Goal: Task Accomplishment & Management: Manage account settings

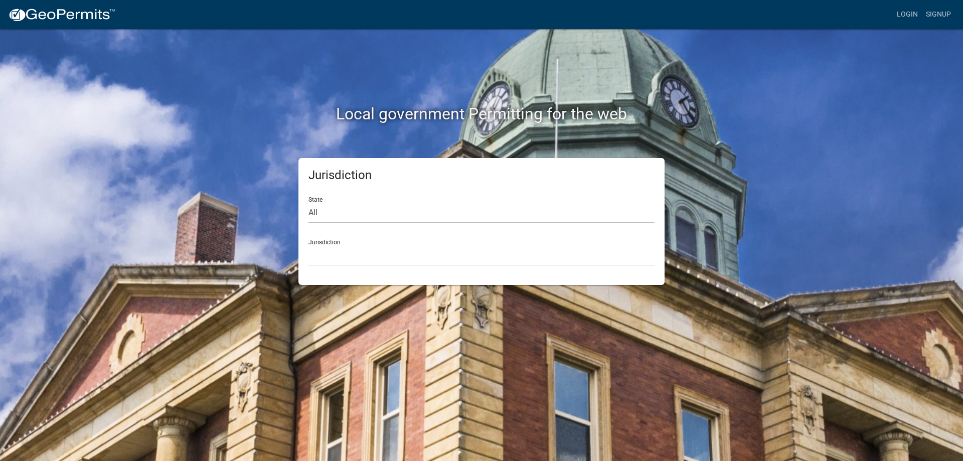
click at [307, 211] on div "Jurisdiction State All Colorado Georgia Indiana Iowa Kansas Minnesota Ohio Sout…" at bounding box center [481, 221] width 366 height 127
click at [314, 210] on select "All Colorado Georgia Indiana Iowa Kansas Minnesota Ohio South Carolina Wisconsin" at bounding box center [482, 213] width 346 height 21
select select "[US_STATE]"
click at [309, 203] on select "All Colorado Georgia Indiana Iowa Kansas Minnesota Ohio South Carolina Wisconsin" at bounding box center [482, 213] width 346 height 21
click at [404, 257] on select "City of [GEOGRAPHIC_DATA], [US_STATE] City of [GEOGRAPHIC_DATA], [US_STATE] Cit…" at bounding box center [482, 255] width 346 height 21
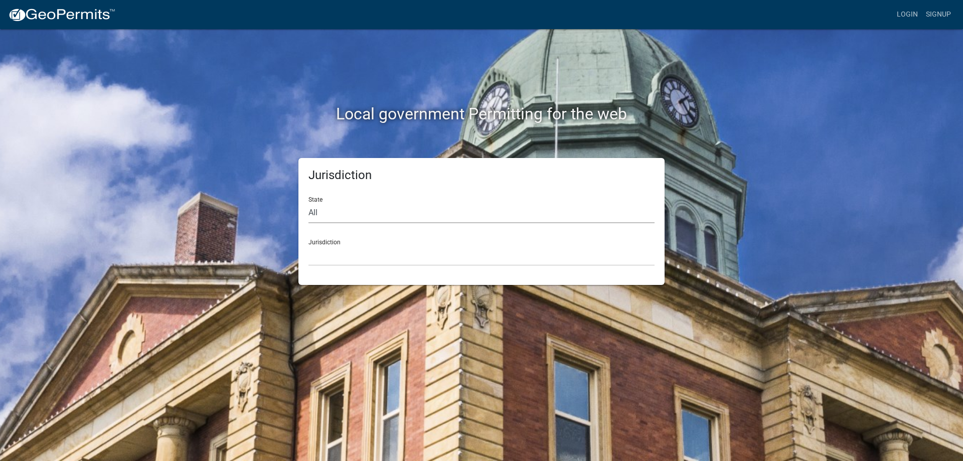
click at [312, 211] on select "All Colorado Georgia Indiana Iowa Kansas Minnesota Ohio South Carolina Wisconsin" at bounding box center [482, 213] width 346 height 21
select select "[US_STATE]"
click at [309, 203] on select "All Colorado Georgia Indiana Iowa Kansas Minnesota Ohio South Carolina Wisconsin" at bounding box center [482, 213] width 346 height 21
click at [331, 242] on div "Jurisdiction City of [GEOGRAPHIC_DATA], [US_STATE] City of [GEOGRAPHIC_DATA], […" at bounding box center [482, 248] width 346 height 35
click at [331, 242] on div "Jurisdiction City of Charlestown, Indiana City of Jeffersonville, Indiana City …" at bounding box center [482, 248] width 346 height 35
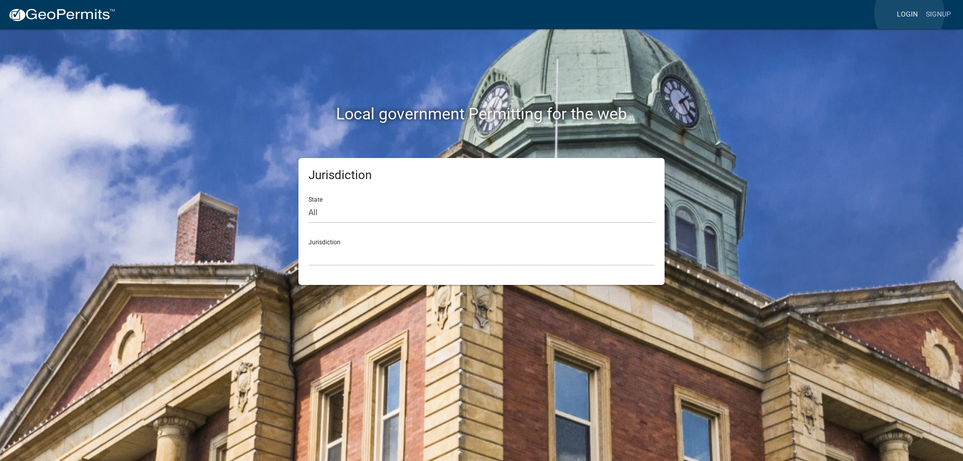
click at [909, 13] on link "Login" at bounding box center [907, 14] width 29 height 19
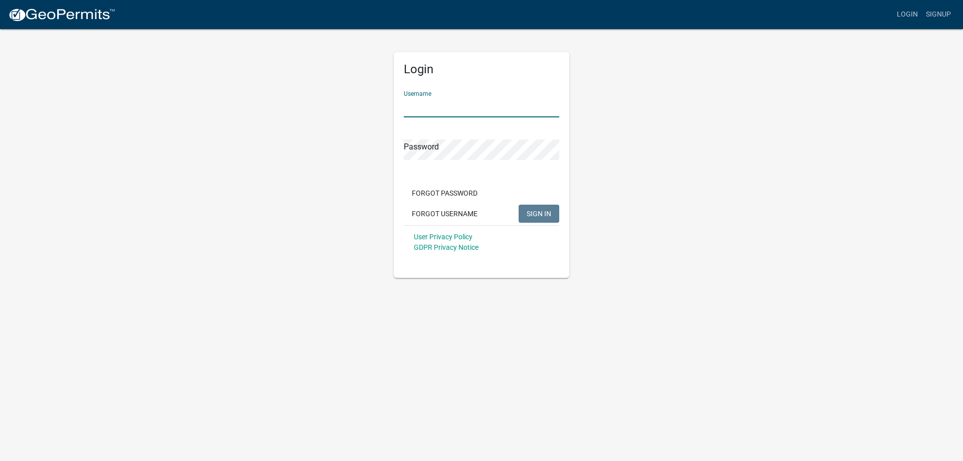
click at [466, 106] on input "Username" at bounding box center [482, 107] width 156 height 21
type input "bhamilton"
click at [519, 205] on button "SIGN IN" at bounding box center [539, 214] width 41 height 18
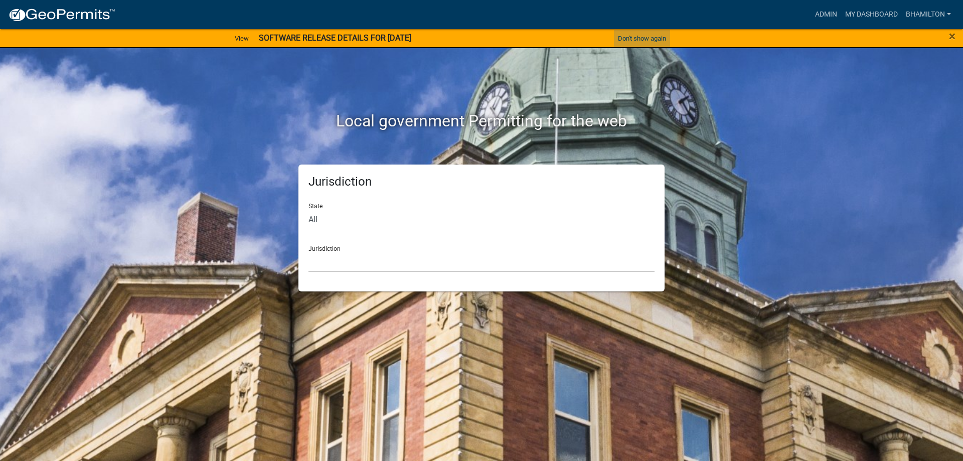
click at [658, 38] on button "Don't show again" at bounding box center [642, 38] width 56 height 17
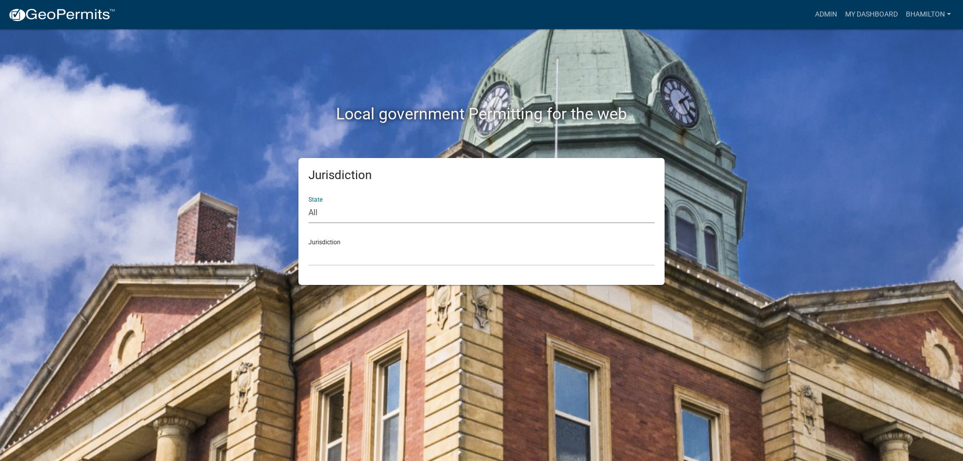
click at [319, 214] on select "All [US_STATE] [US_STATE] [US_STATE] [US_STATE] [US_STATE] [US_STATE] [US_STATE…" at bounding box center [482, 213] width 346 height 21
select select "[US_STATE]"
click at [309, 203] on select "All [US_STATE] [US_STATE] [US_STATE] [US_STATE] [US_STATE] [US_STATE] [US_STATE…" at bounding box center [482, 213] width 346 height 21
click at [322, 241] on div "Jurisdiction City of [GEOGRAPHIC_DATA], [US_STATE] City of [GEOGRAPHIC_DATA], […" at bounding box center [482, 248] width 346 height 35
click at [826, 18] on link "Admin" at bounding box center [826, 14] width 30 height 19
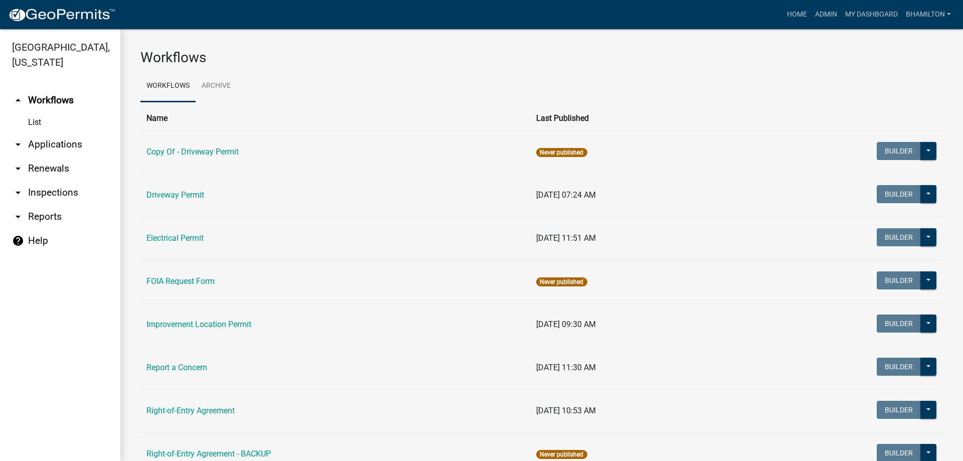
click at [50, 145] on link "arrow_drop_down Applications" at bounding box center [60, 144] width 120 height 24
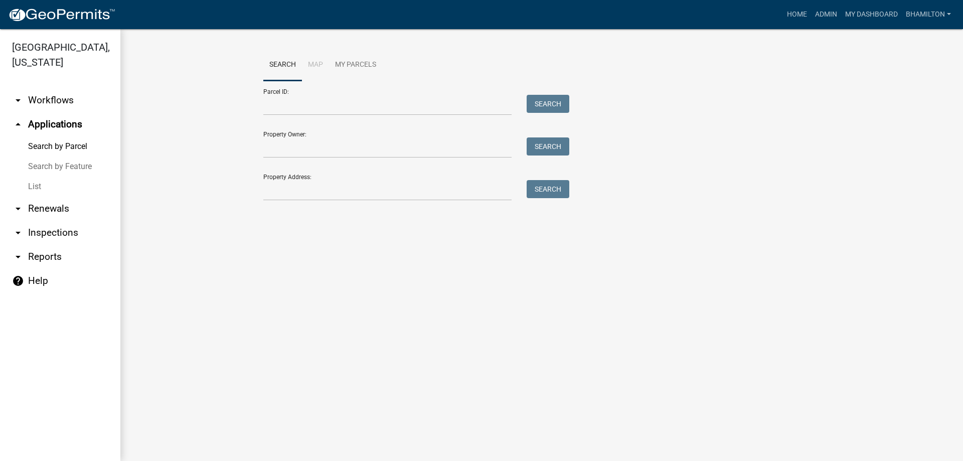
click at [41, 209] on link "arrow_drop_down Renewals" at bounding box center [60, 209] width 120 height 24
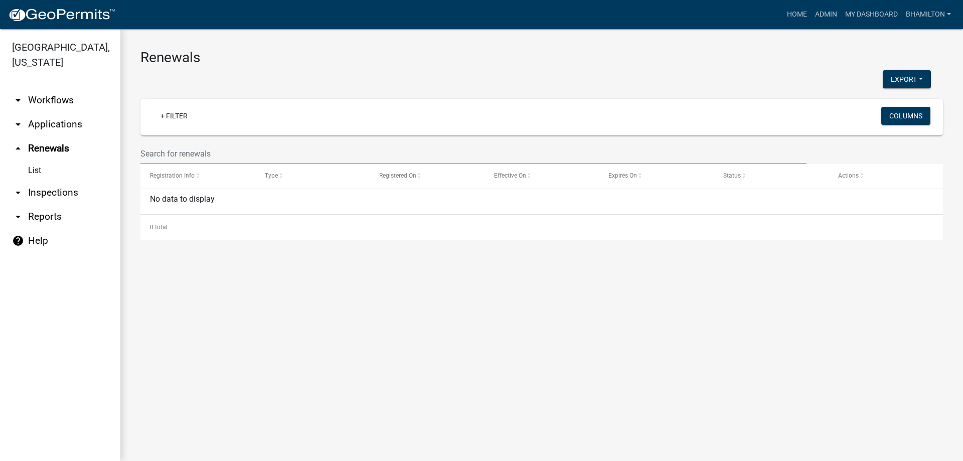
click at [66, 189] on link "arrow_drop_down Inspections" at bounding box center [60, 193] width 120 height 24
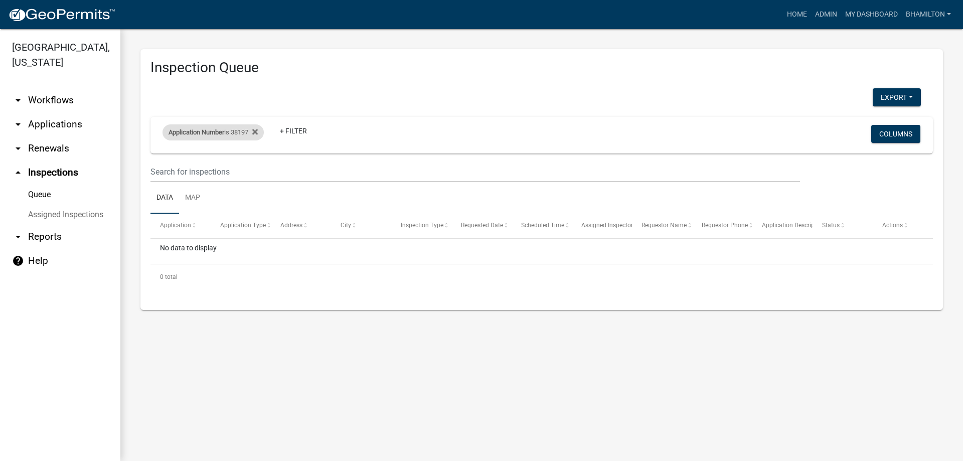
click at [237, 129] on div "Application Number is 38197" at bounding box center [213, 132] width 101 height 16
drag, startPoint x: 207, startPoint y: 182, endPoint x: 135, endPoint y: 182, distance: 71.7
click at [135, 182] on body "Internet Explorer does NOT work with GeoPermits. Get a new browser for more sec…" at bounding box center [481, 230] width 963 height 461
type input "3"
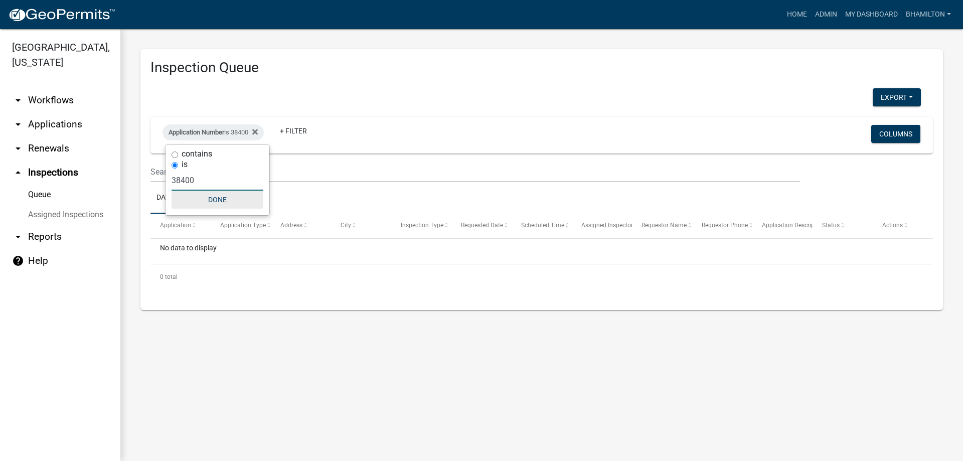
type input "38400"
click at [217, 202] on button "Done" at bounding box center [218, 200] width 92 height 18
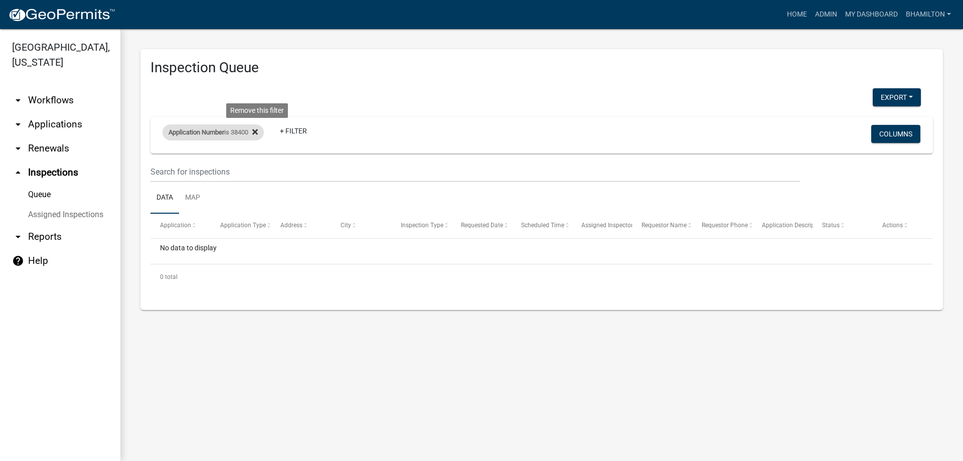
click at [254, 130] on fa-icon at bounding box center [253, 132] width 10 height 16
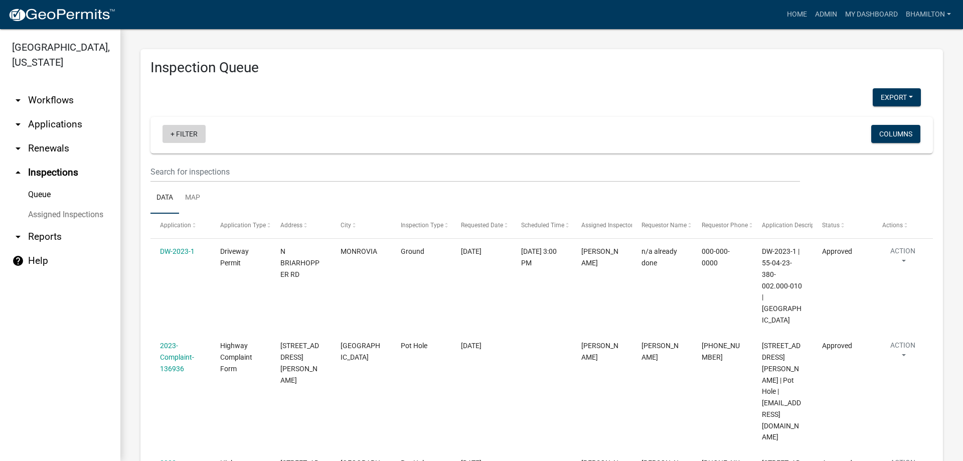
click at [189, 137] on link "+ Filter" at bounding box center [184, 134] width 43 height 18
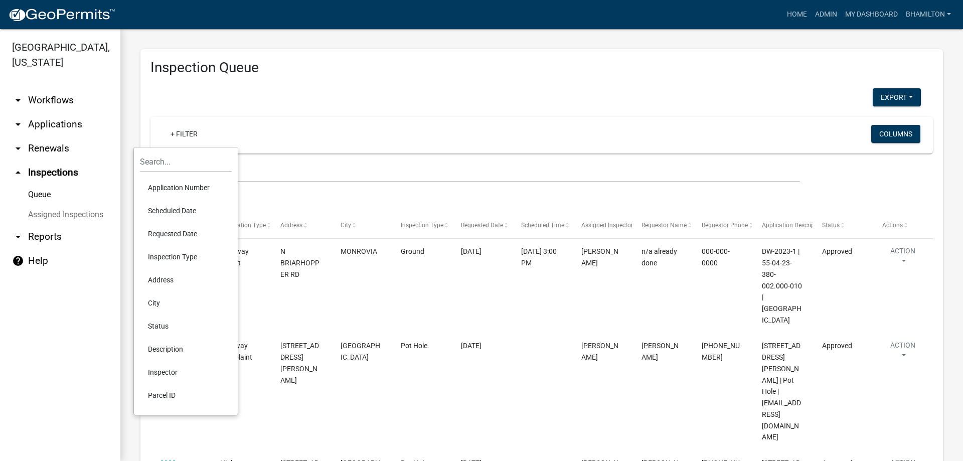
click at [196, 185] on li "Application Number" at bounding box center [186, 187] width 92 height 23
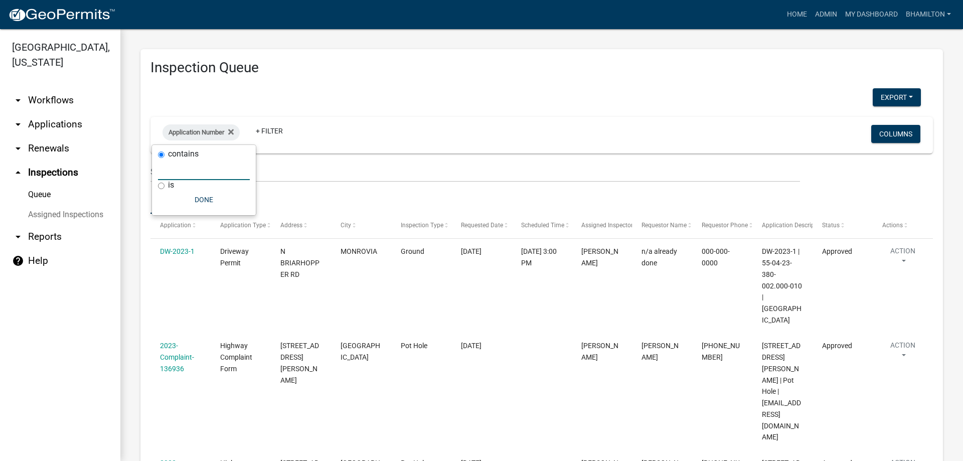
click at [187, 171] on input "text" at bounding box center [204, 170] width 92 height 21
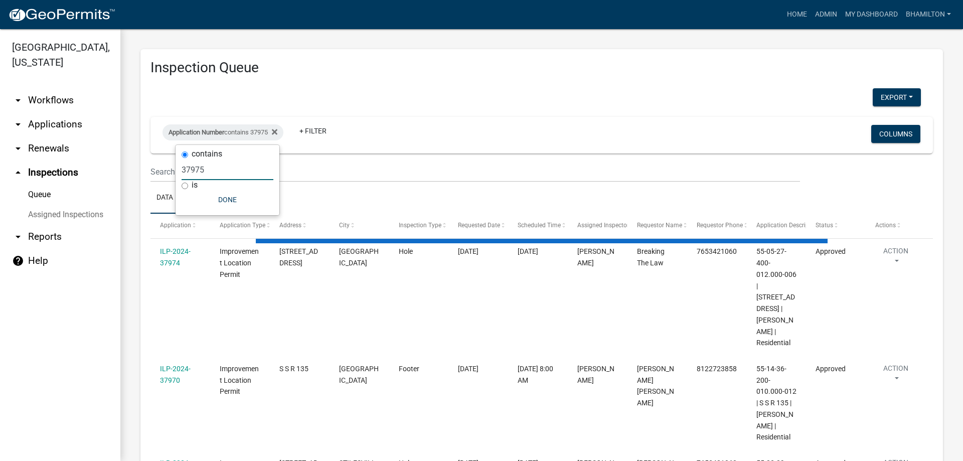
type input "37975"
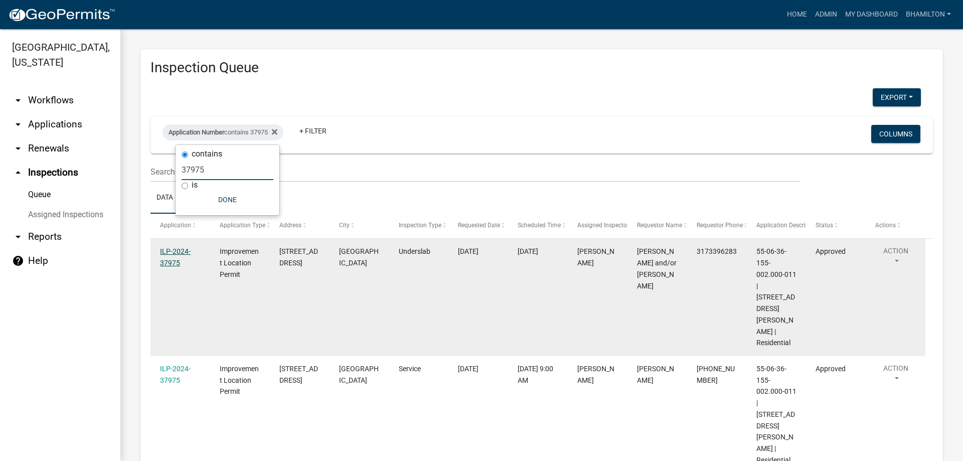
click at [174, 262] on link "ILP-2024-37975" at bounding box center [175, 257] width 31 height 20
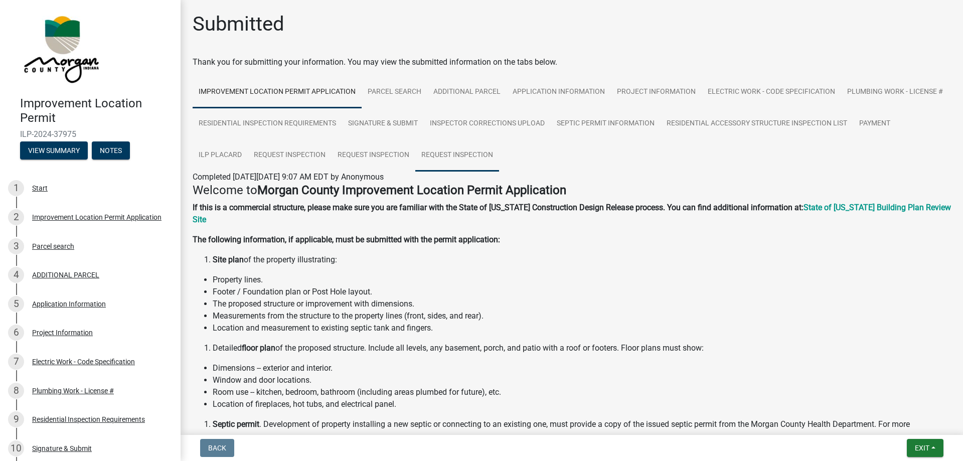
click at [499, 152] on link "Request Inspection" at bounding box center [457, 155] width 84 height 32
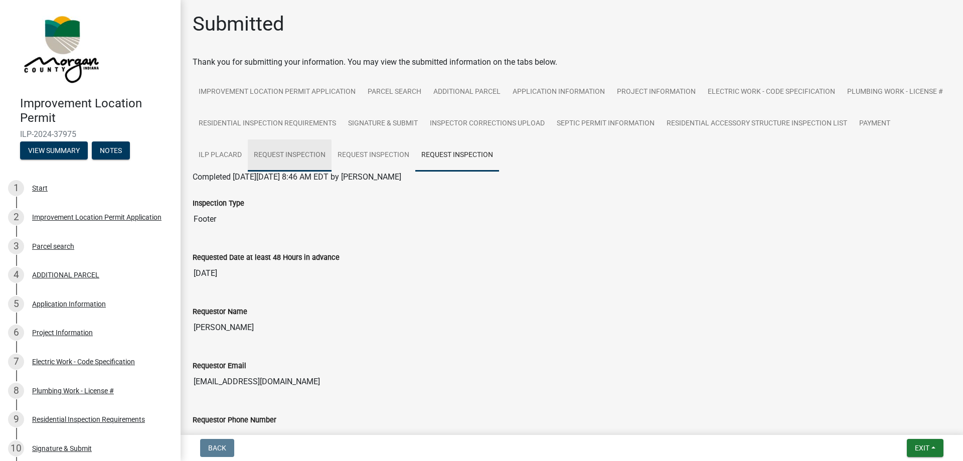
click at [332, 158] on link "Request Inspection" at bounding box center [290, 155] width 84 height 32
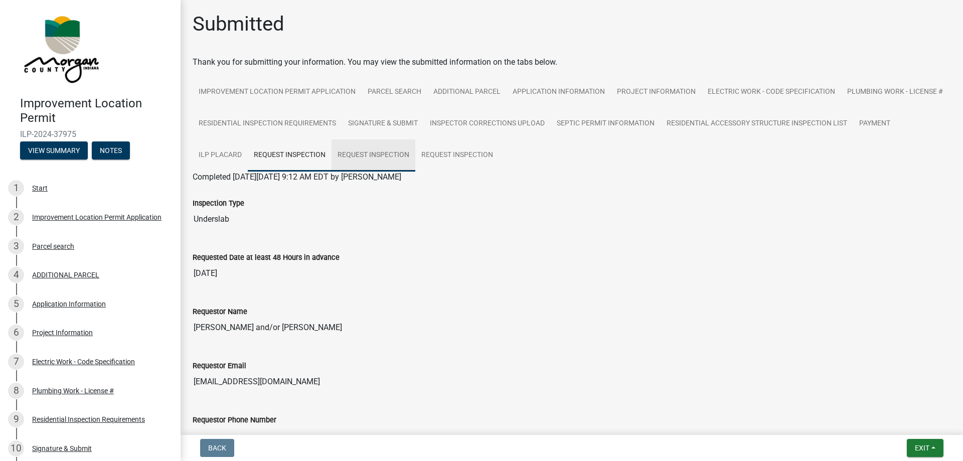
click at [415, 151] on link "Request Inspection" at bounding box center [374, 155] width 84 height 32
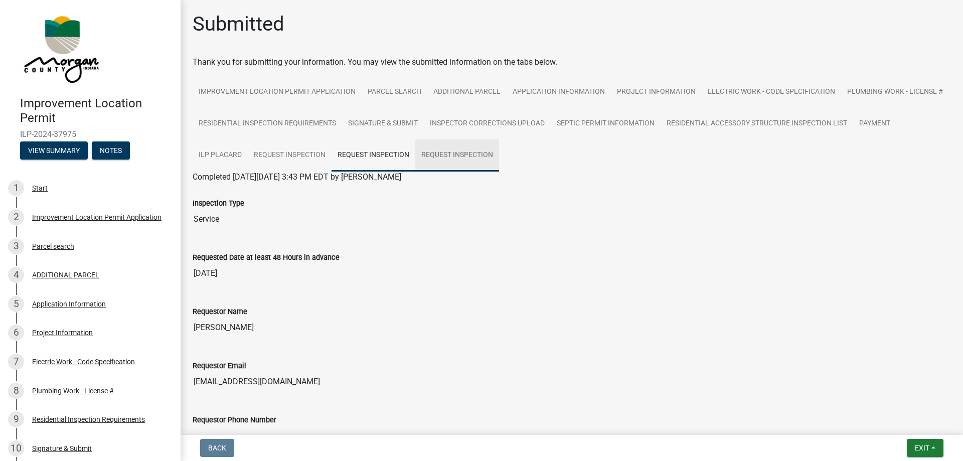
click at [499, 155] on link "Request Inspection" at bounding box center [457, 155] width 84 height 32
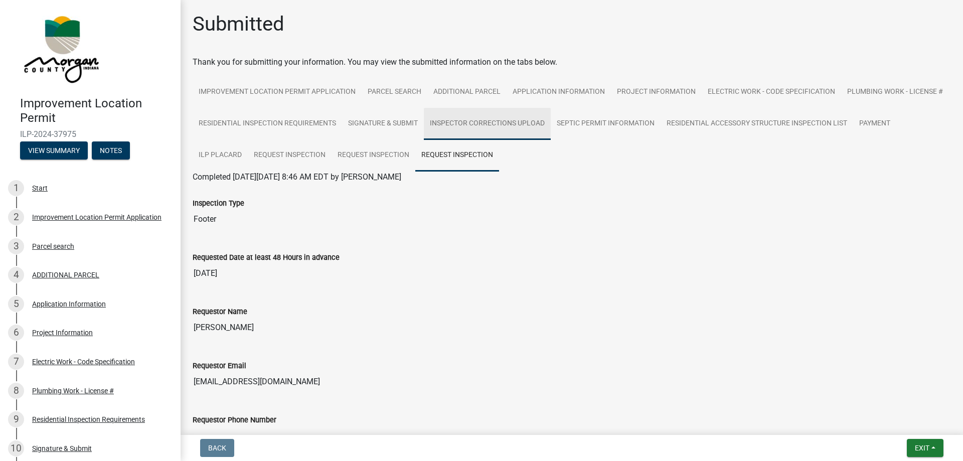
click at [551, 118] on link "Inspector Corrections Upload" at bounding box center [487, 124] width 127 height 32
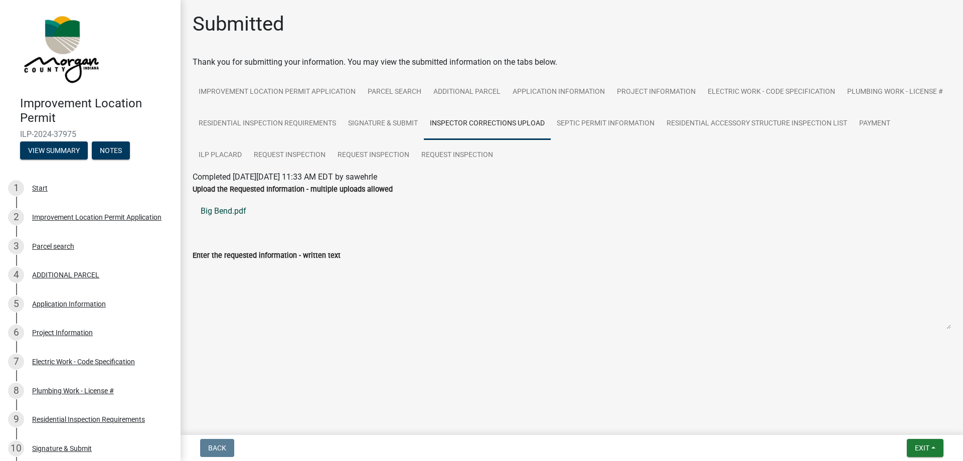
click at [229, 211] on link "Big Bend.pdf" at bounding box center [572, 211] width 758 height 24
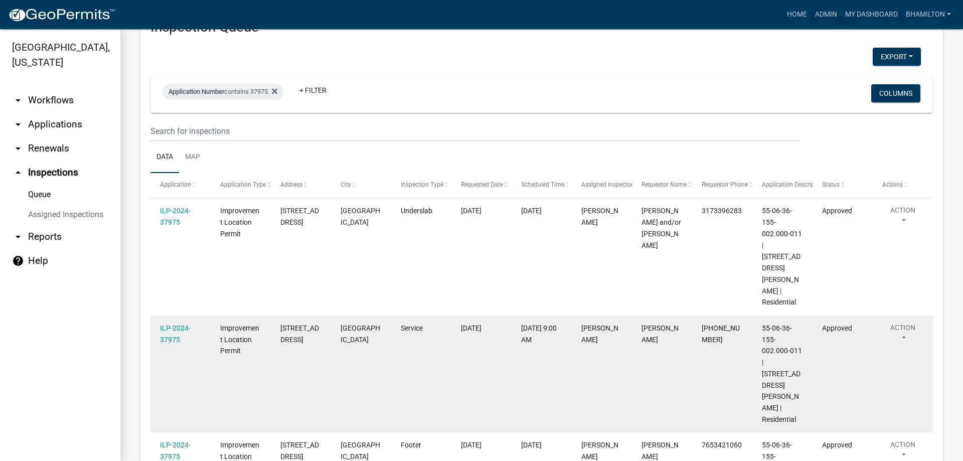
scroll to position [100, 0]
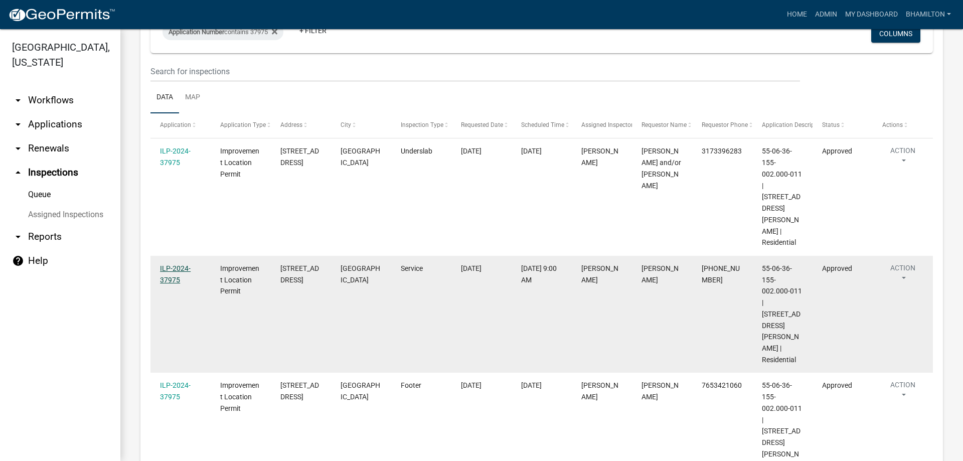
click at [172, 279] on link "ILP-2024-37975" at bounding box center [175, 274] width 31 height 20
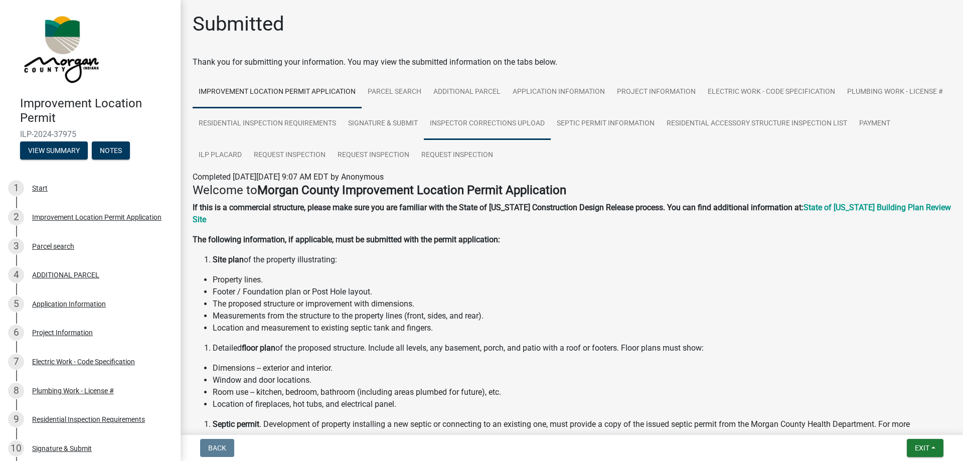
click at [551, 124] on link "Inspector Corrections Upload" at bounding box center [487, 124] width 127 height 32
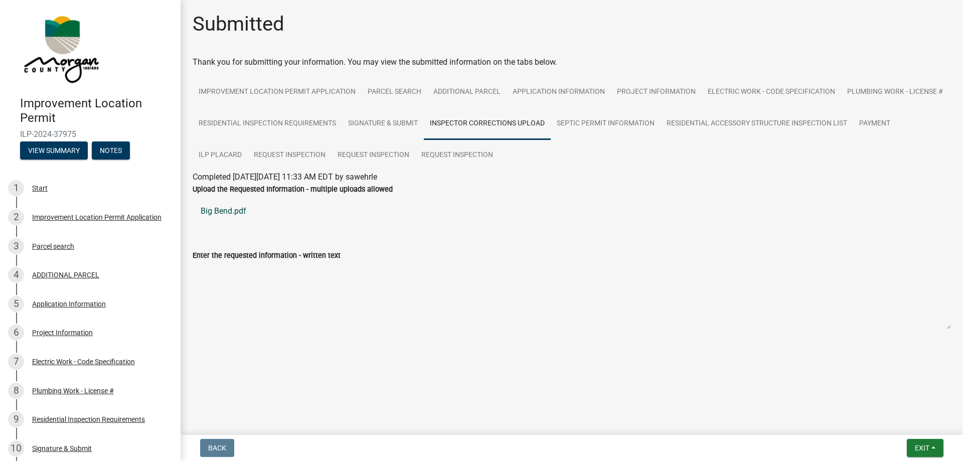
click at [236, 214] on link "Big Bend.pdf" at bounding box center [572, 211] width 758 height 24
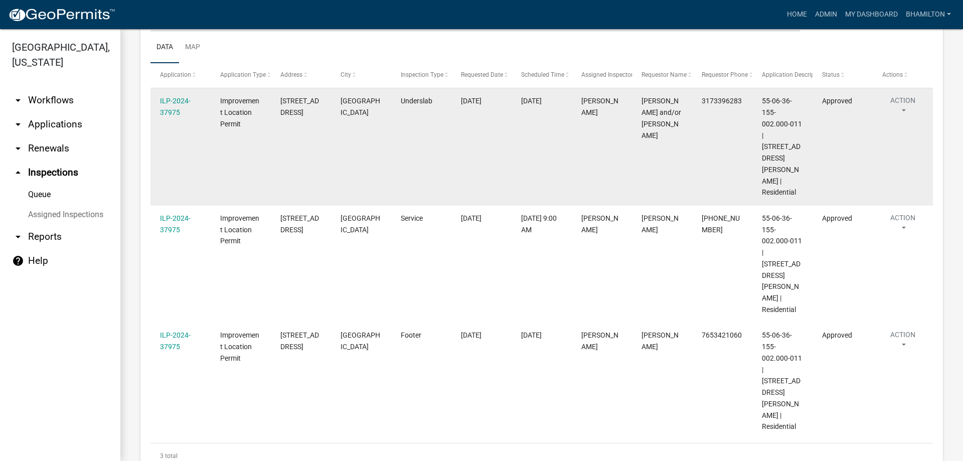
scroll to position [198, 0]
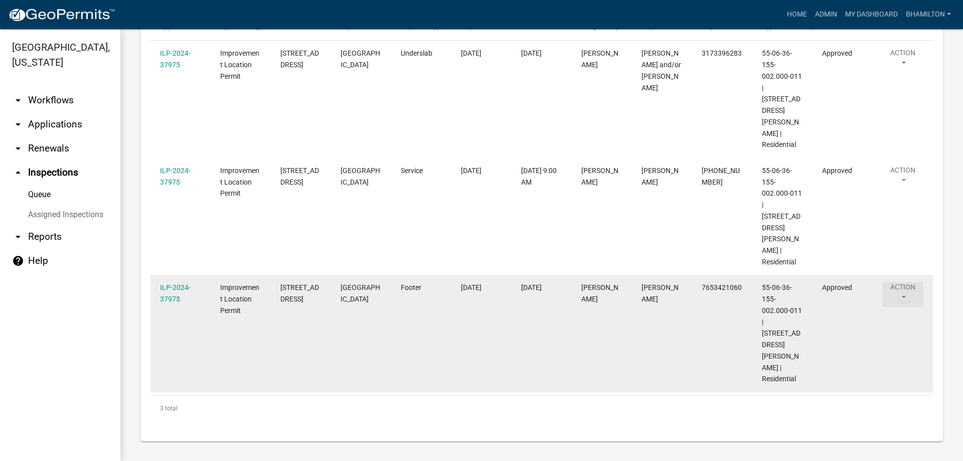
click at [910, 287] on button "Action" at bounding box center [902, 294] width 41 height 25
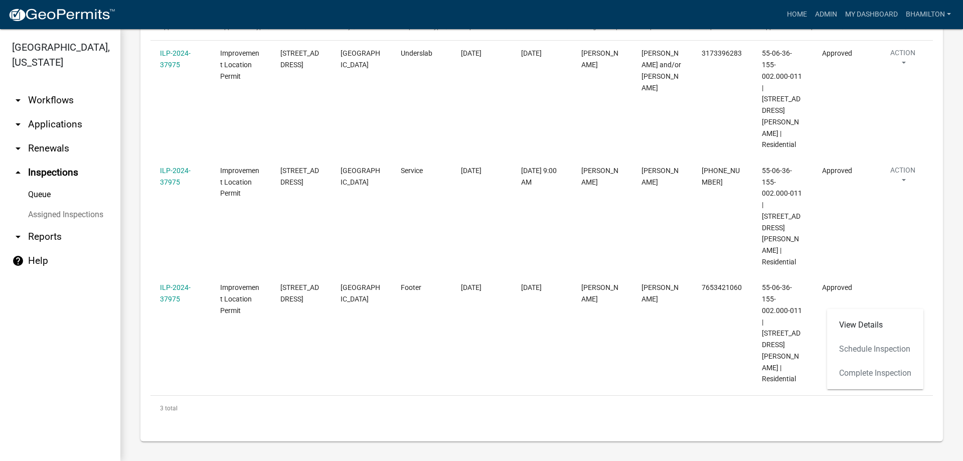
click at [889, 373] on div "View Details Schedule Inspection Complete Inspection" at bounding box center [875, 349] width 96 height 80
click at [885, 373] on div "View Details Schedule Inspection Complete Inspection" at bounding box center [875, 349] width 96 height 80
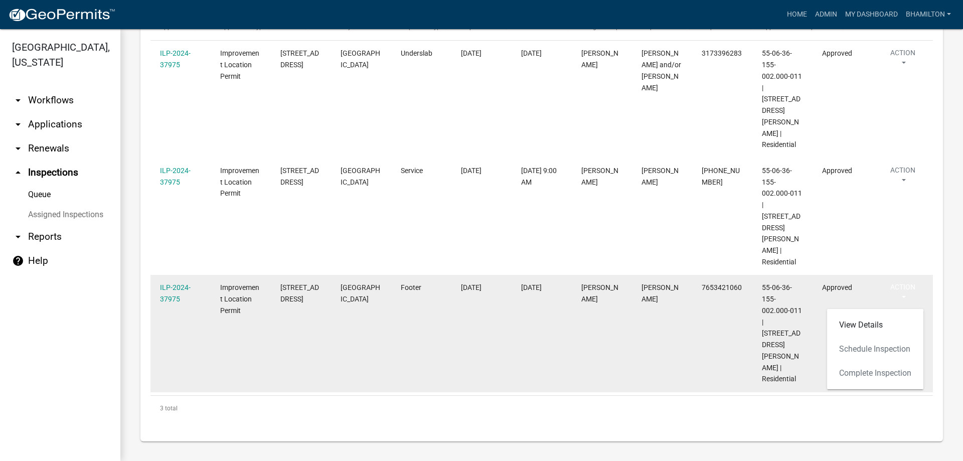
click at [825, 286] on span "Approved" at bounding box center [837, 287] width 30 height 8
click at [170, 298] on link "ILP-2024-37975" at bounding box center [175, 293] width 31 height 20
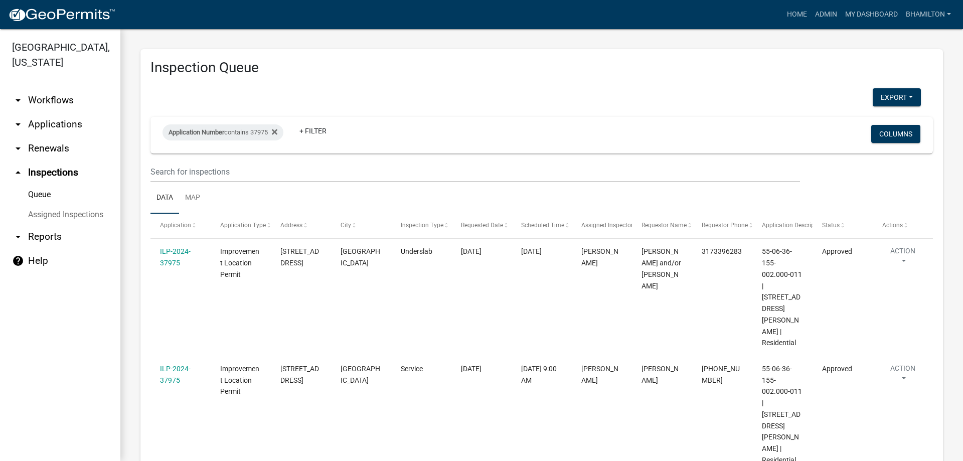
click at [20, 124] on icon "arrow_drop_down" at bounding box center [18, 124] width 12 height 12
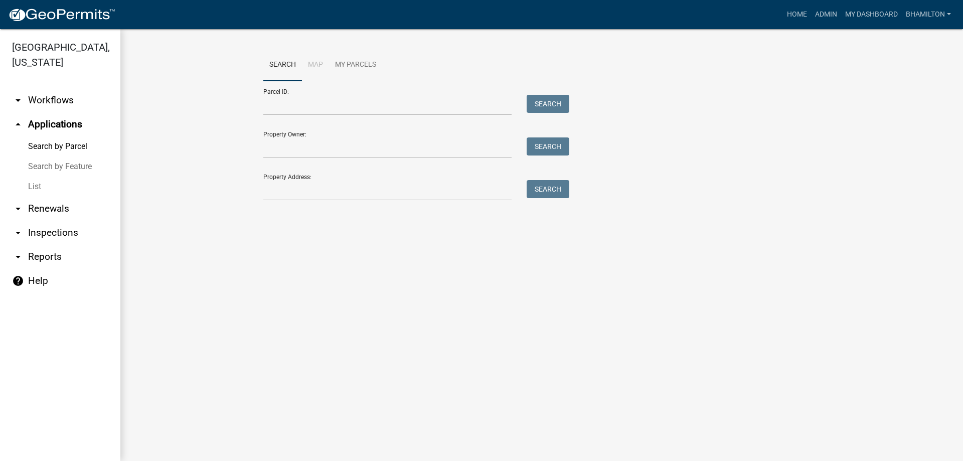
click at [39, 187] on link "List" at bounding box center [60, 187] width 120 height 20
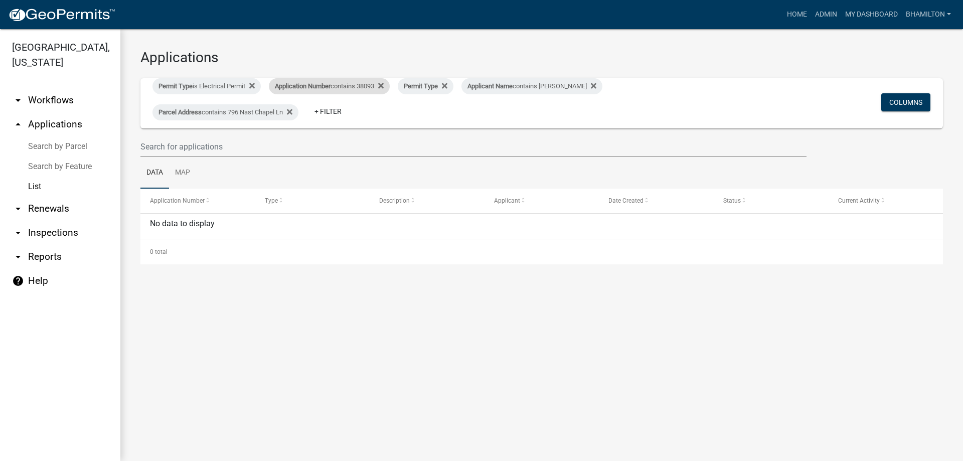
click at [372, 87] on div "Application Number contains 38093" at bounding box center [329, 86] width 121 height 16
drag, startPoint x: 305, startPoint y: 123, endPoint x: 261, endPoint y: 121, distance: 44.2
click at [261, 121] on body "Internet Explorer does NOT work with GeoPermits. Get a new browser for more sec…" at bounding box center [481, 230] width 963 height 461
type input "3"
type input "37975"
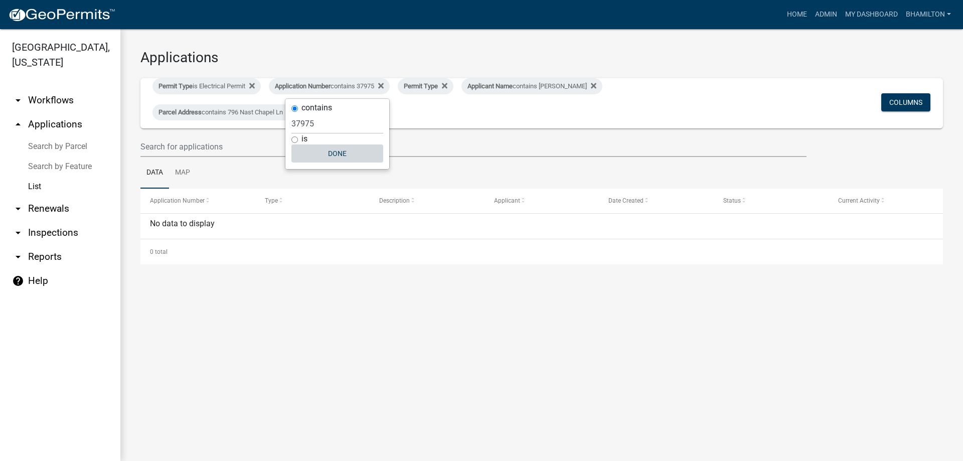
click at [323, 152] on button "Done" at bounding box center [337, 153] width 92 height 18
click at [370, 85] on div "Application Number contains 37975" at bounding box center [329, 86] width 121 height 16
drag, startPoint x: 321, startPoint y: 125, endPoint x: 282, endPoint y: 123, distance: 38.7
click at [282, 123] on body "Internet Explorer does NOT work with GeoPermits. Get a new browser for more sec…" at bounding box center [481, 230] width 963 height 461
click at [336, 152] on button "Done" at bounding box center [337, 153] width 92 height 18
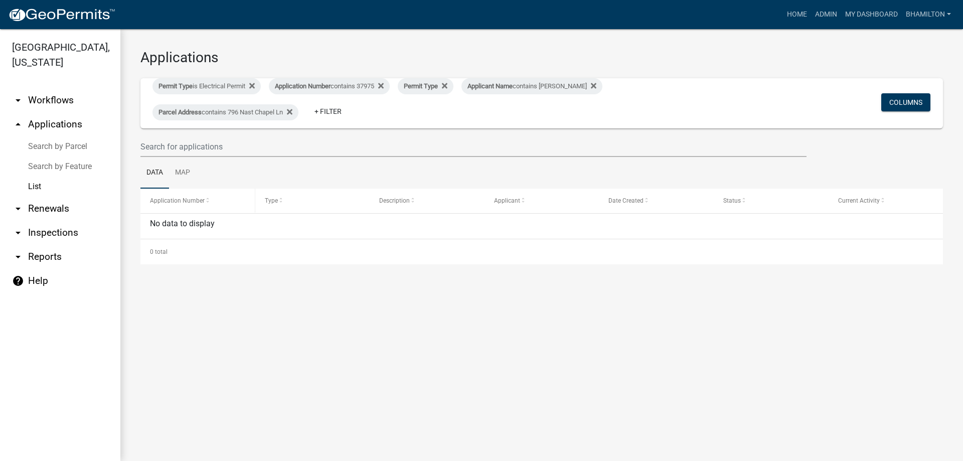
click at [213, 204] on div "Application Number" at bounding box center [197, 201] width 95 height 10
click at [197, 203] on span "Application Number" at bounding box center [177, 200] width 55 height 7
click at [219, 201] on div "Application Number" at bounding box center [197, 201] width 95 height 10
click at [378, 85] on div "Application Number contains 37975" at bounding box center [329, 86] width 121 height 16
drag, startPoint x: 315, startPoint y: 124, endPoint x: 291, endPoint y: 124, distance: 23.1
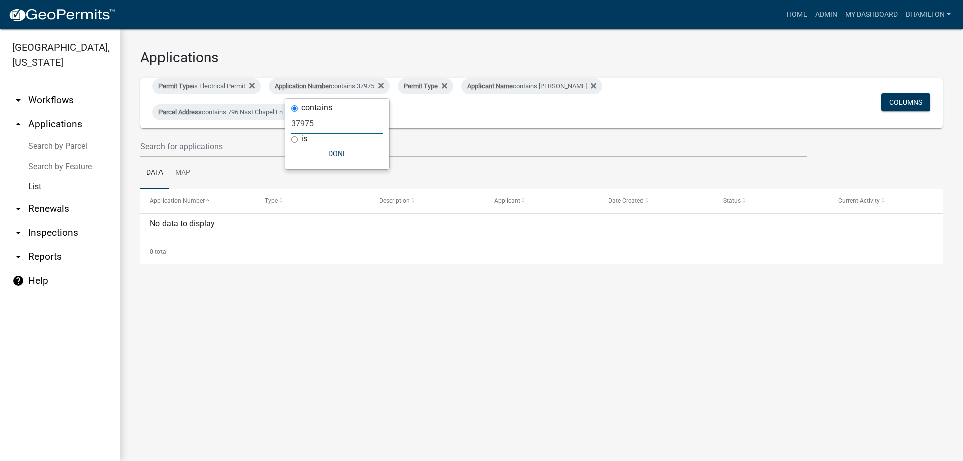
click at [291, 124] on input "37975" at bounding box center [337, 123] width 92 height 21
type input "38035"
click at [329, 148] on button "Done" at bounding box center [337, 153] width 92 height 18
click at [36, 188] on link "List" at bounding box center [60, 187] width 120 height 20
click at [815, 15] on link "Admin" at bounding box center [826, 14] width 30 height 19
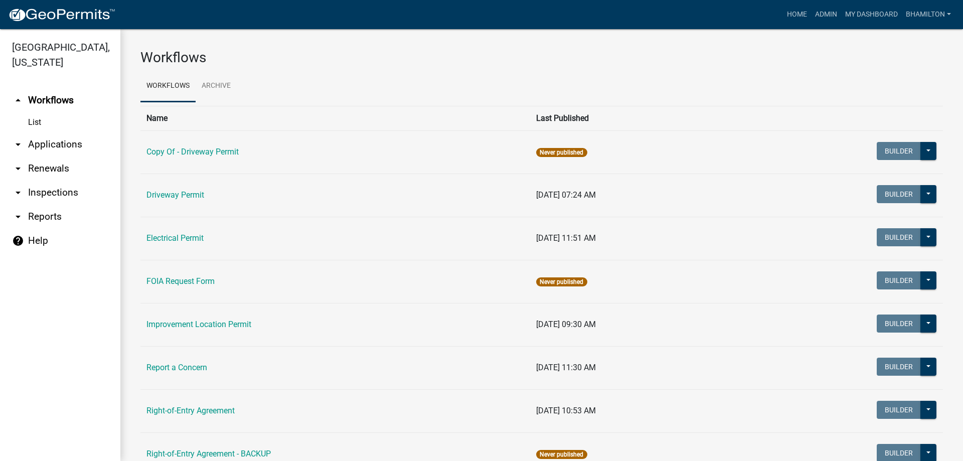
click at [31, 122] on link "List" at bounding box center [60, 122] width 120 height 20
click at [16, 144] on icon "arrow_drop_down" at bounding box center [18, 144] width 12 height 12
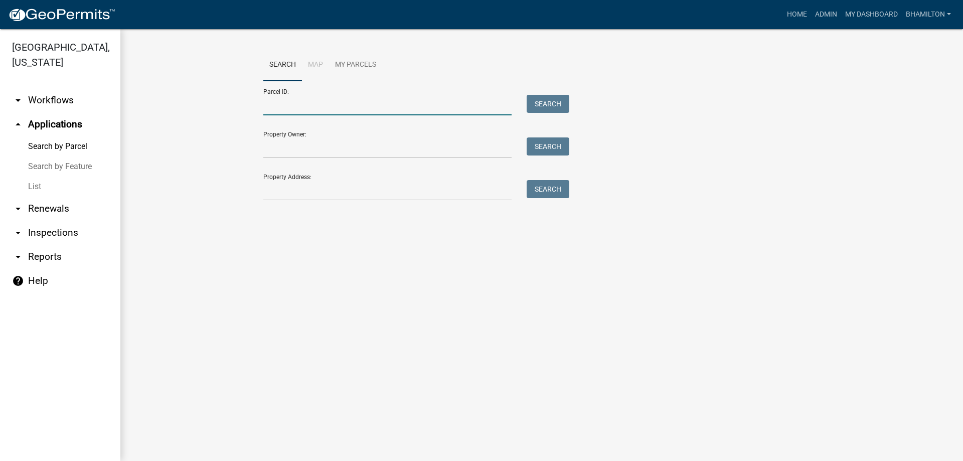
click at [282, 107] on input "Parcel ID:" at bounding box center [387, 105] width 248 height 21
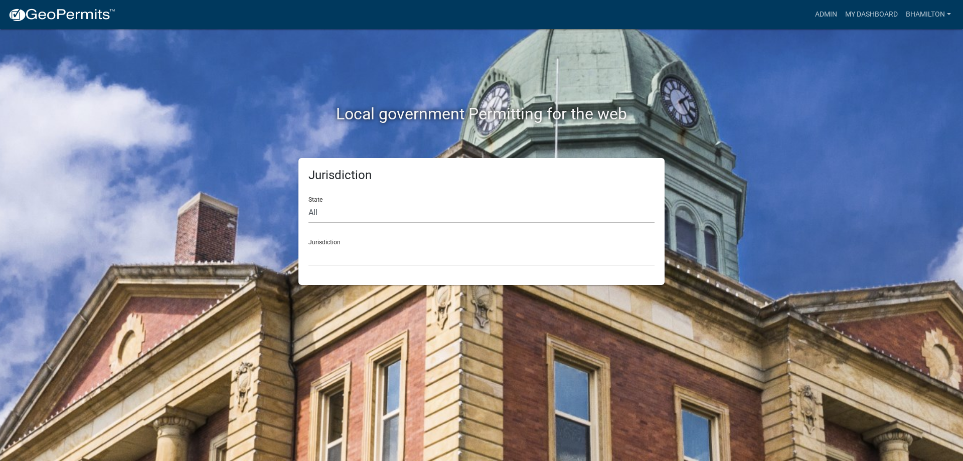
click at [313, 210] on select "All [US_STATE] [US_STATE] [US_STATE] [US_STATE] [US_STATE] [US_STATE] [US_STATE…" at bounding box center [482, 213] width 346 height 21
select select "[US_STATE]"
click at [309, 203] on select "All [US_STATE] [US_STATE] [US_STATE] [US_STATE] [US_STATE] [US_STATE] [US_STATE…" at bounding box center [482, 213] width 346 height 21
click at [334, 245] on select "City of Charlestown, Indiana City of Jeffersonville, Indiana City of Logansport…" at bounding box center [482, 255] width 346 height 21
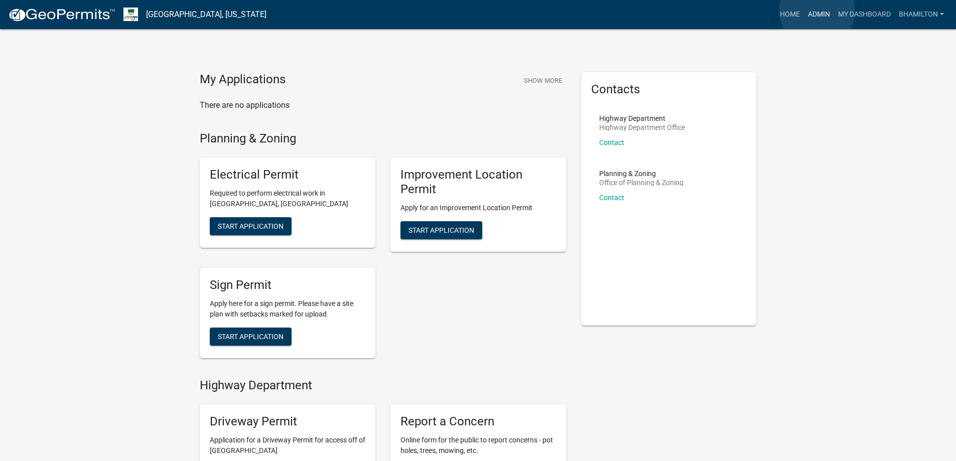
click at [817, 11] on link "Admin" at bounding box center [819, 14] width 30 height 19
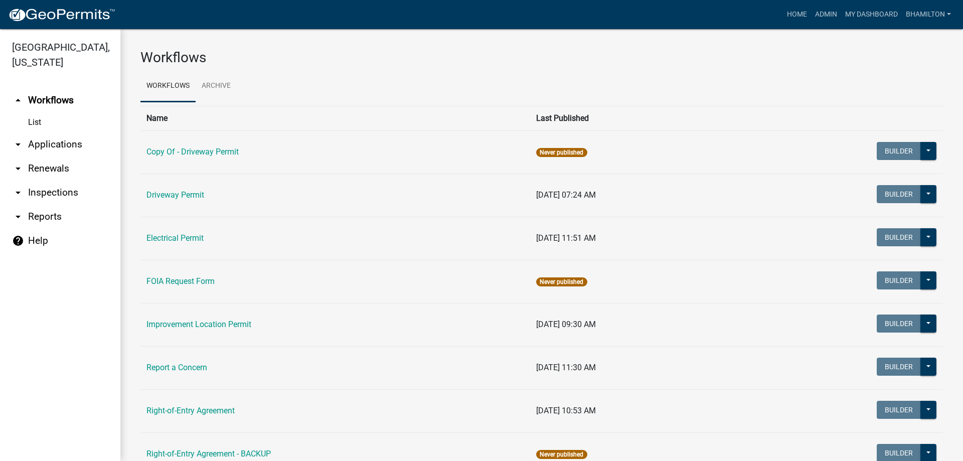
click at [32, 122] on link "List" at bounding box center [60, 122] width 120 height 20
click at [16, 145] on icon "arrow_drop_down" at bounding box center [18, 144] width 12 height 12
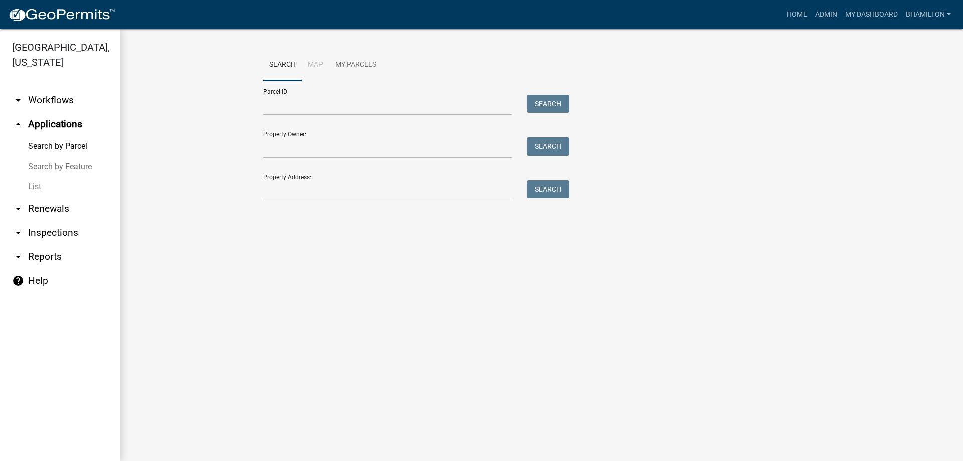
click at [59, 128] on link "arrow_drop_up Applications" at bounding box center [60, 124] width 120 height 24
click at [746, 141] on div "Parcel ID: Search Property Owner: Search Property Address: Search" at bounding box center [541, 141] width 557 height 120
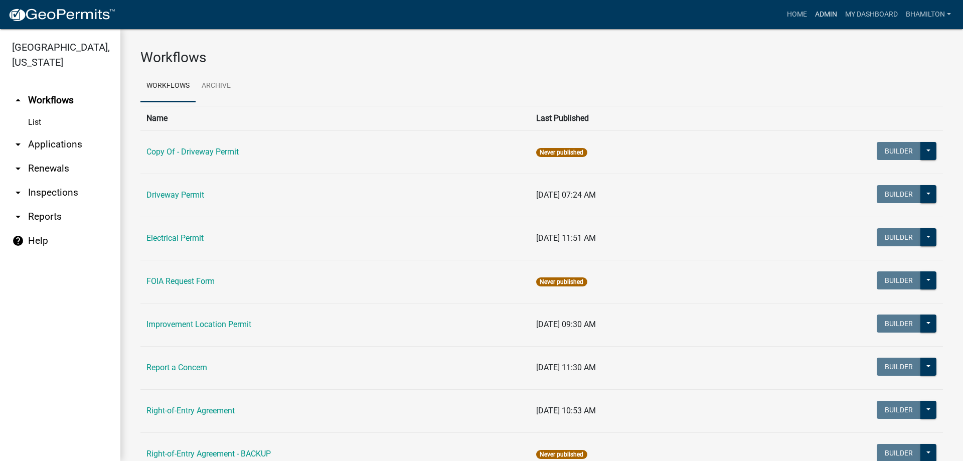
click at [831, 14] on link "Admin" at bounding box center [826, 14] width 30 height 19
click at [830, 14] on link "Admin" at bounding box center [826, 14] width 30 height 19
click at [56, 147] on link "arrow_drop_down Applications" at bounding box center [60, 144] width 120 height 24
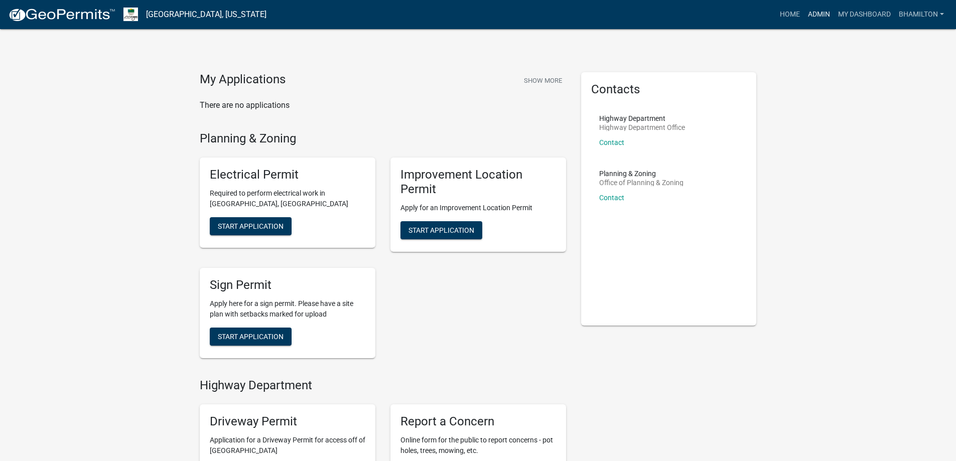
click at [817, 15] on link "Admin" at bounding box center [819, 14] width 30 height 19
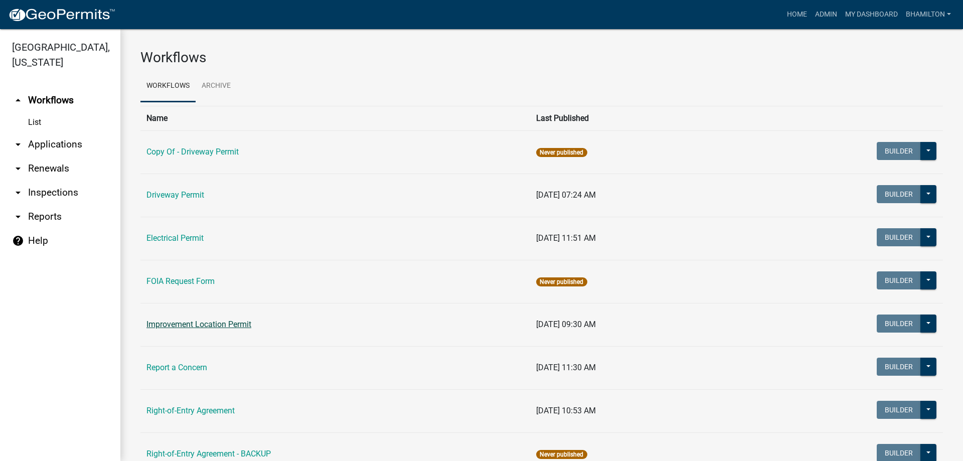
click at [220, 322] on link "Improvement Location Permit" at bounding box center [198, 325] width 105 height 10
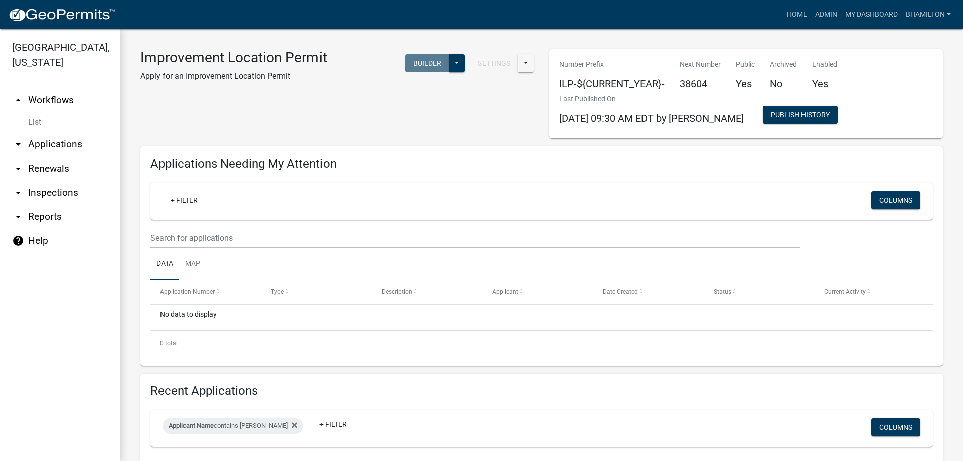
click at [16, 145] on icon "arrow_drop_down" at bounding box center [18, 144] width 12 height 12
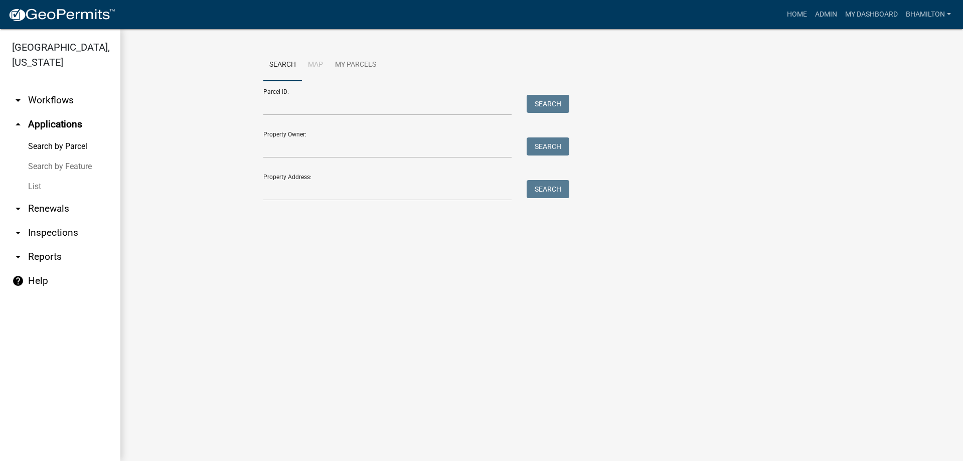
click at [32, 184] on link "List" at bounding box center [60, 187] width 120 height 20
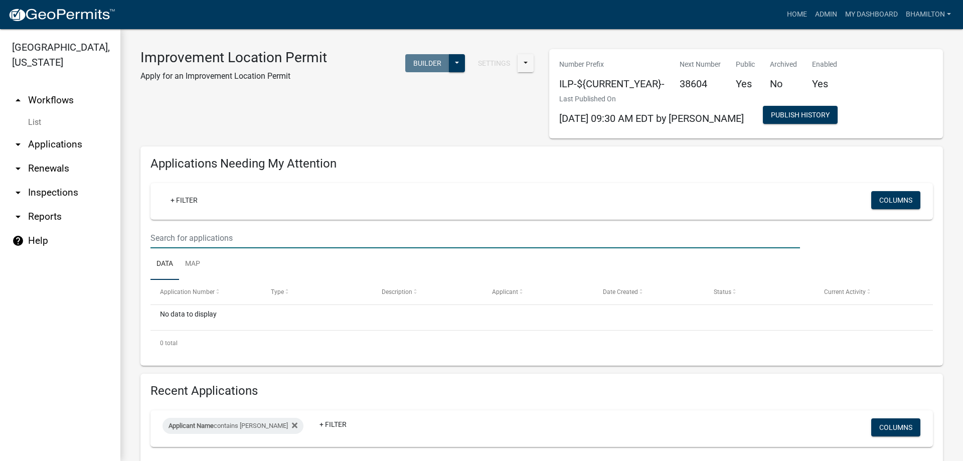
click at [222, 239] on input "text" at bounding box center [475, 238] width 650 height 21
drag, startPoint x: 247, startPoint y: 239, endPoint x: 153, endPoint y: 236, distance: 93.8
click at [153, 236] on input "text" at bounding box center [475, 238] width 650 height 21
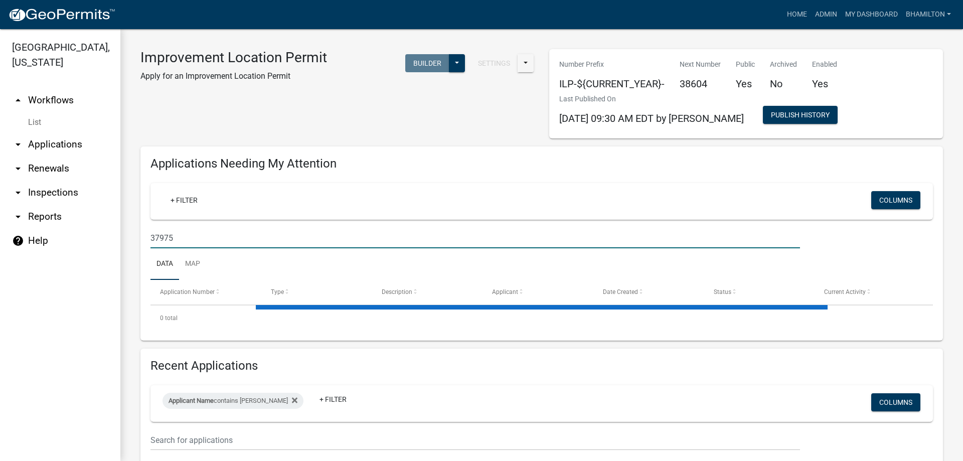
type input "37975"
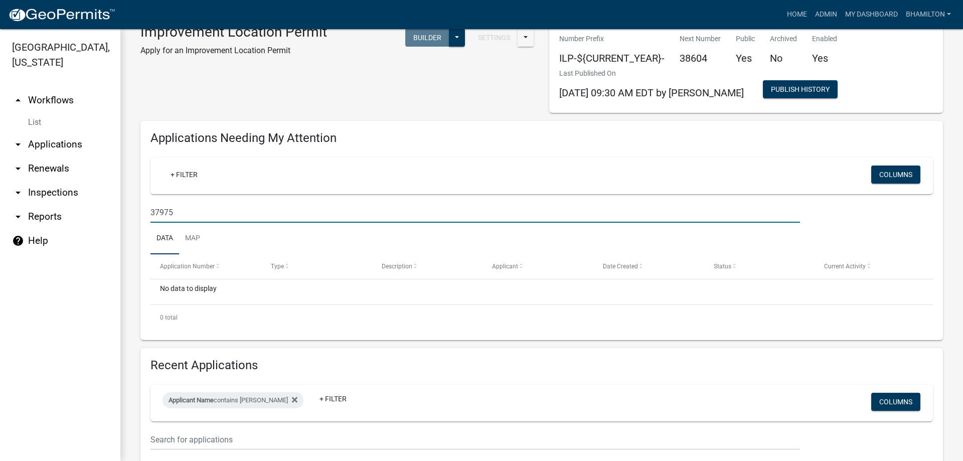
scroll to position [25, 0]
drag, startPoint x: 178, startPoint y: 215, endPoint x: 137, endPoint y: 223, distance: 40.8
click at [137, 223] on div "Applications Needing My Attention + Filter Columns 37975 Data Map Application N…" at bounding box center [542, 230] width 818 height 219
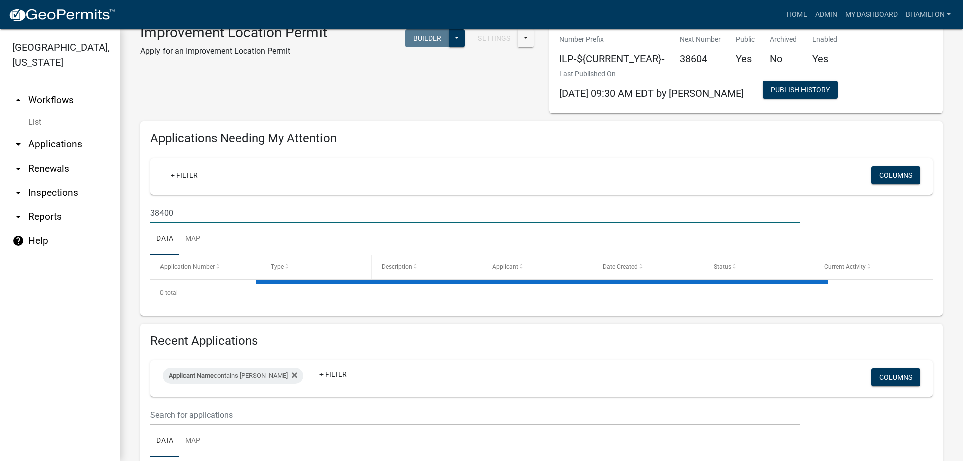
type input "38400"
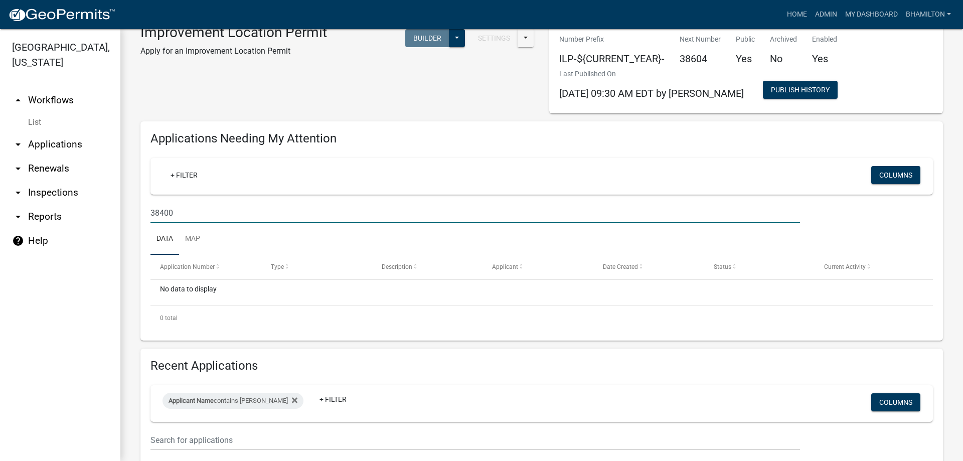
drag, startPoint x: 198, startPoint y: 216, endPoint x: 127, endPoint y: 216, distance: 70.7
click at [127, 216] on div "Improvement Location Permit Apply for an Improvement Location Permit Settings S…" at bounding box center [541, 386] width 843 height 764
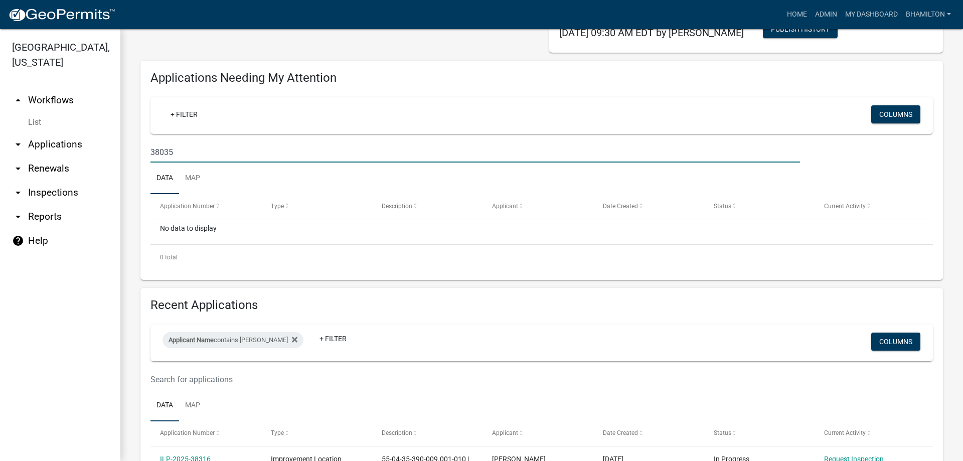
scroll to position [0, 0]
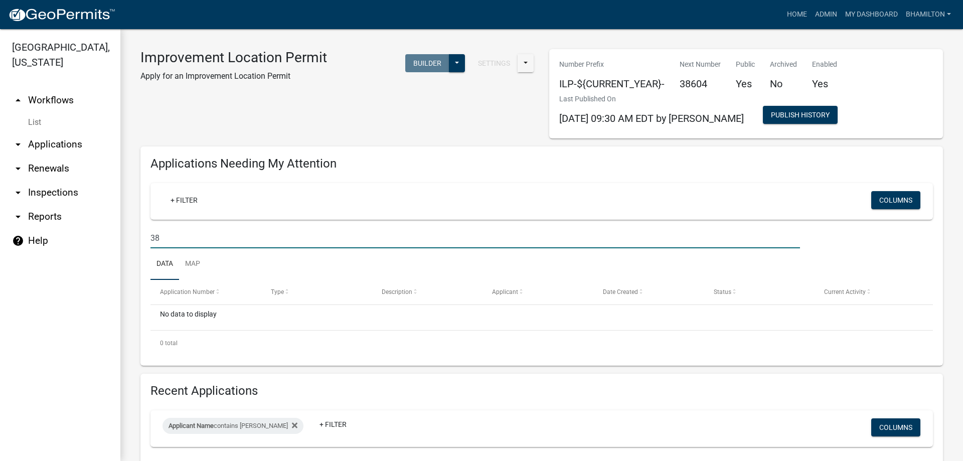
type input "3"
click at [190, 233] on input "38400" at bounding box center [475, 238] width 650 height 21
type input "38400"
click at [19, 147] on icon "arrow_drop_down" at bounding box center [18, 144] width 12 height 12
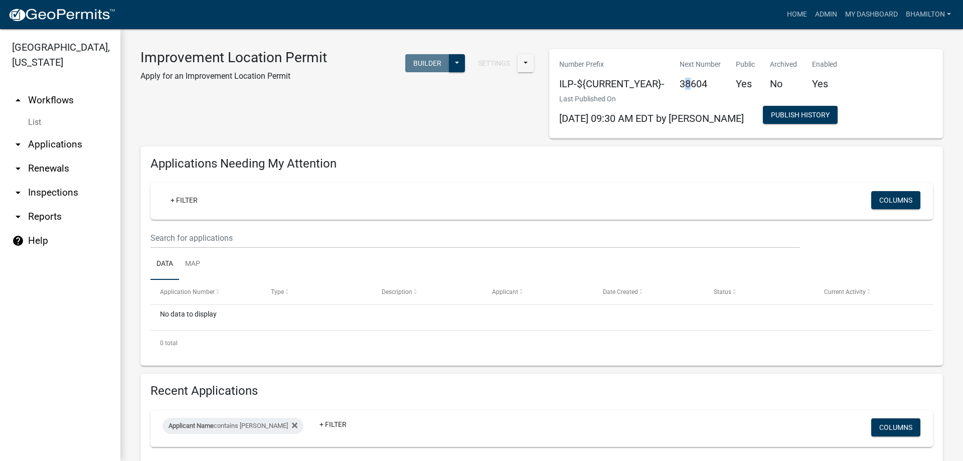
click at [685, 86] on h5 "38604" at bounding box center [700, 84] width 41 height 12
click at [238, 234] on input "text" at bounding box center [475, 238] width 650 height 21
type input "38400"
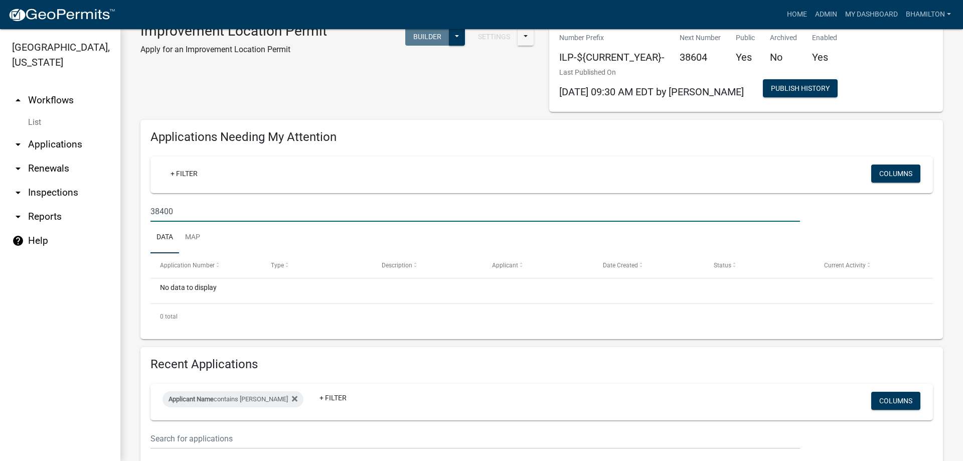
scroll to position [25, 0]
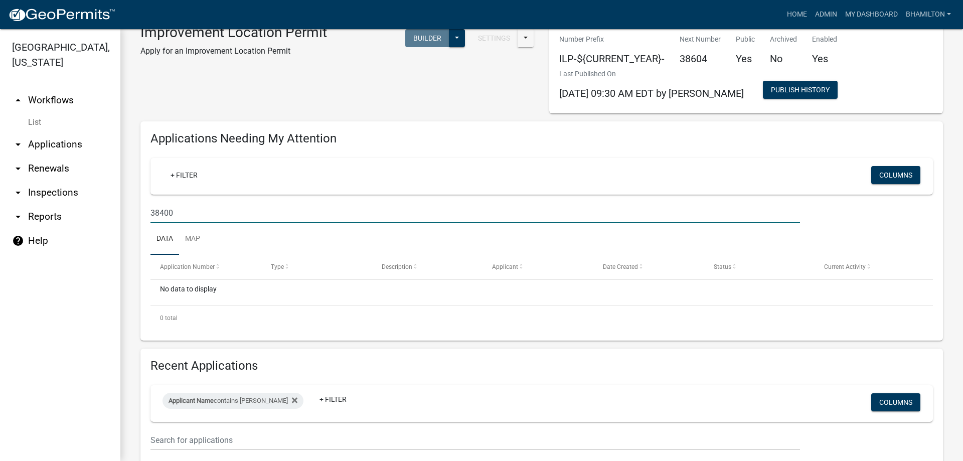
click at [19, 194] on icon "arrow_drop_down" at bounding box center [18, 193] width 12 height 12
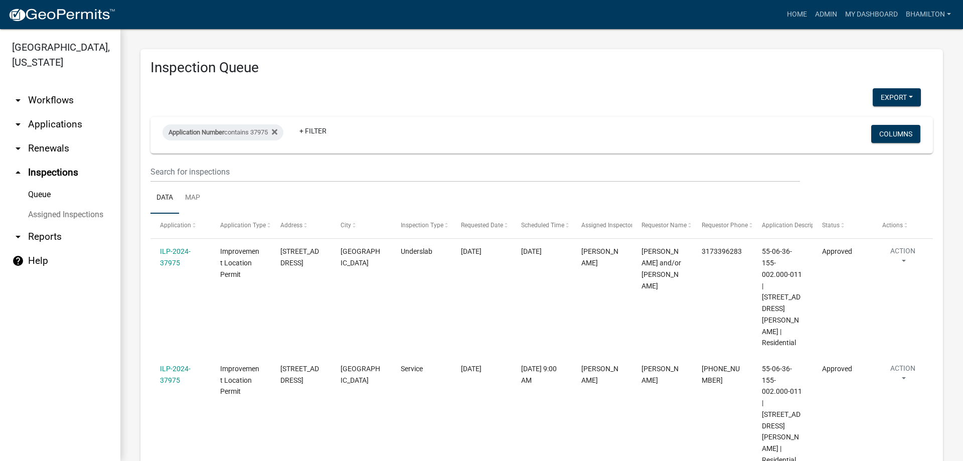
click at [41, 195] on link "Queue" at bounding box center [60, 195] width 120 height 20
click at [22, 125] on icon "arrow_drop_down" at bounding box center [18, 124] width 12 height 12
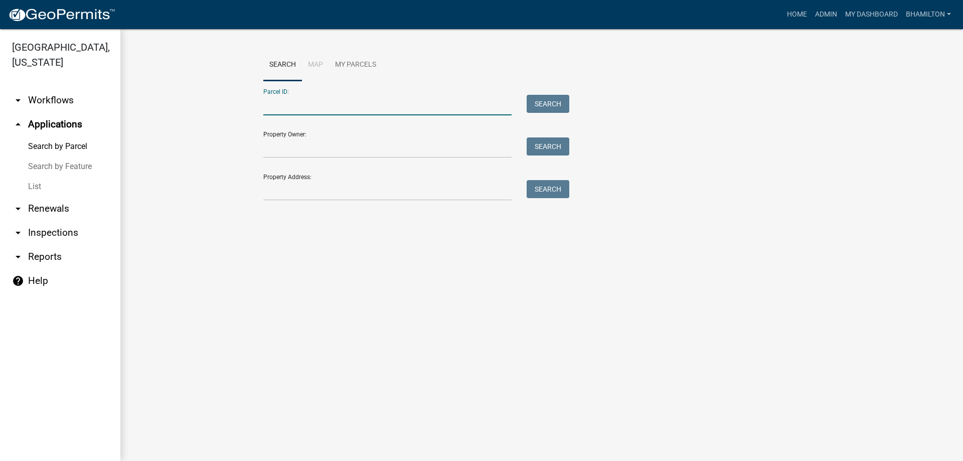
click at [286, 103] on input "Parcel ID:" at bounding box center [387, 105] width 248 height 21
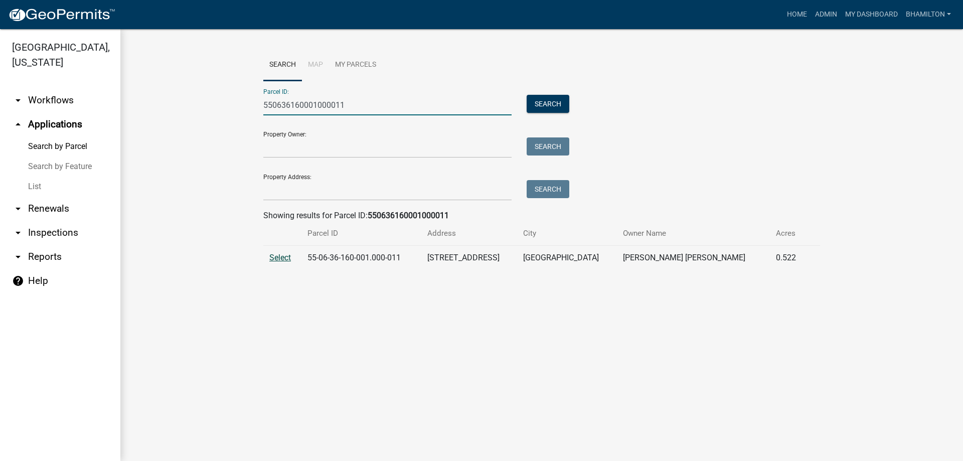
type input "550636160001000011"
click at [278, 261] on span "Select" at bounding box center [280, 258] width 22 height 10
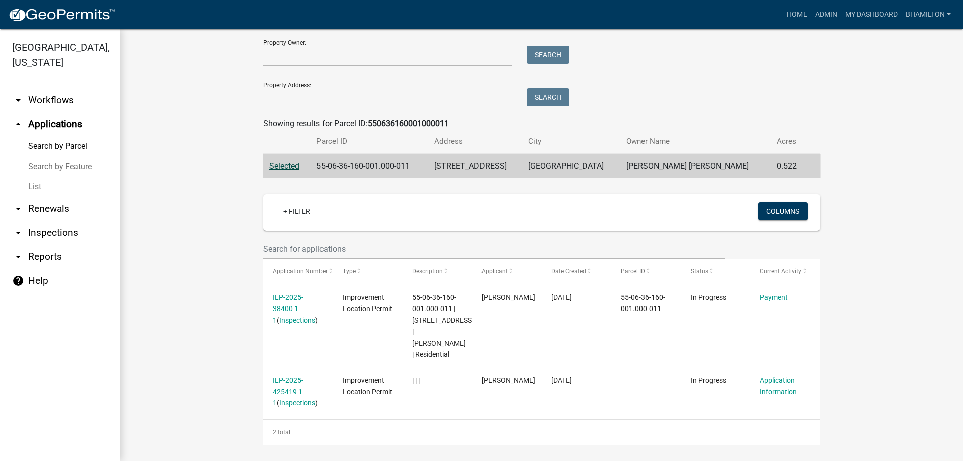
scroll to position [96, 0]
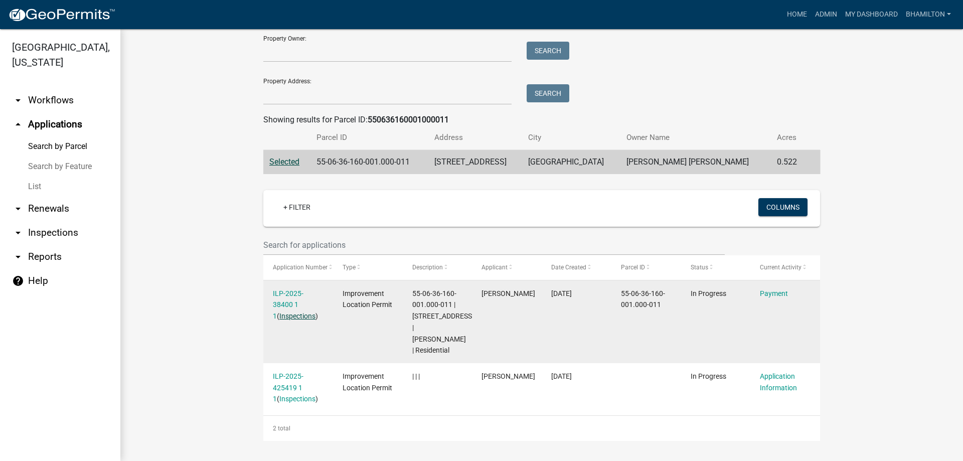
click at [283, 316] on link "Inspections" at bounding box center [297, 316] width 36 height 8
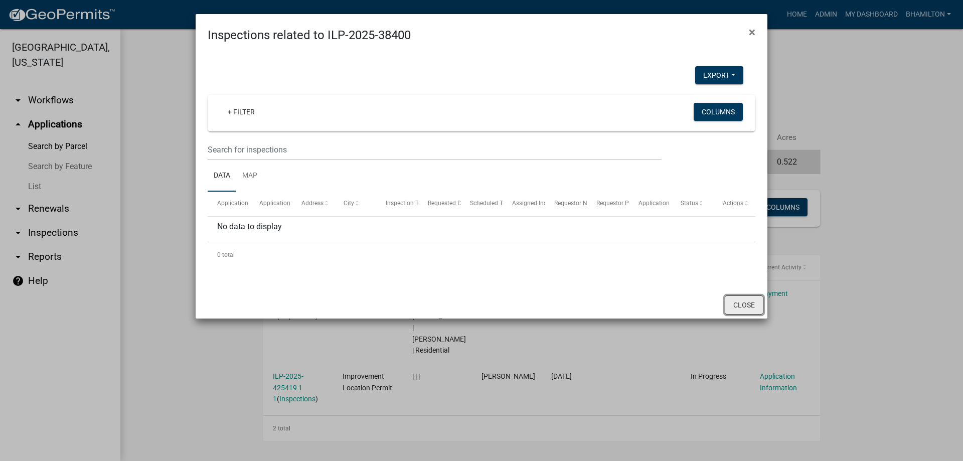
click at [747, 303] on button "Close" at bounding box center [744, 304] width 39 height 19
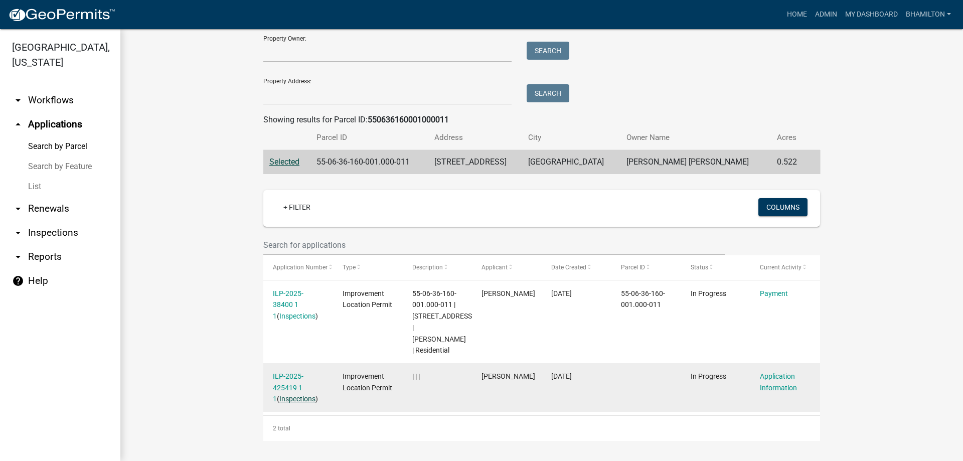
click at [291, 401] on link "Inspections" at bounding box center [297, 399] width 36 height 8
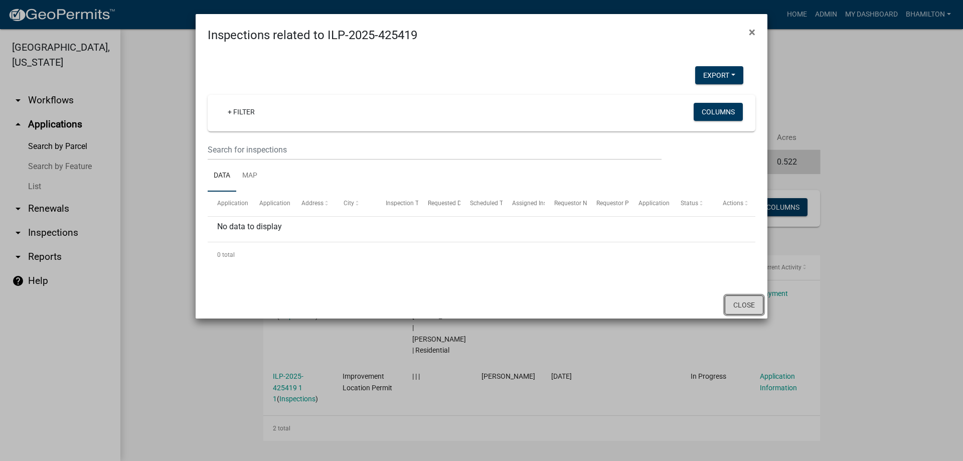
click at [748, 309] on button "Close" at bounding box center [744, 304] width 39 height 19
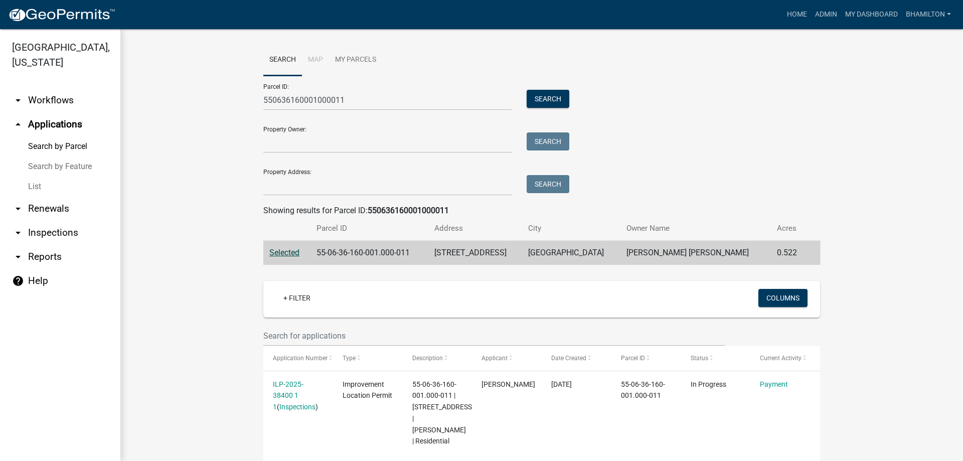
scroll to position [0, 0]
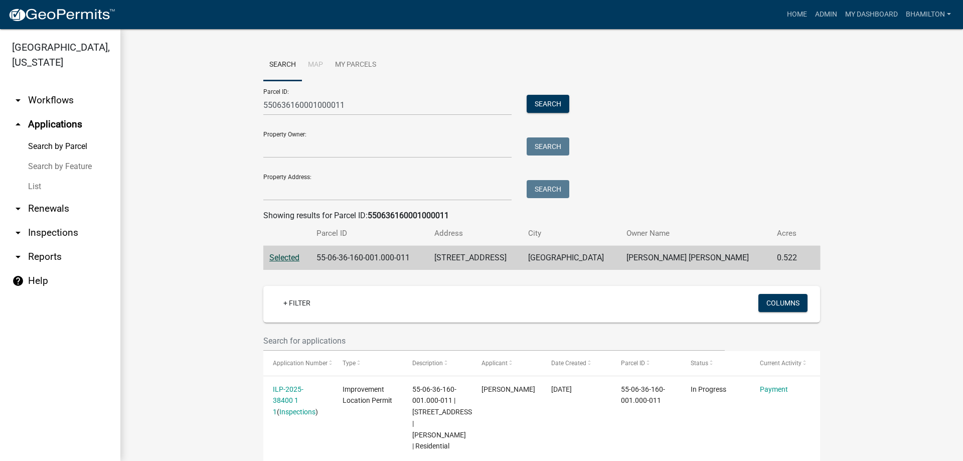
click at [72, 168] on link "Search by Feature" at bounding box center [60, 167] width 120 height 20
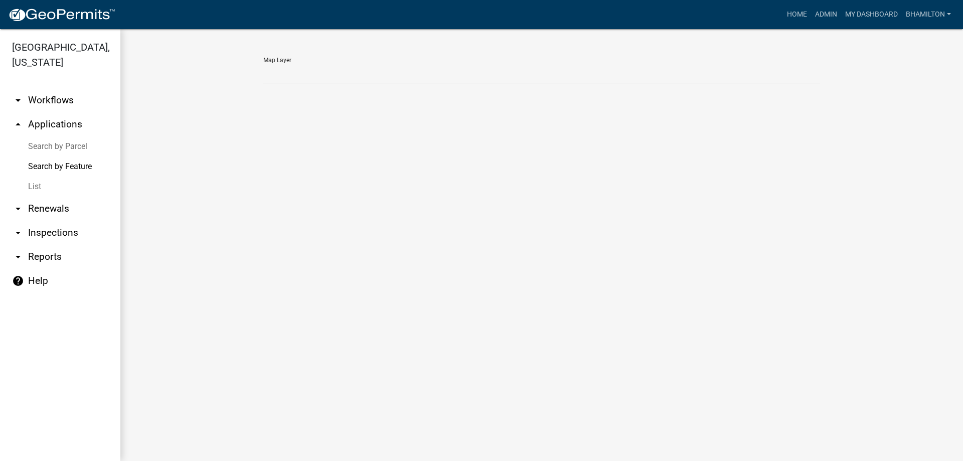
click at [35, 184] on link "List" at bounding box center [60, 187] width 120 height 20
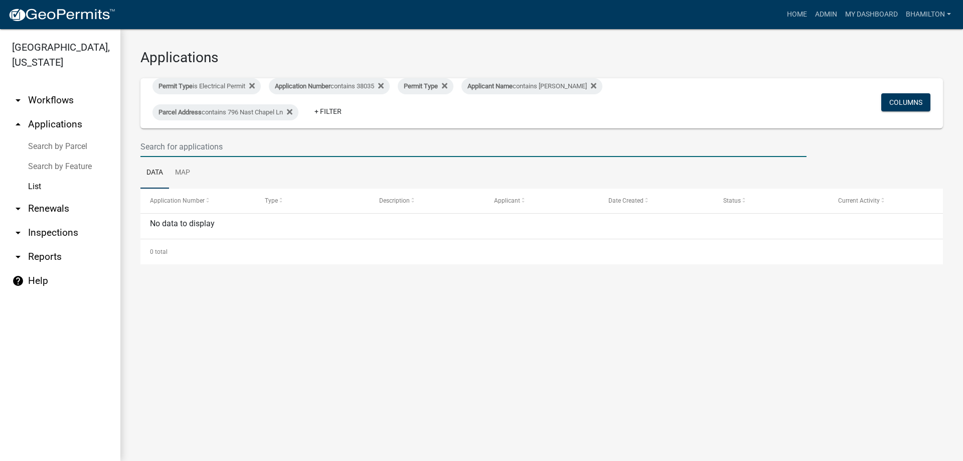
drag, startPoint x: 229, startPoint y: 151, endPoint x: 130, endPoint y: 156, distance: 99.4
click at [130, 156] on div "Applications Permit Type is Electrical Permit Application Number contains 38035…" at bounding box center [541, 156] width 843 height 255
drag, startPoint x: 221, startPoint y: 145, endPoint x: 132, endPoint y: 148, distance: 88.9
click at [133, 148] on div at bounding box center [473, 146] width 681 height 21
type input "38400"
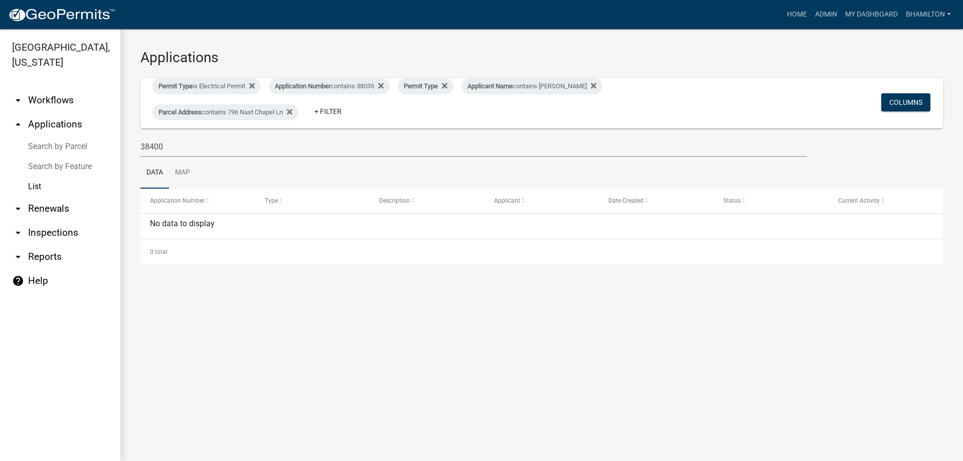
click at [54, 235] on link "arrow_drop_down Inspections" at bounding box center [60, 233] width 120 height 24
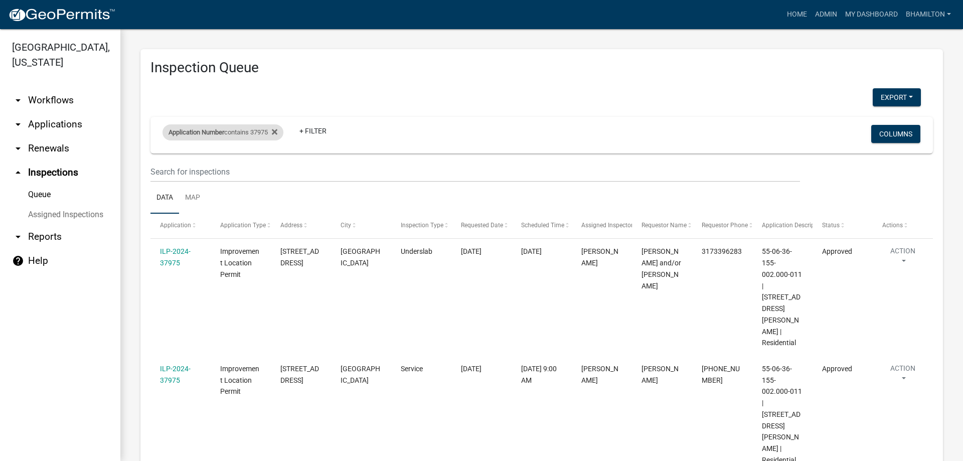
click at [265, 134] on div "Application Number contains 37975" at bounding box center [223, 132] width 121 height 16
drag, startPoint x: 238, startPoint y: 168, endPoint x: 156, endPoint y: 169, distance: 82.8
click at [156, 169] on body "Internet Explorer does NOT work with GeoPermits. Get a new browser for more sec…" at bounding box center [481, 230] width 963 height 461
type input "3"
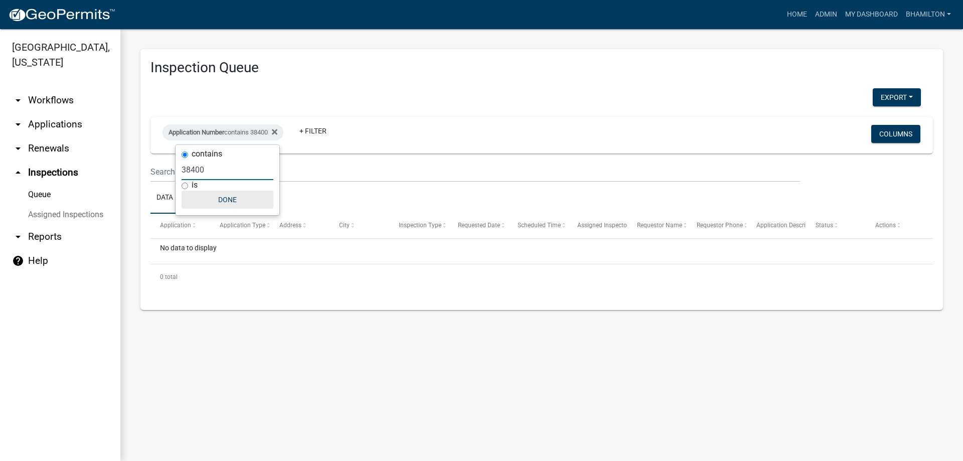
type input "38400"
click at [224, 196] on button "Done" at bounding box center [228, 200] width 92 height 18
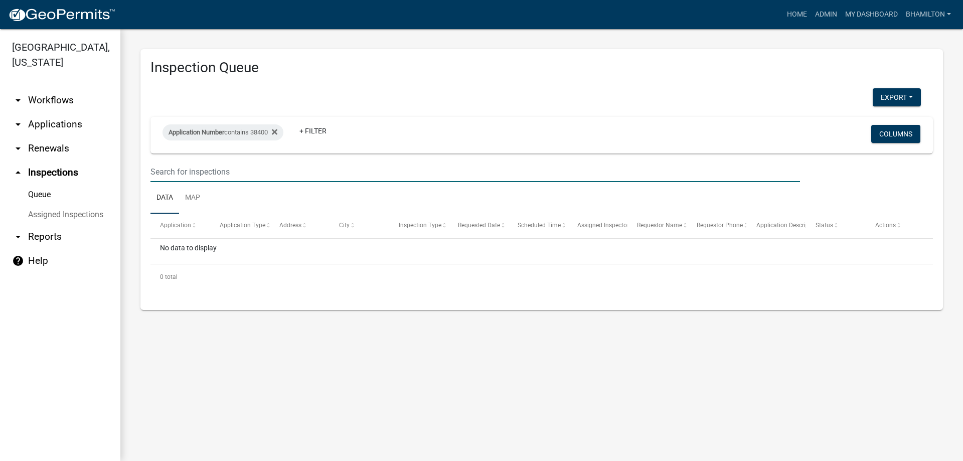
click at [212, 166] on input "text" at bounding box center [475, 172] width 650 height 21
type input "38400"
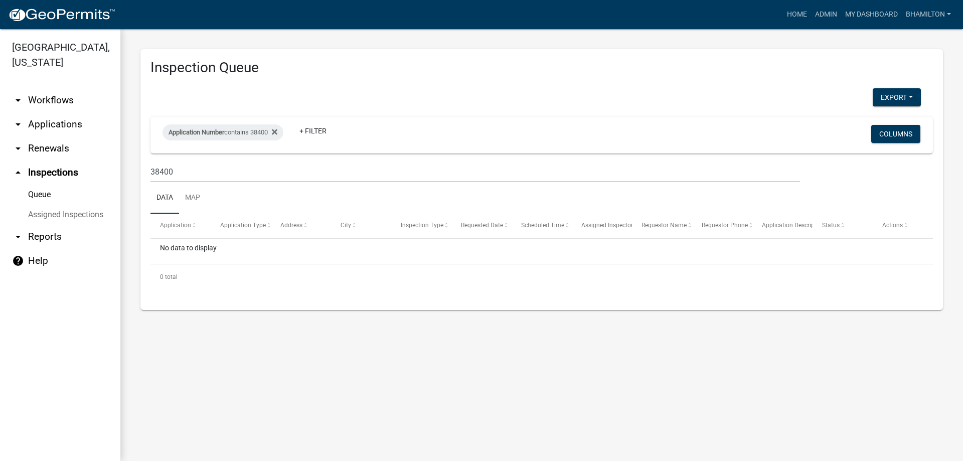
click at [62, 216] on link "Assigned Inspections" at bounding box center [60, 215] width 120 height 20
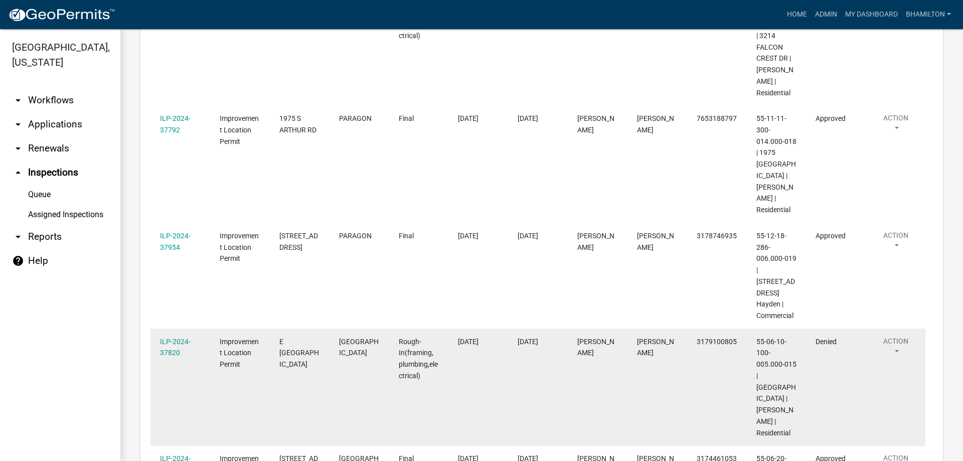
scroll to position [6822, 0]
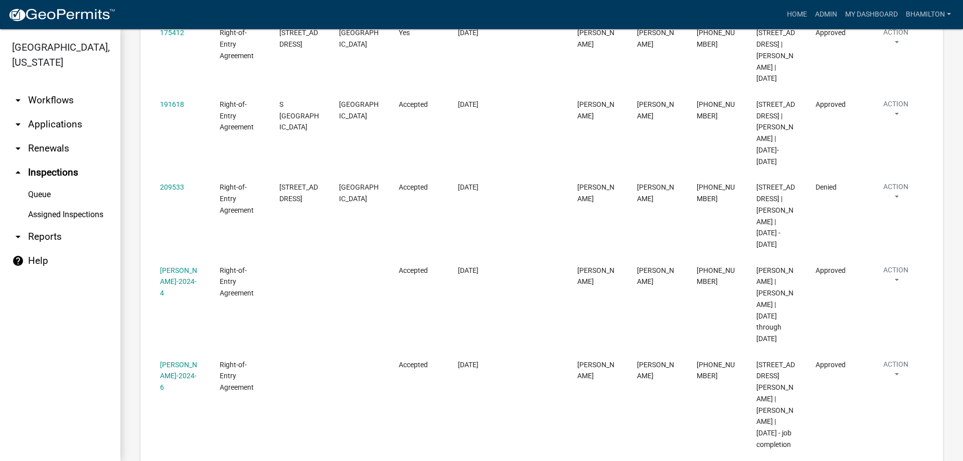
scroll to position [7891, 0]
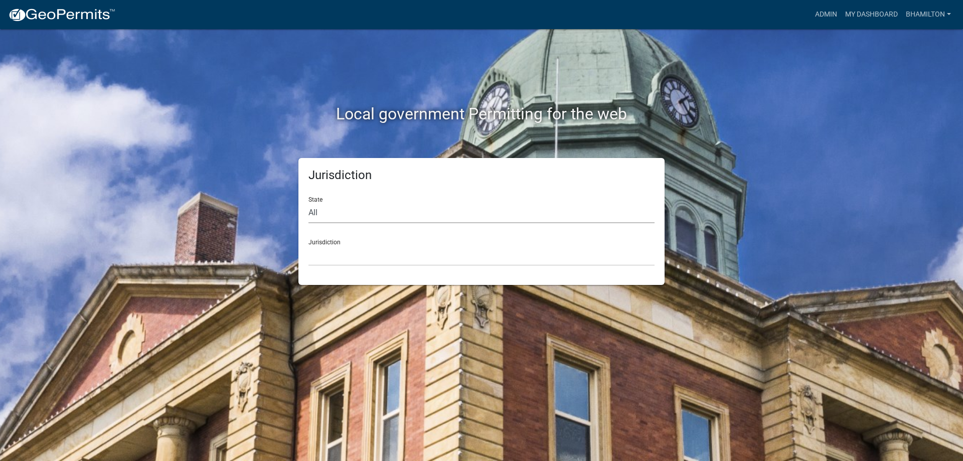
click at [314, 214] on select "All [US_STATE] [US_STATE] [US_STATE] [US_STATE] [US_STATE] [US_STATE] [US_STATE…" at bounding box center [482, 213] width 346 height 21
select select "[US_STATE]"
click at [309, 203] on select "All [US_STATE] [US_STATE] [US_STATE] [US_STATE] [US_STATE] [US_STATE] [US_STATE…" at bounding box center [482, 213] width 346 height 21
click at [324, 240] on div "Jurisdiction City of Charlestown, Indiana City of Jeffersonville, Indiana City …" at bounding box center [482, 248] width 346 height 35
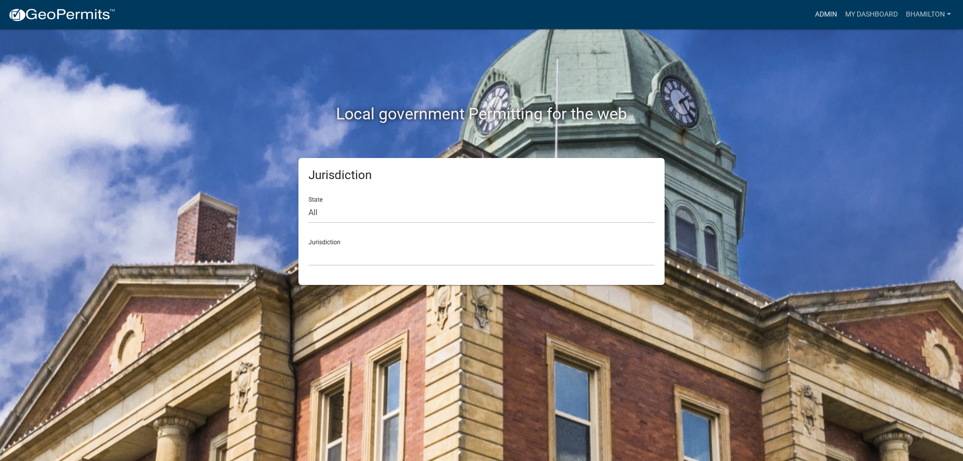
click at [817, 16] on link "Admin" at bounding box center [826, 14] width 30 height 19
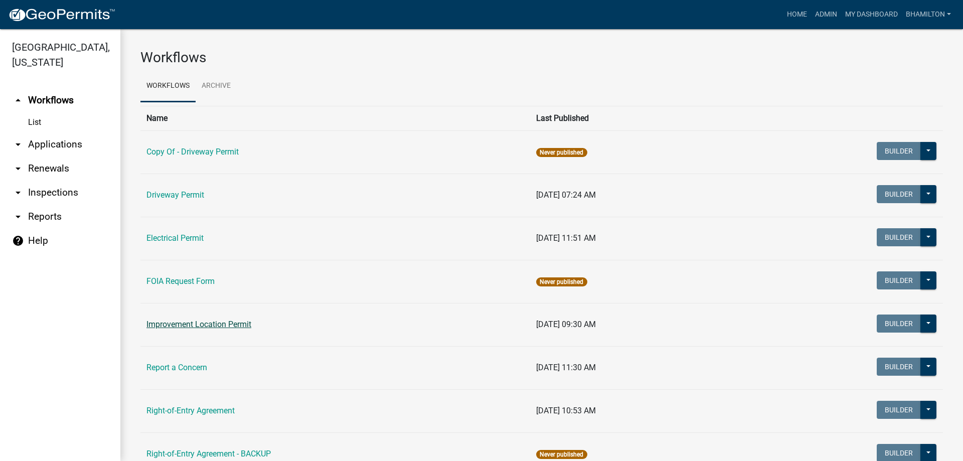
click at [212, 329] on link "Improvement Location Permit" at bounding box center [198, 325] width 105 height 10
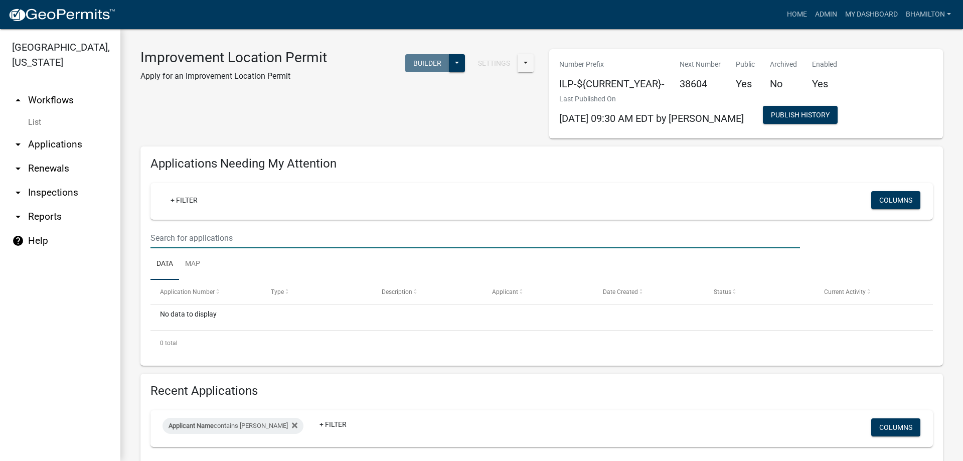
drag, startPoint x: 240, startPoint y: 236, endPoint x: 147, endPoint y: 239, distance: 92.9
click at [147, 239] on div at bounding box center [475, 238] width 665 height 21
type input "denning"
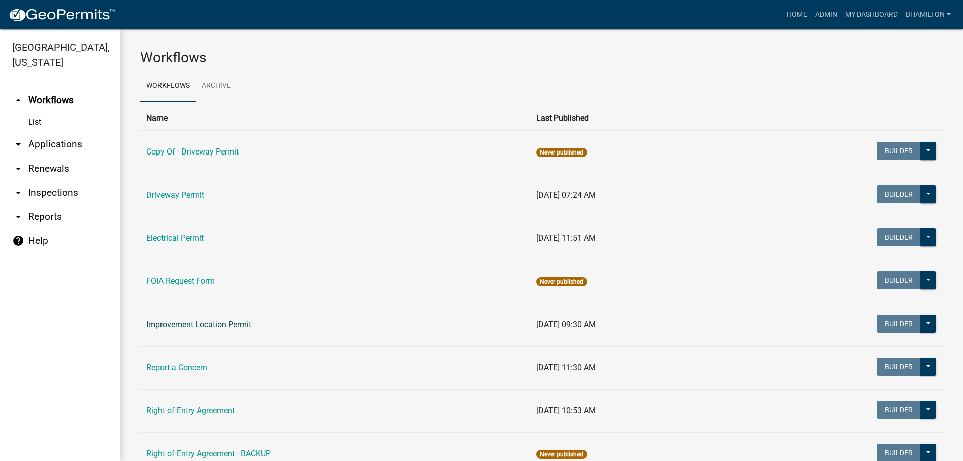
click at [216, 328] on link "Improvement Location Permit" at bounding box center [198, 325] width 105 height 10
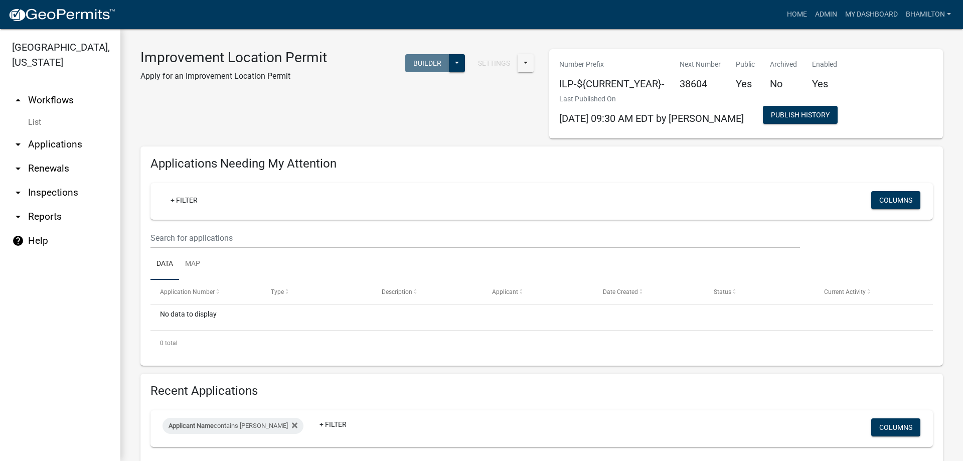
click at [18, 143] on icon "arrow_drop_down" at bounding box center [18, 144] width 12 height 12
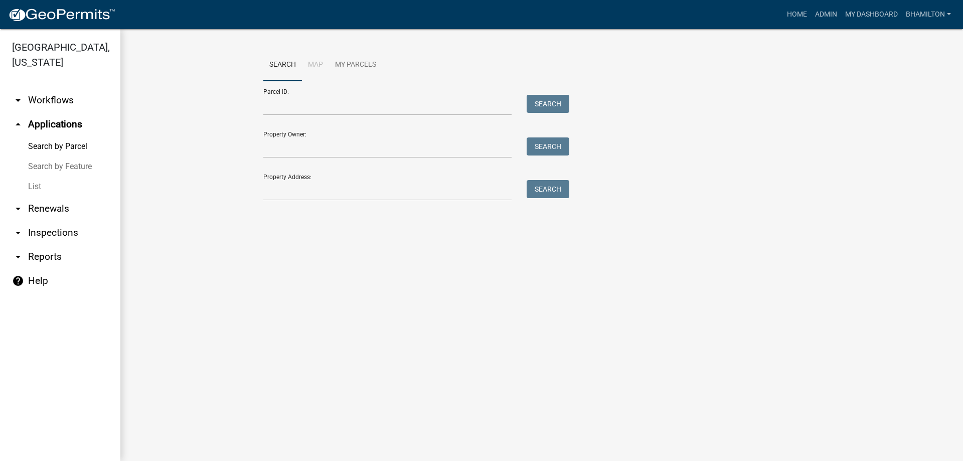
click at [38, 189] on link "List" at bounding box center [60, 187] width 120 height 20
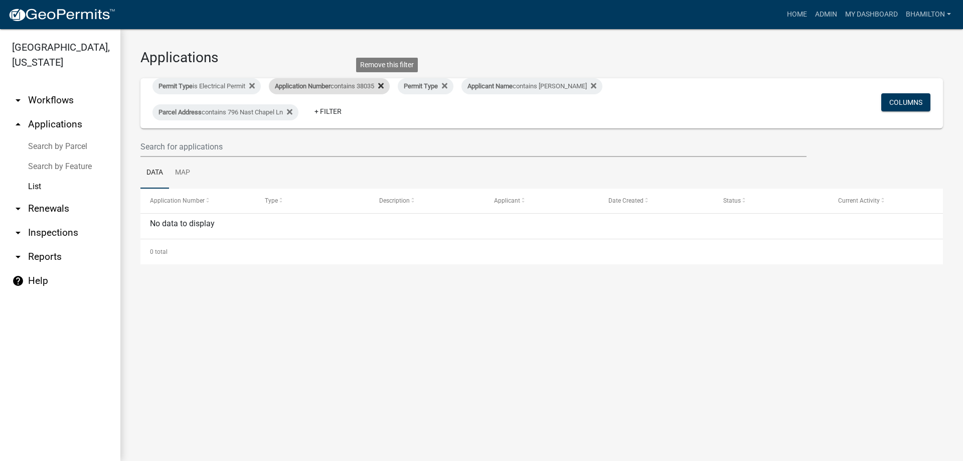
click at [382, 87] on fa-icon at bounding box center [379, 86] width 10 height 16
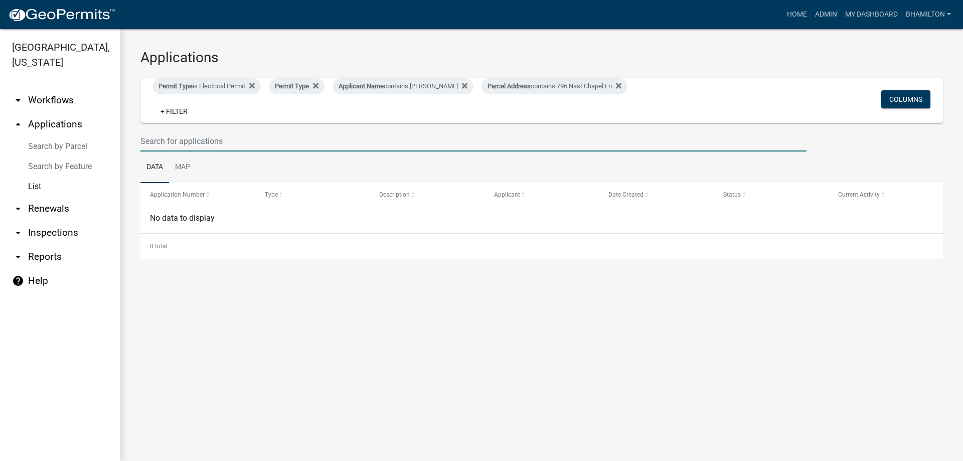
drag, startPoint x: 223, startPoint y: 132, endPoint x: 111, endPoint y: 127, distance: 112.5
click at [111, 127] on div "Morgan County, Indiana arrow_drop_down Workflows List arrow_drop_up Application…" at bounding box center [481, 245] width 963 height 432
type input "38137"
click at [34, 234] on link "arrow_drop_down Inspections" at bounding box center [60, 233] width 120 height 24
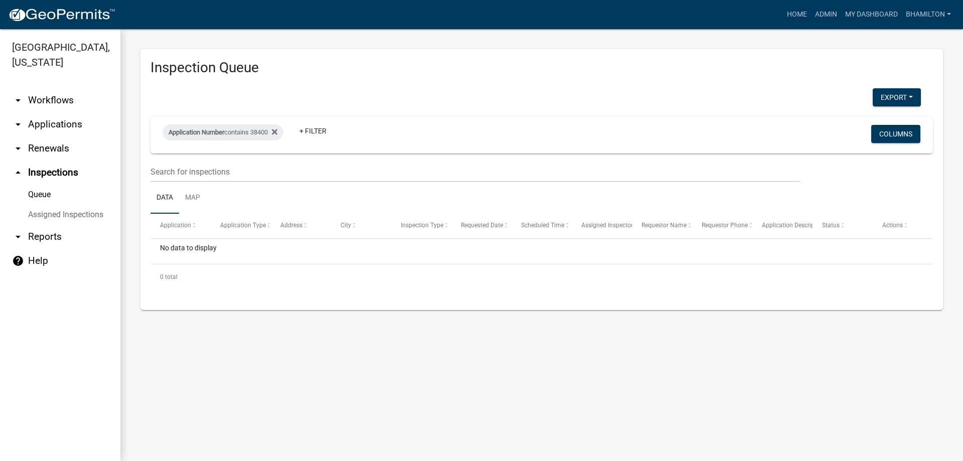
click at [44, 216] on link "Assigned Inspections" at bounding box center [60, 215] width 120 height 20
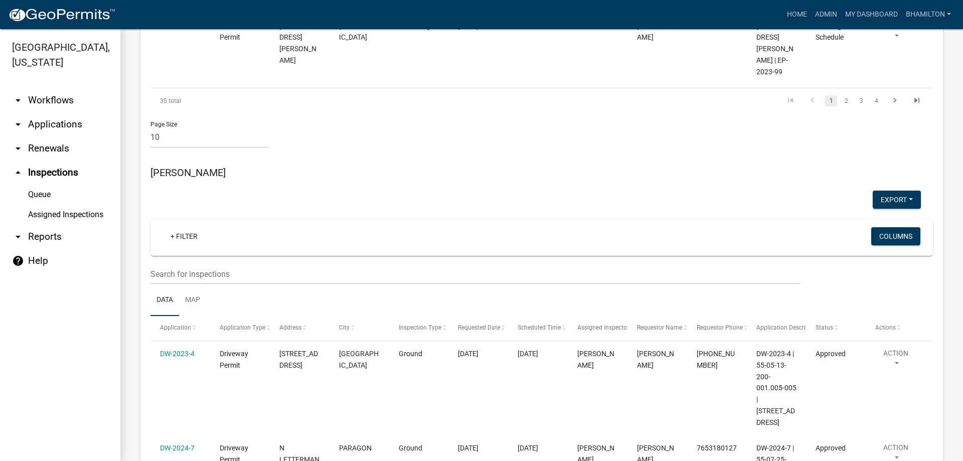
scroll to position [853, 0]
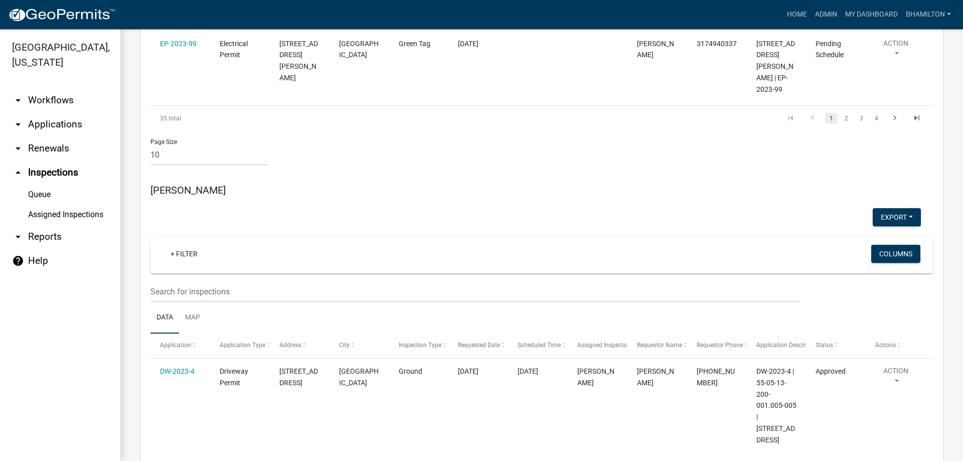
click at [54, 213] on link "Assigned Inspections" at bounding box center [60, 215] width 120 height 20
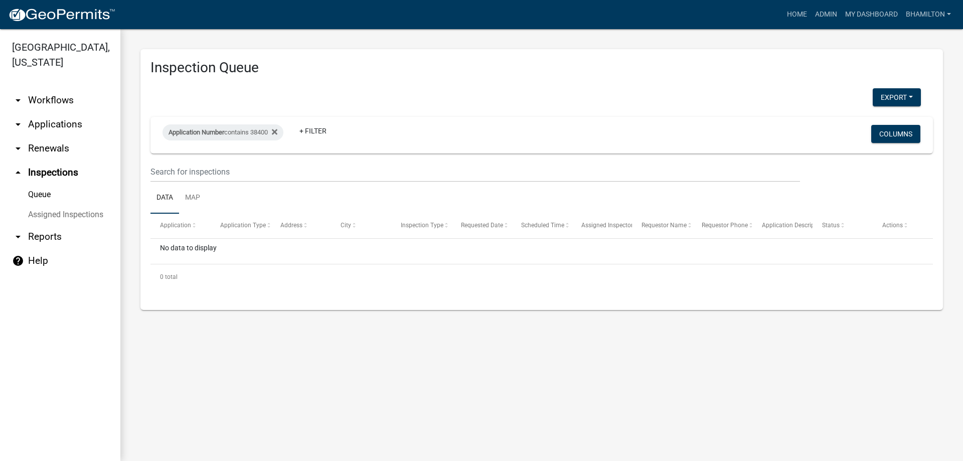
click at [84, 214] on link "Assigned Inspections" at bounding box center [60, 215] width 120 height 20
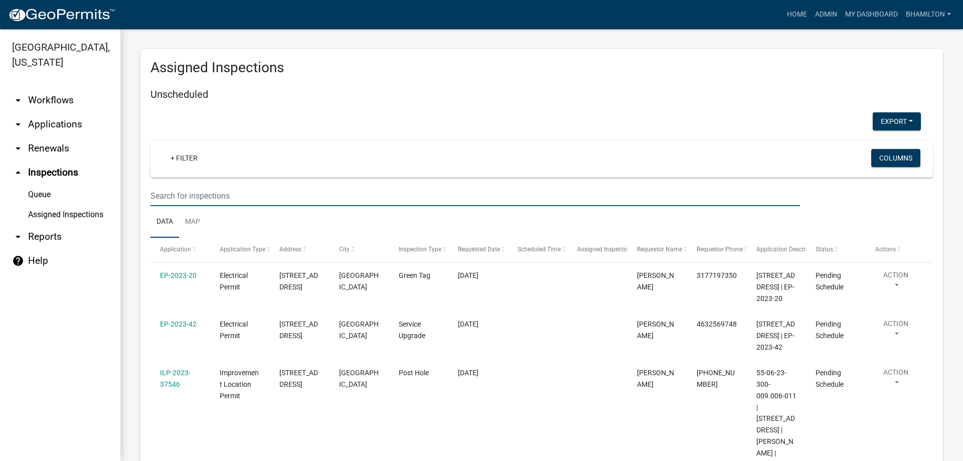
click at [242, 197] on input "text" at bounding box center [475, 196] width 650 height 21
click at [17, 125] on icon "arrow_drop_down" at bounding box center [18, 124] width 12 height 12
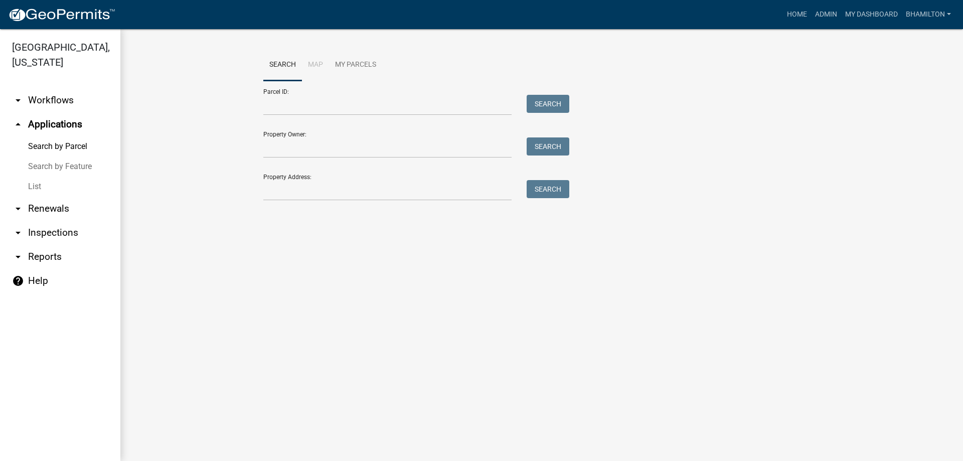
click at [54, 168] on link "Search by Feature" at bounding box center [60, 167] width 120 height 20
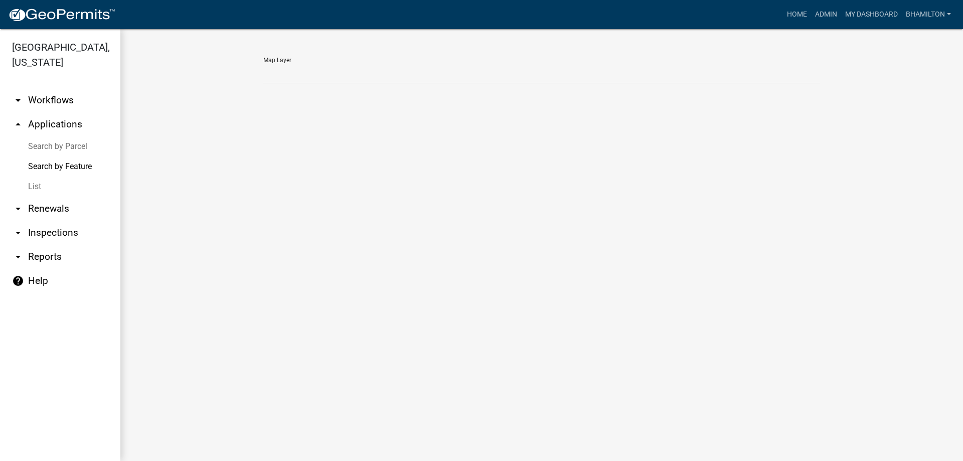
click at [31, 188] on link "List" at bounding box center [60, 187] width 120 height 20
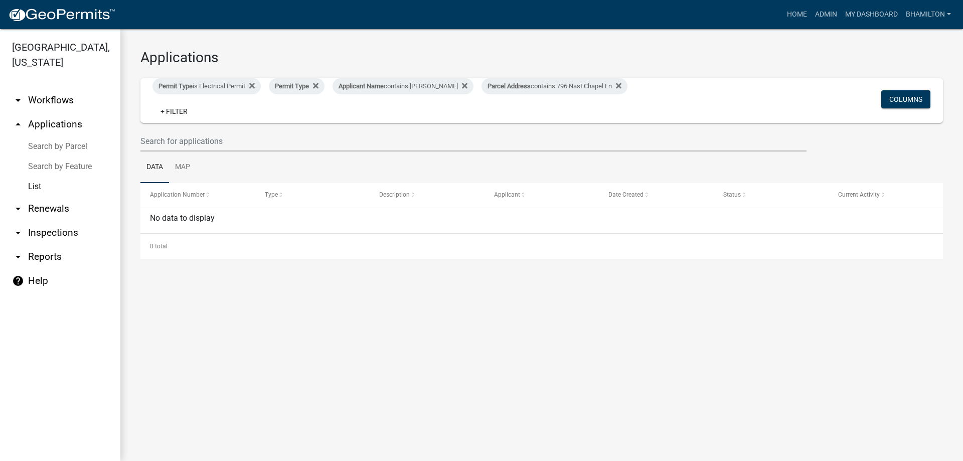
click at [69, 234] on link "arrow_drop_down Inspections" at bounding box center [60, 233] width 120 height 24
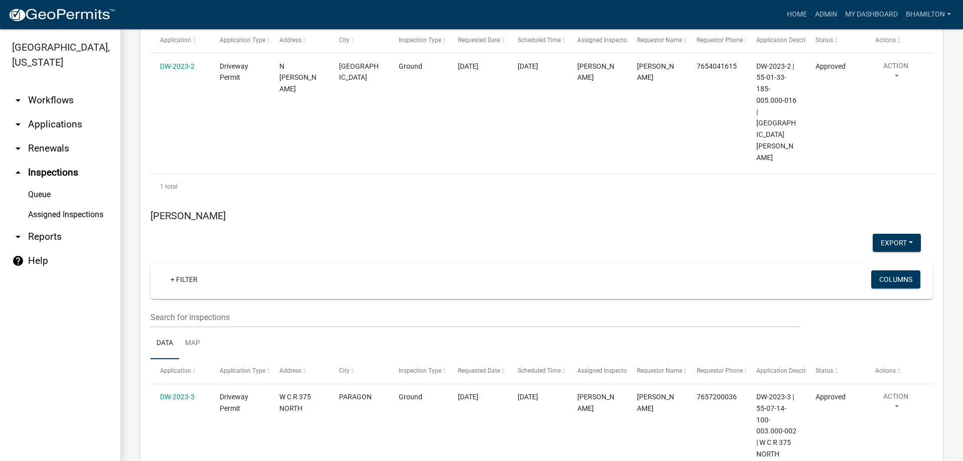
scroll to position [4465, 0]
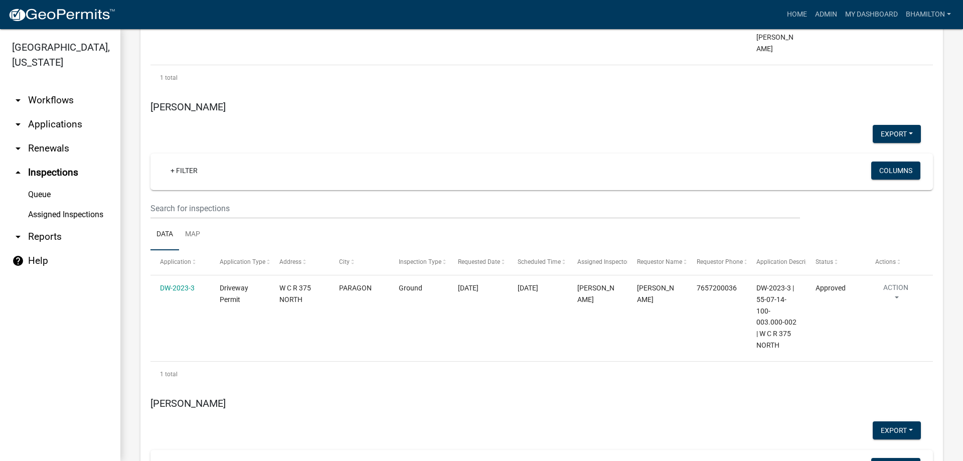
click at [58, 217] on link "Assigned Inspections" at bounding box center [60, 215] width 120 height 20
click at [60, 215] on link "Assigned Inspections" at bounding box center [60, 215] width 120 height 20
click at [48, 198] on link "Queue" at bounding box center [60, 195] width 120 height 20
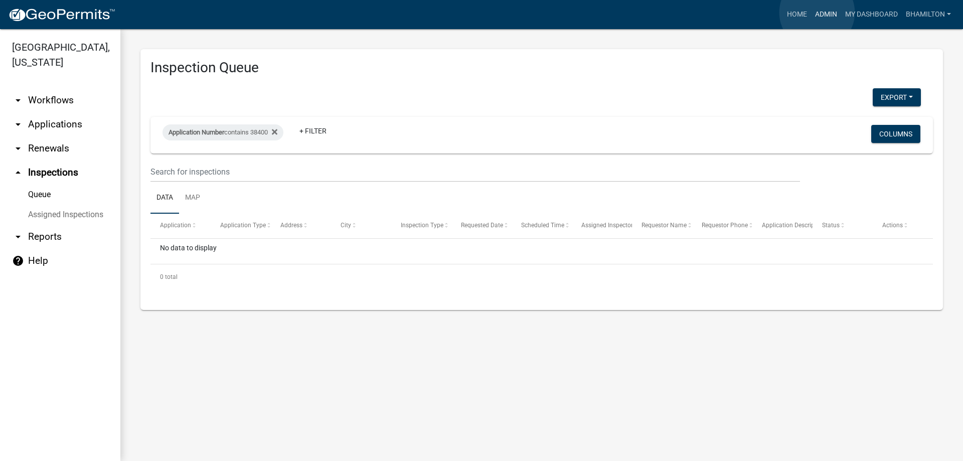
click at [817, 13] on link "Admin" at bounding box center [826, 14] width 30 height 19
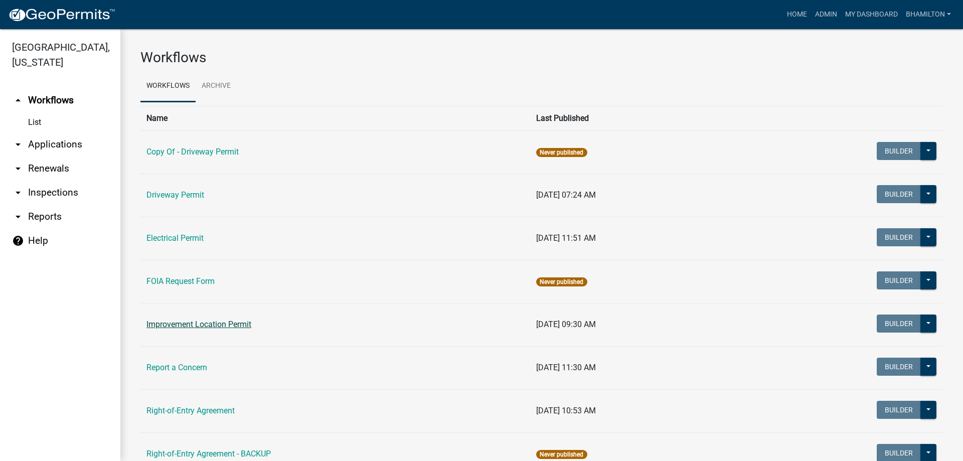
click at [220, 326] on link "Improvement Location Permit" at bounding box center [198, 325] width 105 height 10
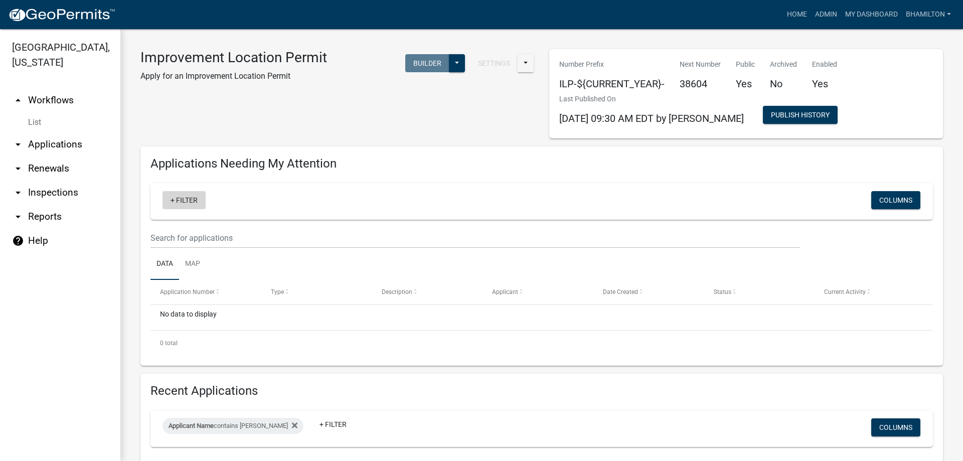
click at [191, 202] on link "+ Filter" at bounding box center [184, 200] width 43 height 18
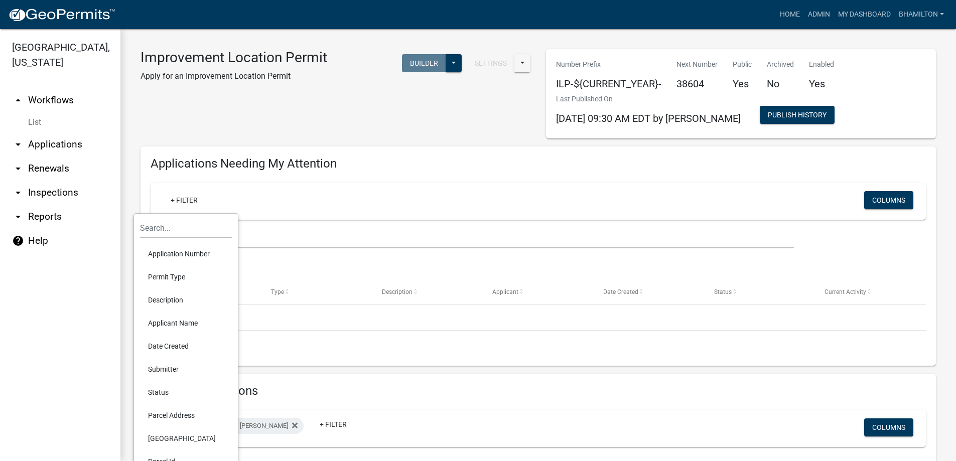
click at [204, 252] on li "Application Number" at bounding box center [186, 253] width 92 height 23
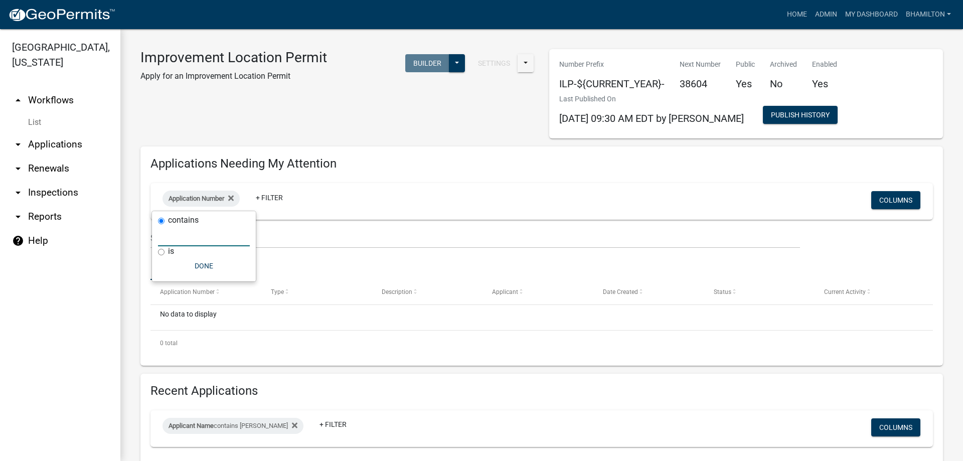
click at [196, 240] on input "text" at bounding box center [204, 236] width 92 height 21
type input "38137"
click at [186, 255] on input "is" at bounding box center [185, 252] width 7 height 7
radio input "true"
click at [196, 267] on button "Done" at bounding box center [204, 266] width 92 height 18
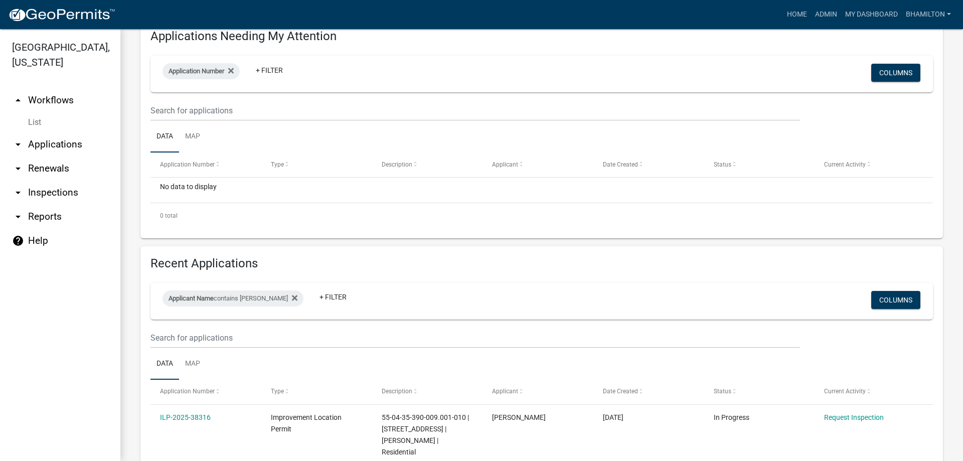
scroll to position [75, 0]
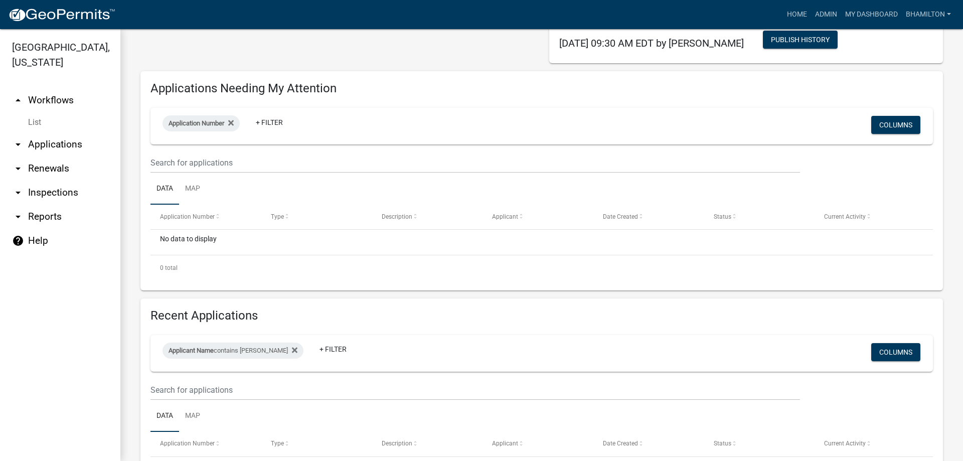
click at [49, 196] on link "arrow_drop_down Inspections" at bounding box center [60, 193] width 120 height 24
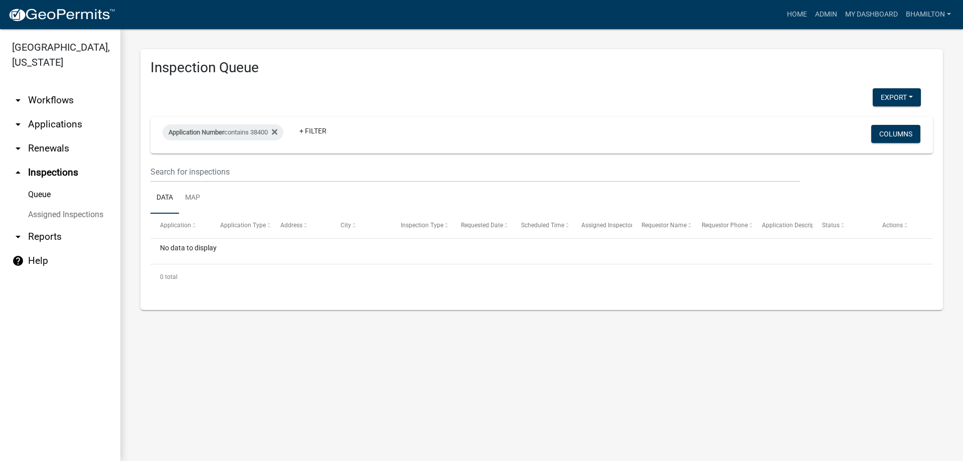
click at [42, 212] on link "Assigned Inspections" at bounding box center [60, 215] width 120 height 20
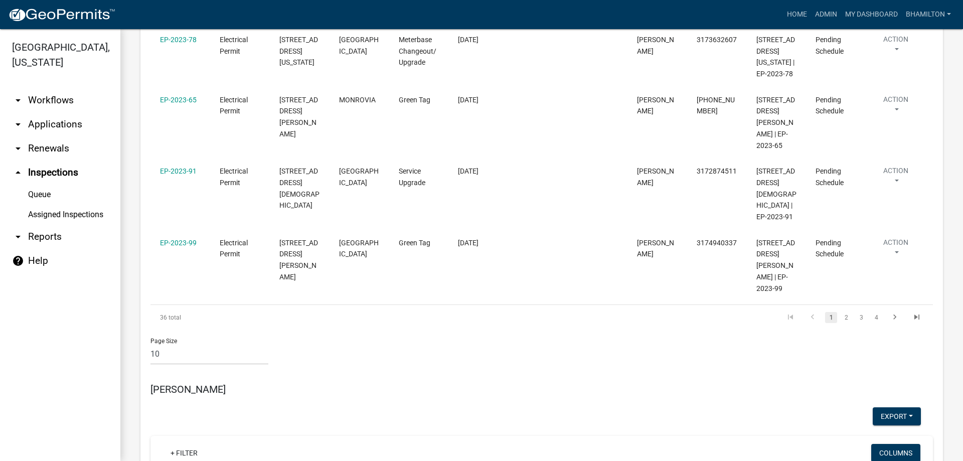
scroll to position [702, 0]
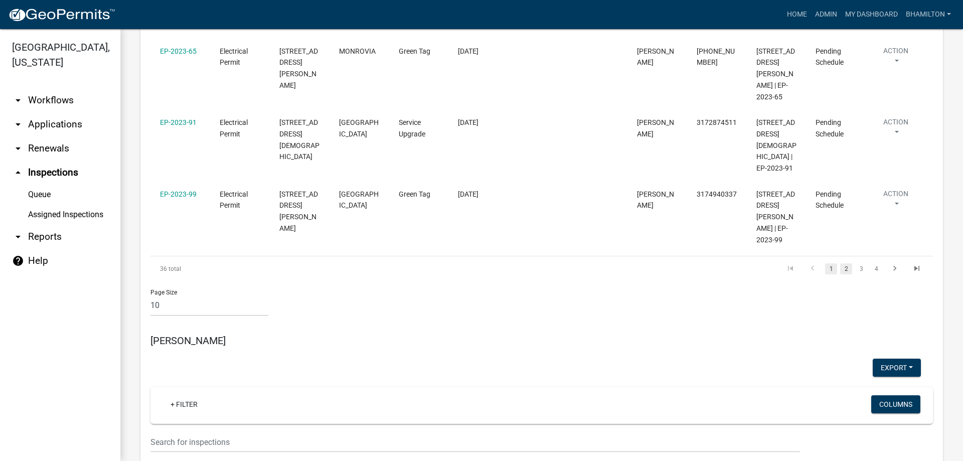
click at [840, 263] on link "2" at bounding box center [846, 268] width 12 height 11
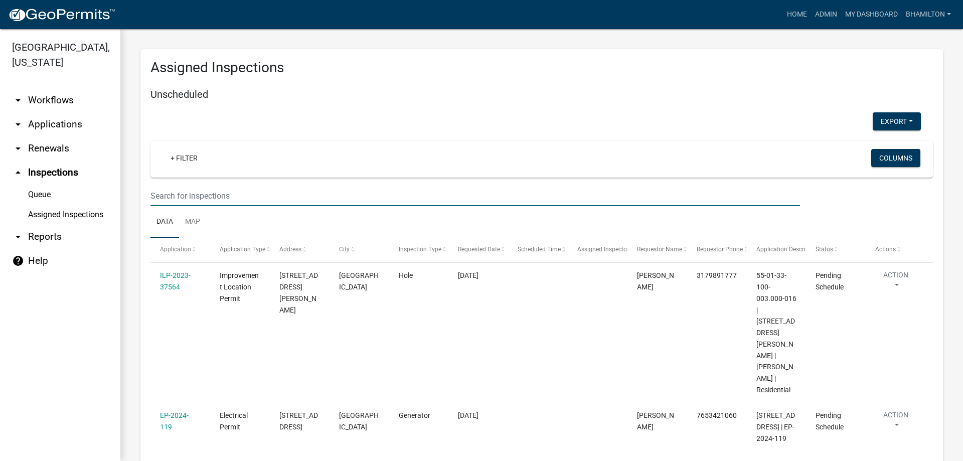
drag, startPoint x: 257, startPoint y: 195, endPoint x: 137, endPoint y: 189, distance: 119.5
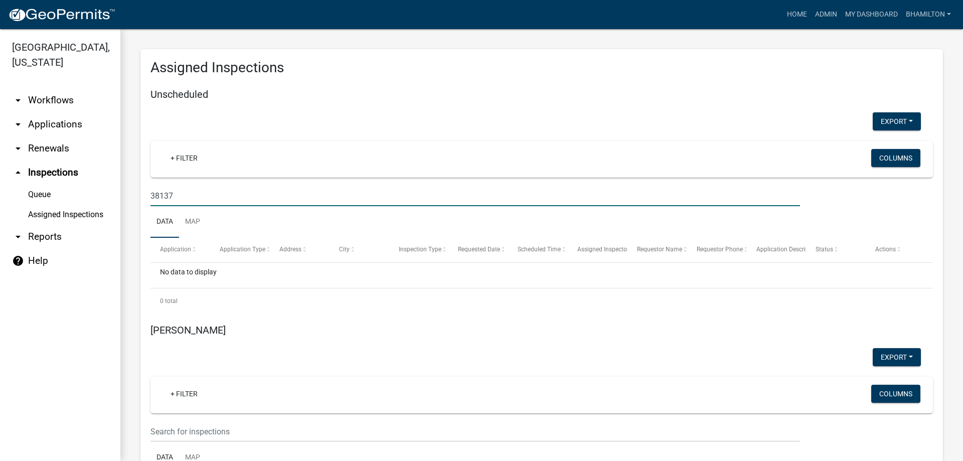
type input "38137"
click at [237, 249] on span "Application Type" at bounding box center [243, 249] width 46 height 7
click at [252, 272] on div "No data to display" at bounding box center [541, 275] width 783 height 25
drag, startPoint x: 243, startPoint y: 269, endPoint x: 219, endPoint y: 271, distance: 24.1
click at [219, 271] on div "No data to display" at bounding box center [541, 275] width 783 height 25
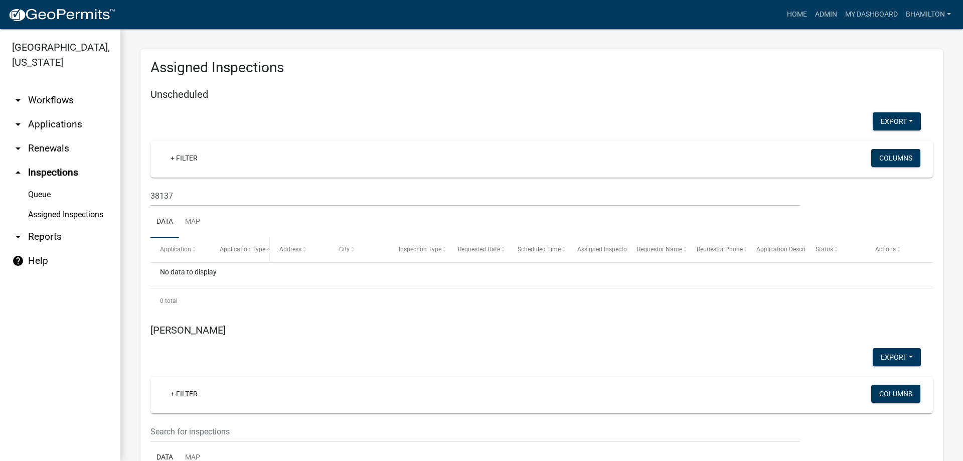
click at [267, 253] on span at bounding box center [267, 250] width 5 height 24
click at [242, 251] on span "Application Type" at bounding box center [243, 249] width 46 height 7
drag, startPoint x: 227, startPoint y: 270, endPoint x: 142, endPoint y: 276, distance: 85.0
click at [222, 272] on div "No data to display" at bounding box center [541, 275] width 783 height 25
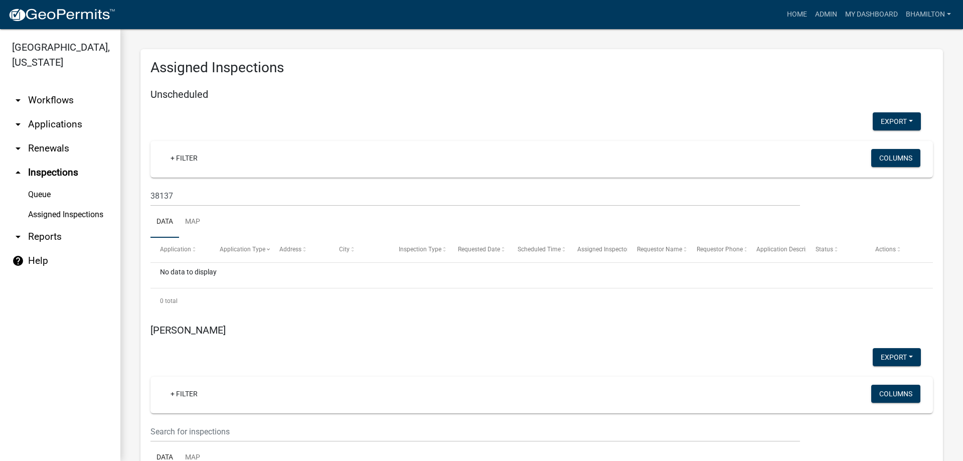
click at [222, 272] on div "No data to display" at bounding box center [541, 275] width 783 height 25
click at [258, 249] on span "Application Type" at bounding box center [243, 249] width 46 height 7
click at [242, 251] on span "Application Type" at bounding box center [243, 249] width 46 height 7
click at [270, 251] on datatable-header-cell "Address" at bounding box center [300, 250] width 60 height 24
click at [834, 252] on span at bounding box center [836, 249] width 6 height 7
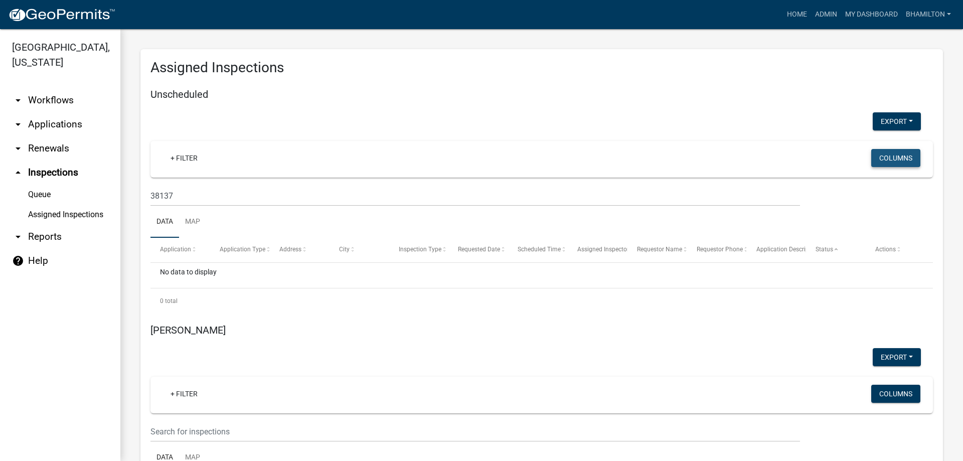
click at [876, 157] on button "Columns" at bounding box center [895, 158] width 49 height 18
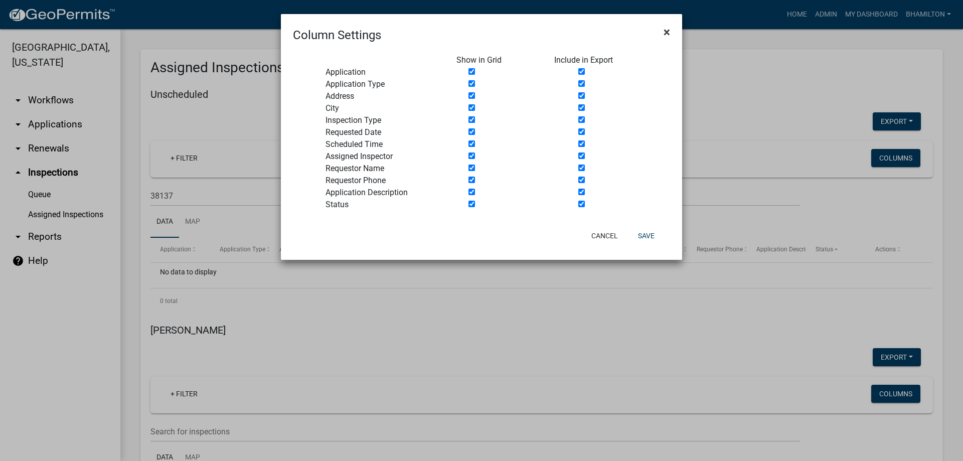
click at [665, 34] on span "×" at bounding box center [667, 32] width 7 height 14
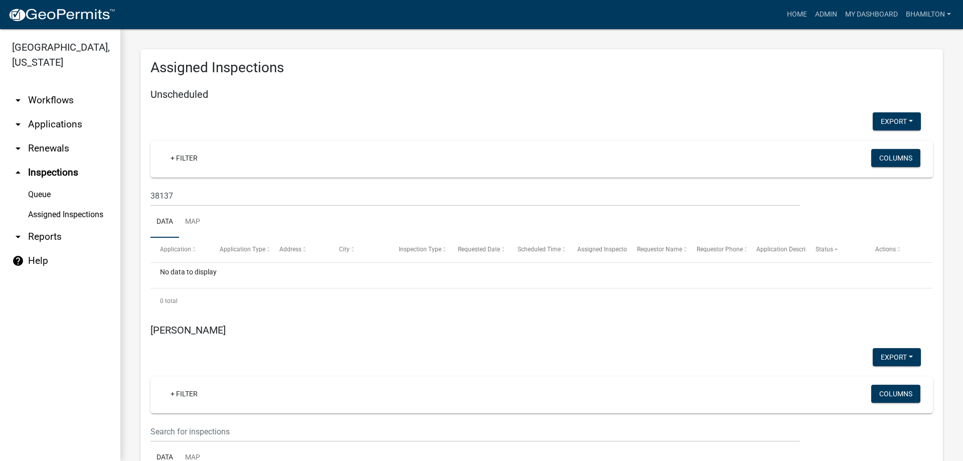
click at [65, 102] on link "arrow_drop_down Workflows" at bounding box center [60, 100] width 120 height 24
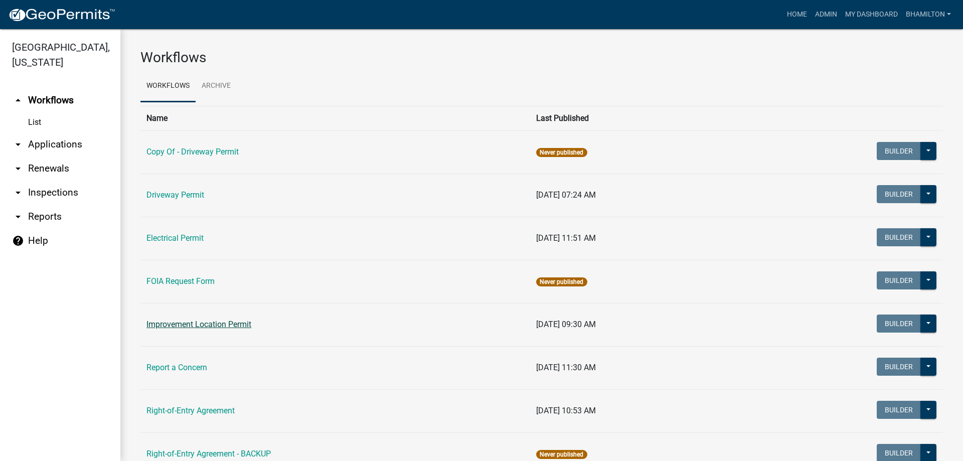
click at [181, 325] on link "Improvement Location Permit" at bounding box center [198, 325] width 105 height 10
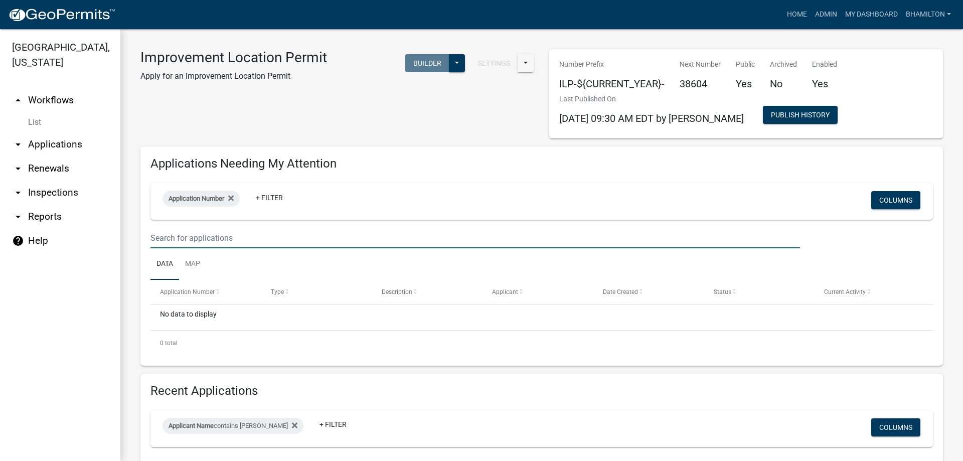
drag, startPoint x: 233, startPoint y: 234, endPoint x: 143, endPoint y: 234, distance: 89.8
click at [143, 234] on div at bounding box center [475, 238] width 665 height 21
type input "38137"
click at [35, 122] on link "List" at bounding box center [60, 122] width 120 height 20
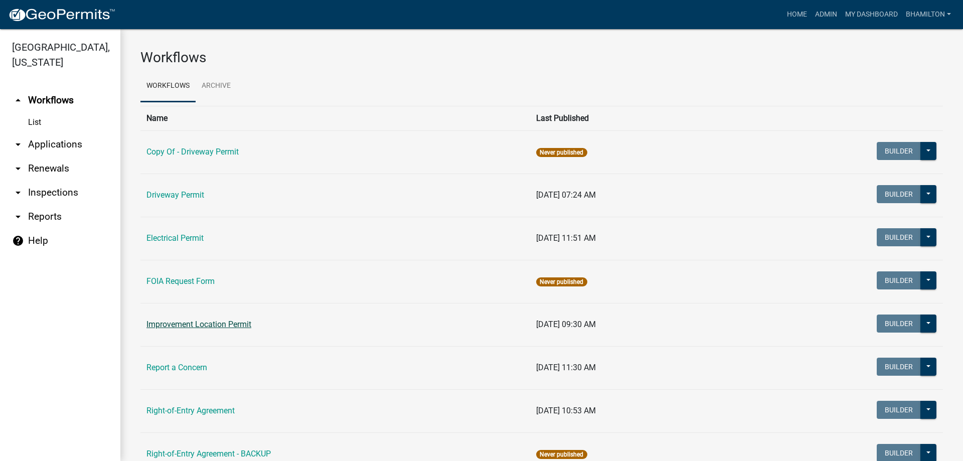
click at [164, 323] on link "Improvement Location Permit" at bounding box center [198, 325] width 105 height 10
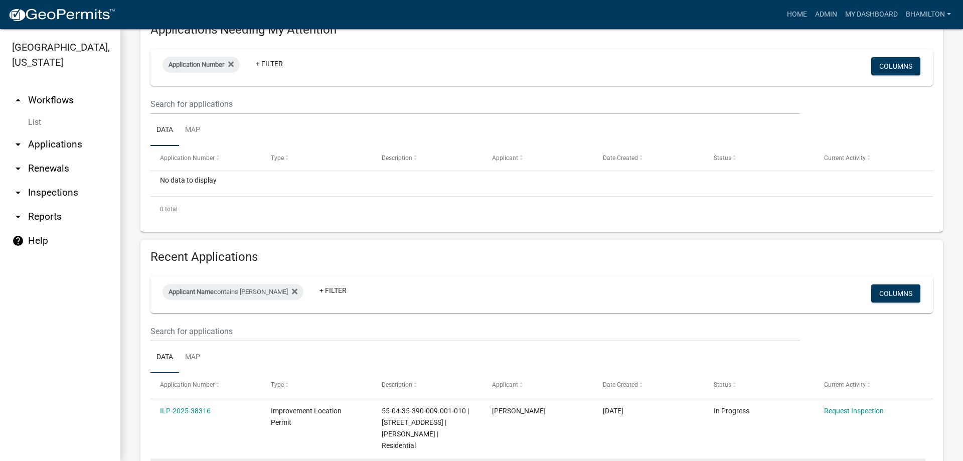
scroll to position [125, 0]
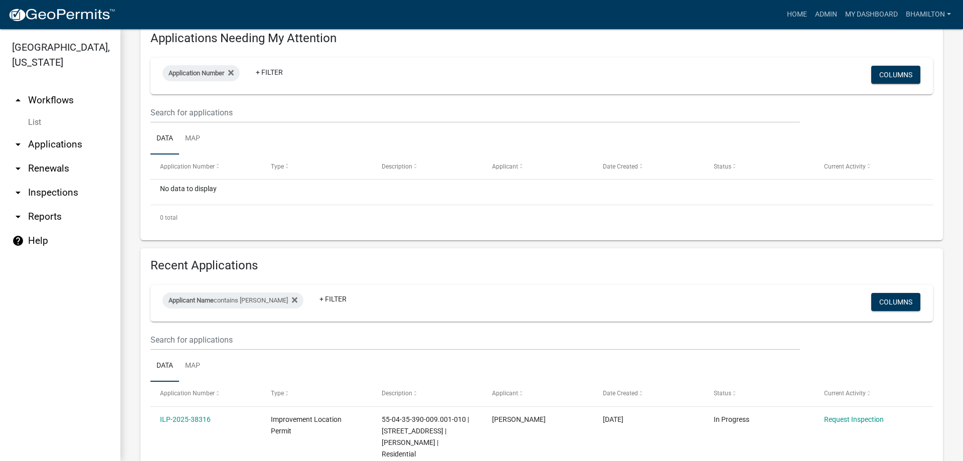
click at [42, 145] on link "arrow_drop_down Applications" at bounding box center [60, 144] width 120 height 24
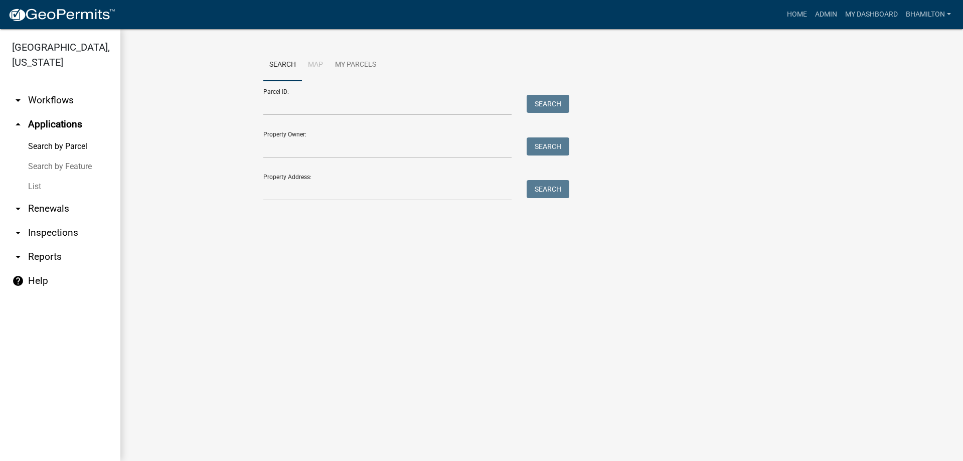
click at [42, 170] on link "Search by Feature" at bounding box center [60, 167] width 120 height 20
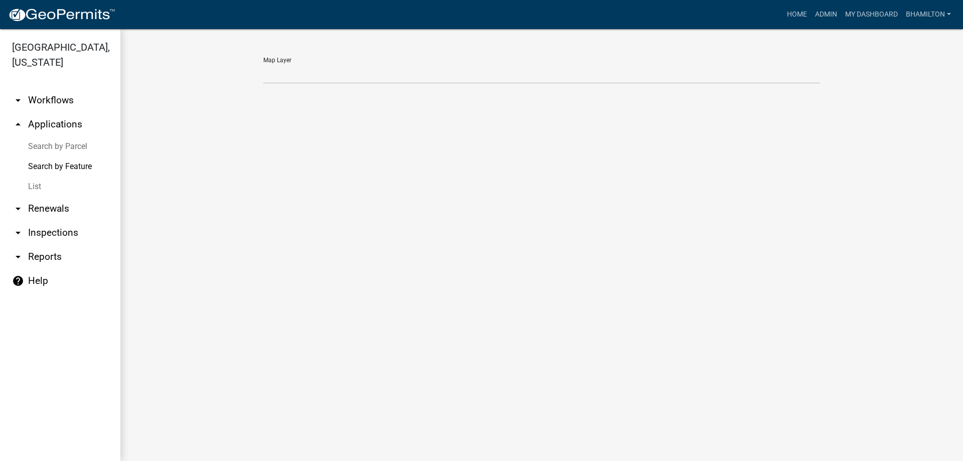
click at [36, 185] on link "List" at bounding box center [60, 187] width 120 height 20
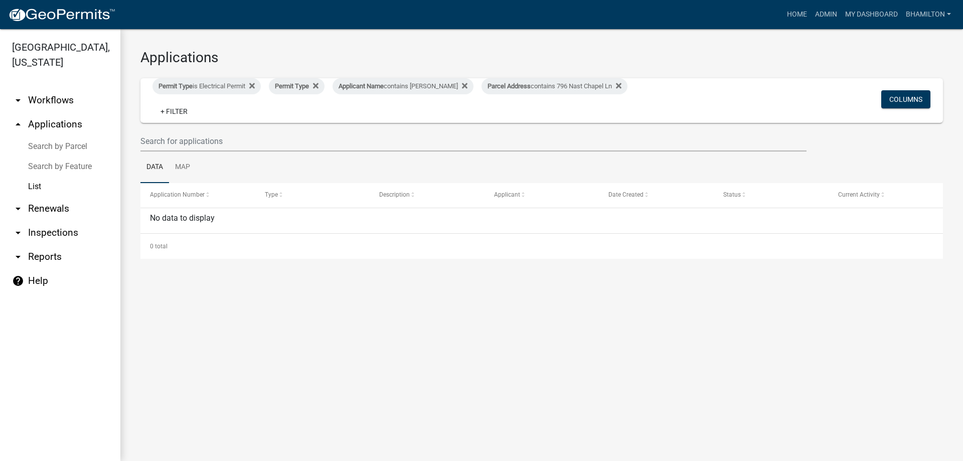
click at [36, 233] on link "arrow_drop_down Inspections" at bounding box center [60, 233] width 120 height 24
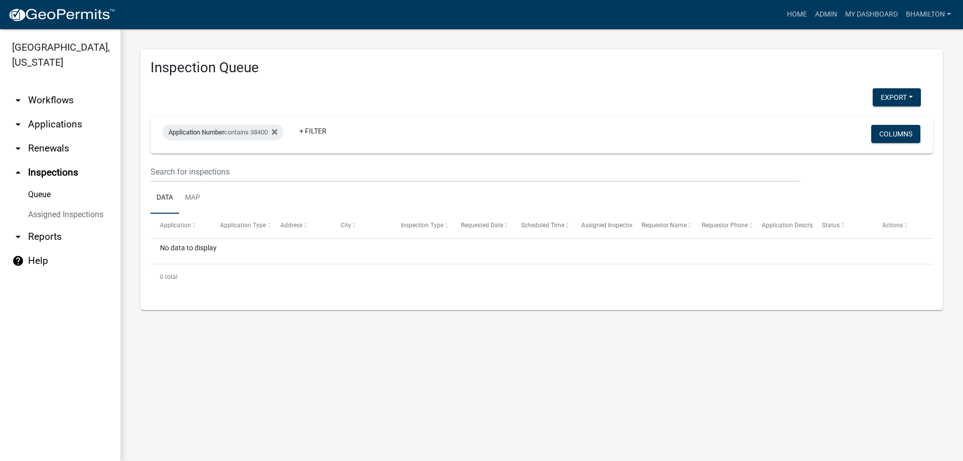
click at [42, 217] on link "Assigned Inspections" at bounding box center [60, 215] width 120 height 20
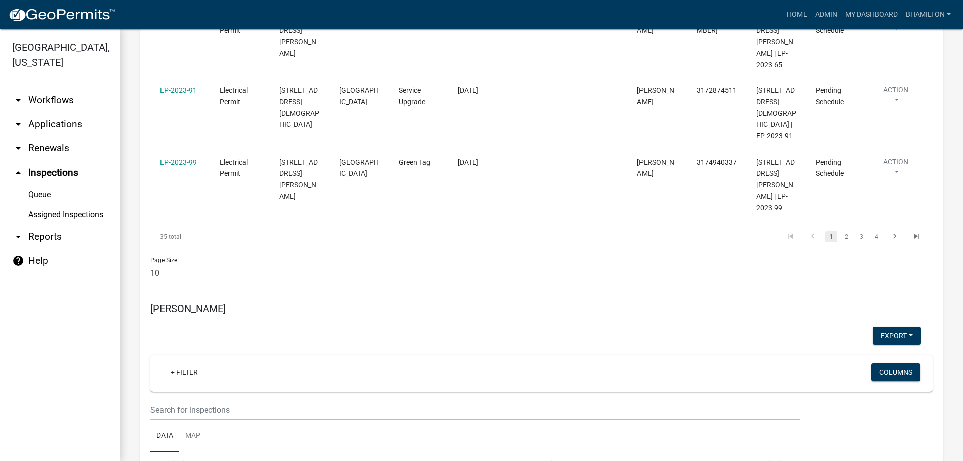
scroll to position [752, 0]
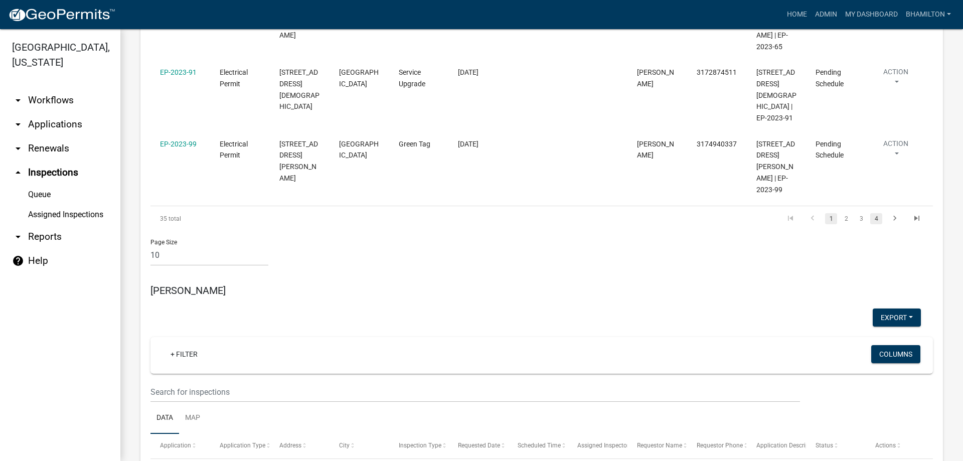
click at [870, 213] on link "4" at bounding box center [876, 218] width 12 height 11
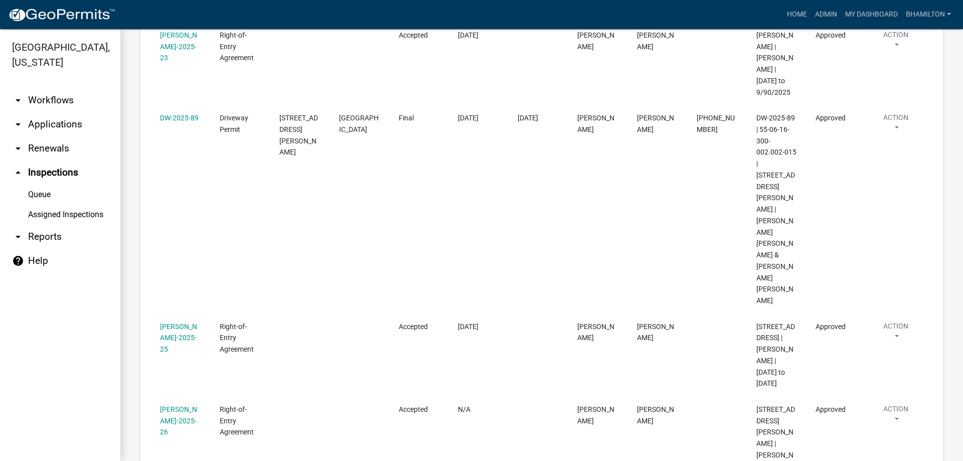
scroll to position [3010, 0]
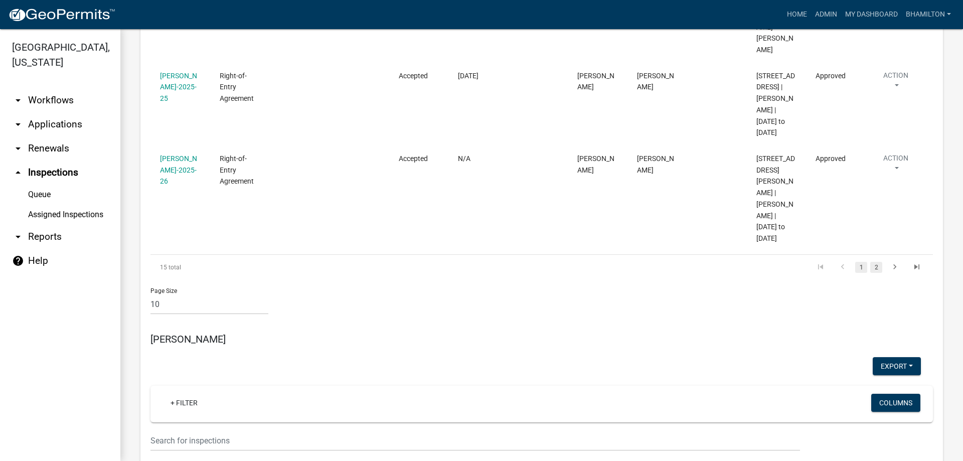
click at [870, 262] on link "2" at bounding box center [876, 267] width 12 height 11
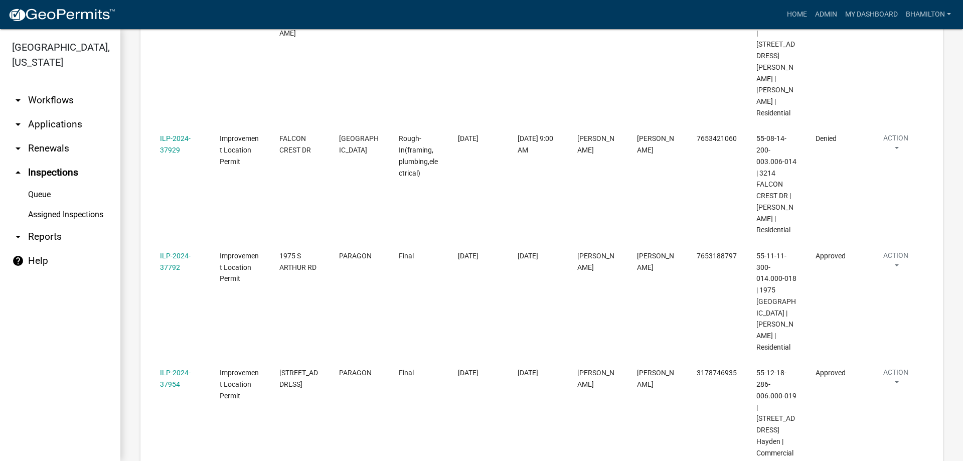
scroll to position [6020, 0]
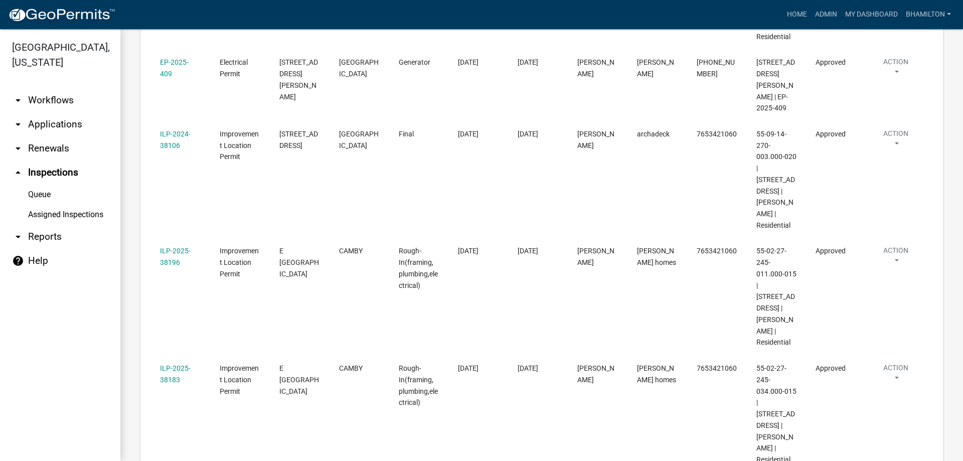
scroll to position [8466, 0]
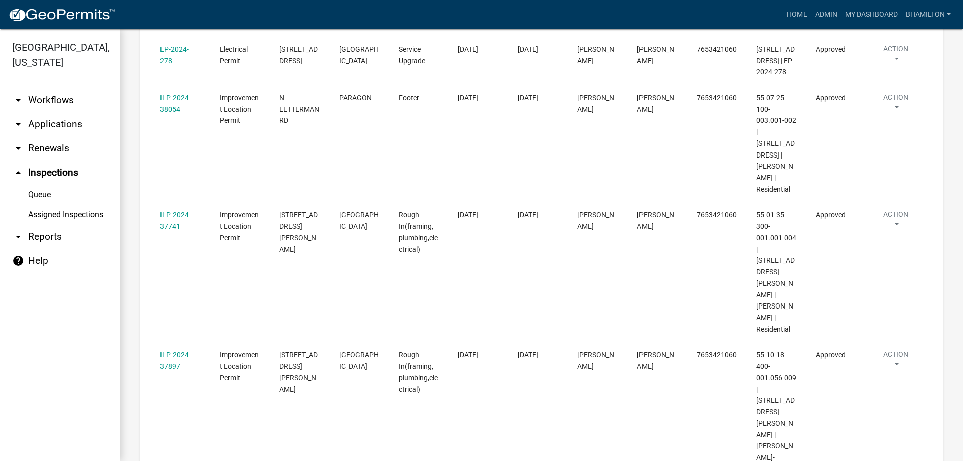
scroll to position [5545, 0]
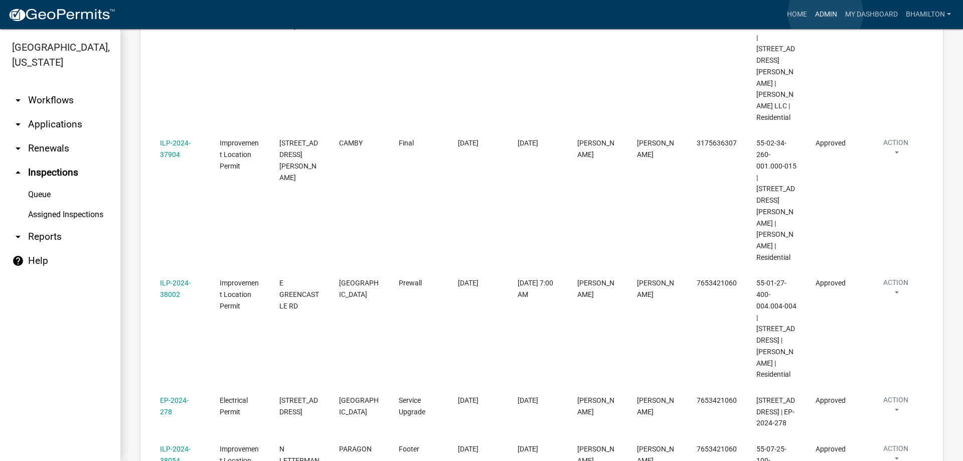
click at [826, 13] on link "Admin" at bounding box center [826, 14] width 30 height 19
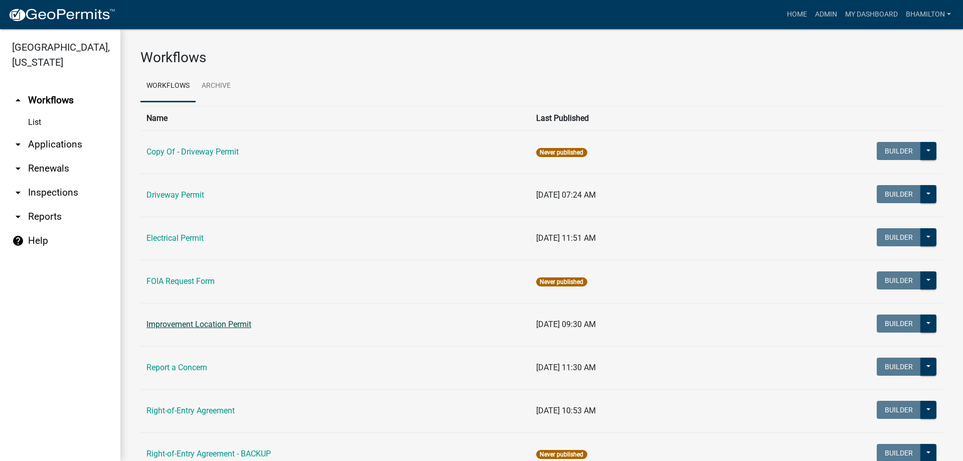
click at [204, 321] on link "Improvement Location Permit" at bounding box center [198, 325] width 105 height 10
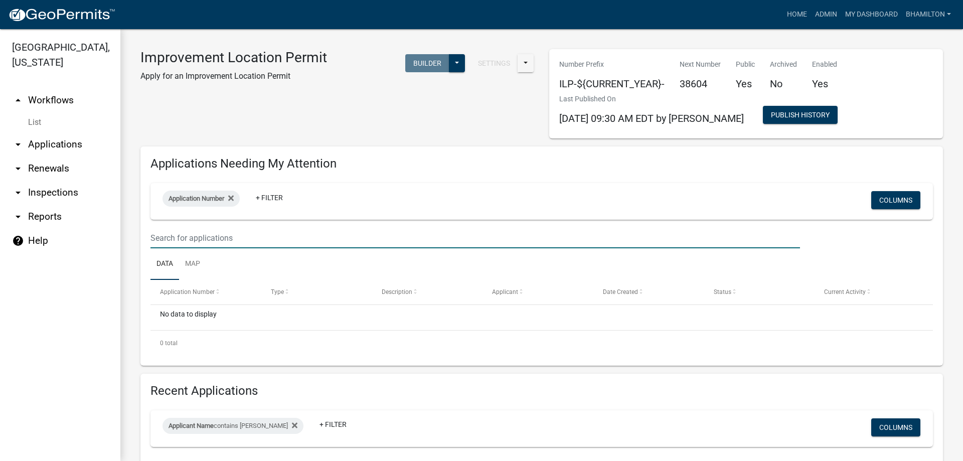
click at [240, 237] on input "text" at bounding box center [475, 238] width 650 height 21
type input "38400"
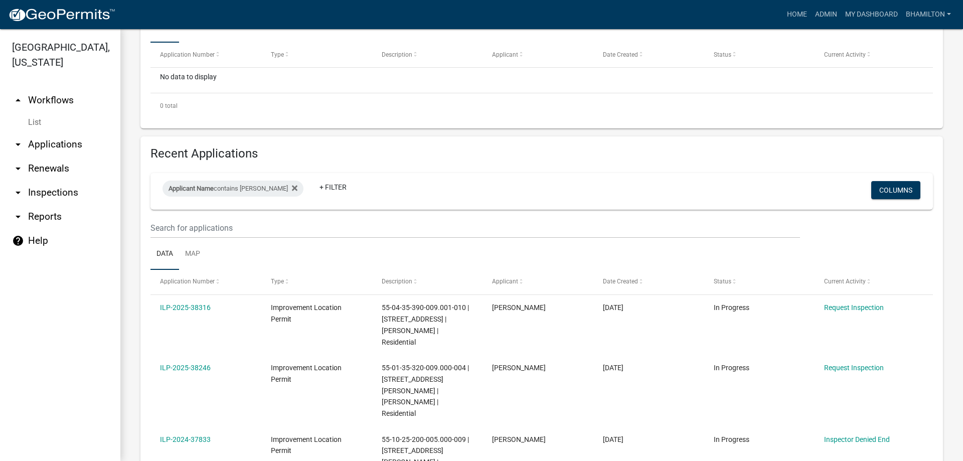
scroll to position [251, 0]
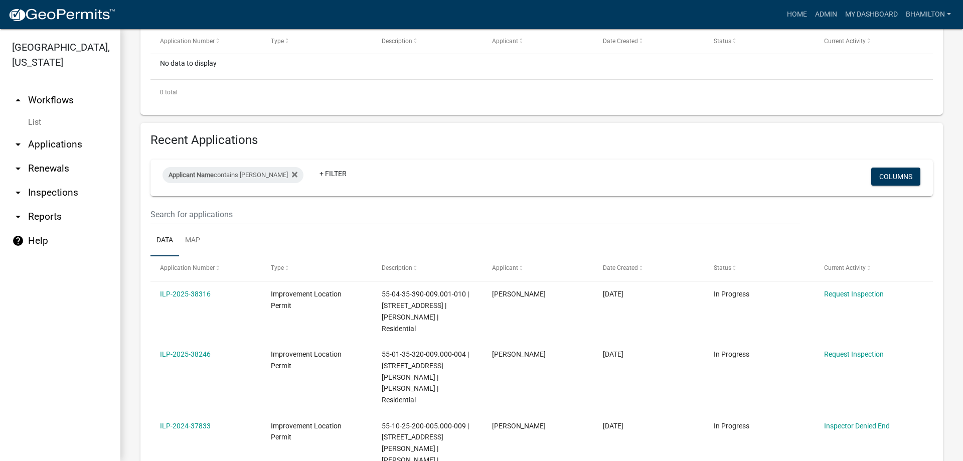
click at [69, 194] on link "arrow_drop_down Inspections" at bounding box center [60, 193] width 120 height 24
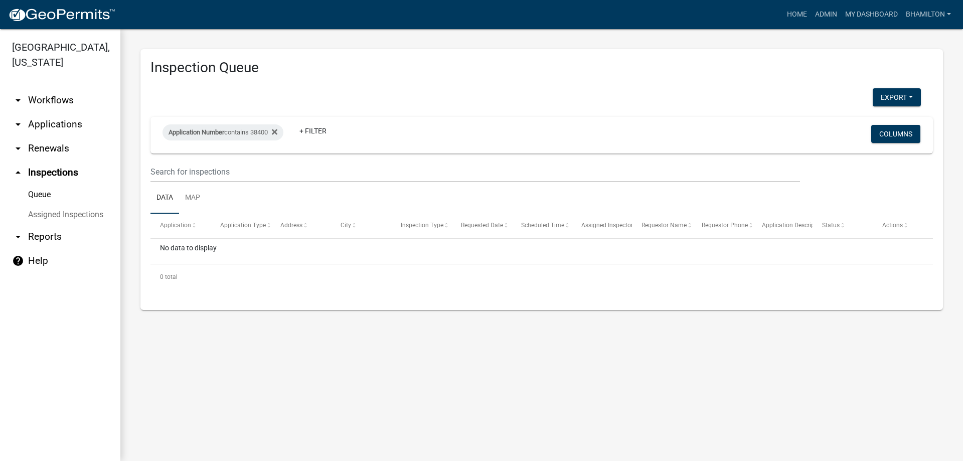
click at [48, 215] on link "Assigned Inspections" at bounding box center [60, 215] width 120 height 20
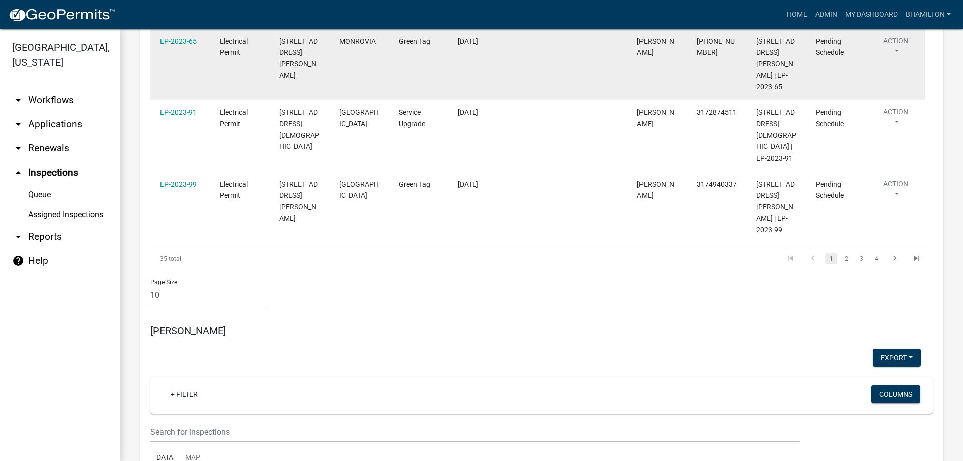
scroll to position [702, 0]
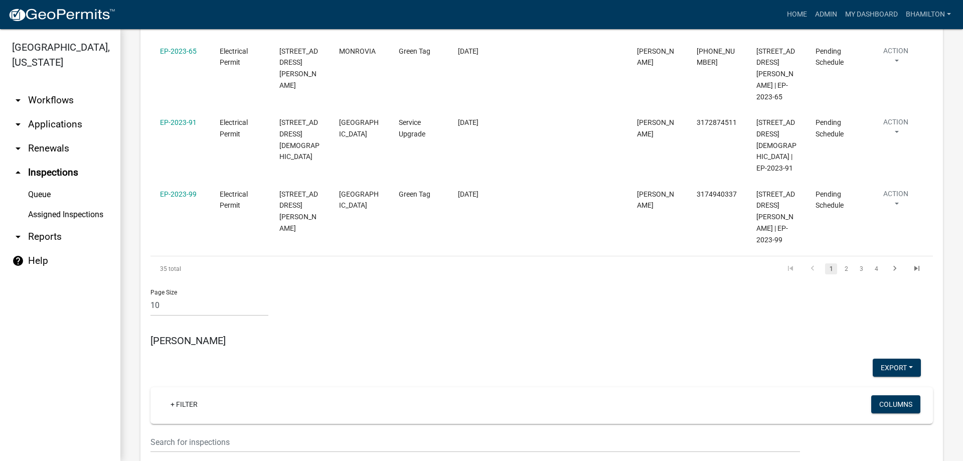
click at [62, 121] on link "arrow_drop_down Applications" at bounding box center [60, 124] width 120 height 24
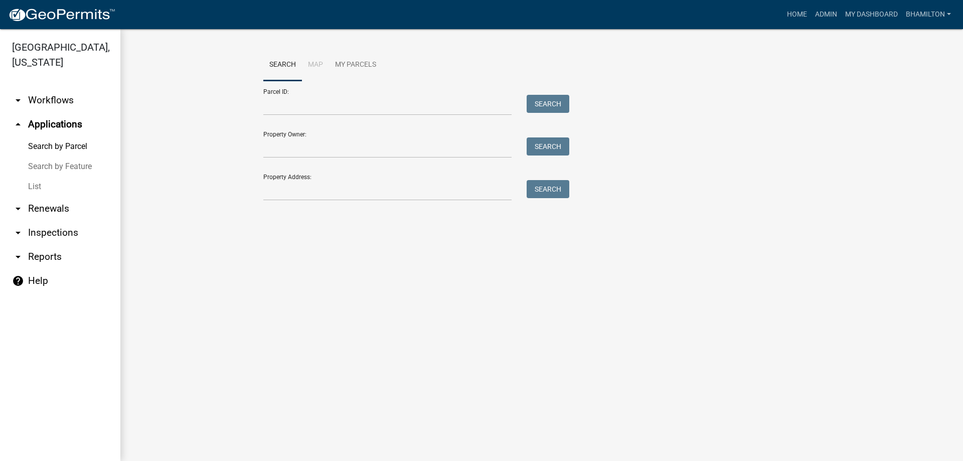
click at [53, 149] on link "Search by Parcel" at bounding box center [60, 146] width 120 height 20
click at [271, 106] on input "Parcel ID:" at bounding box center [387, 105] width 248 height 21
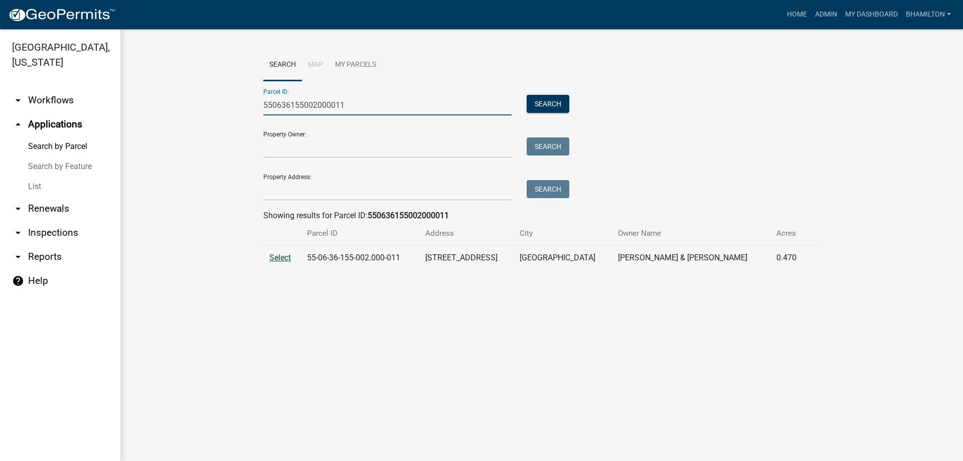
type input "550636155002000011"
click at [282, 259] on span "Select" at bounding box center [280, 258] width 22 height 10
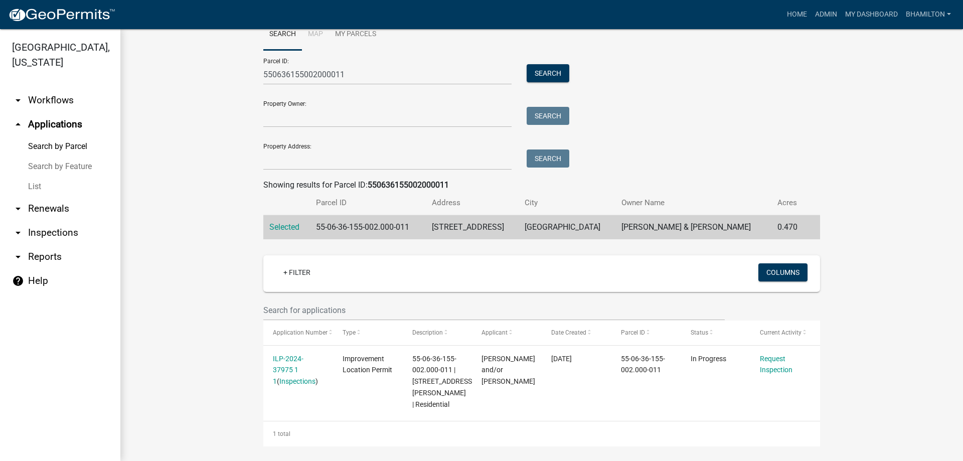
scroll to position [47, 0]
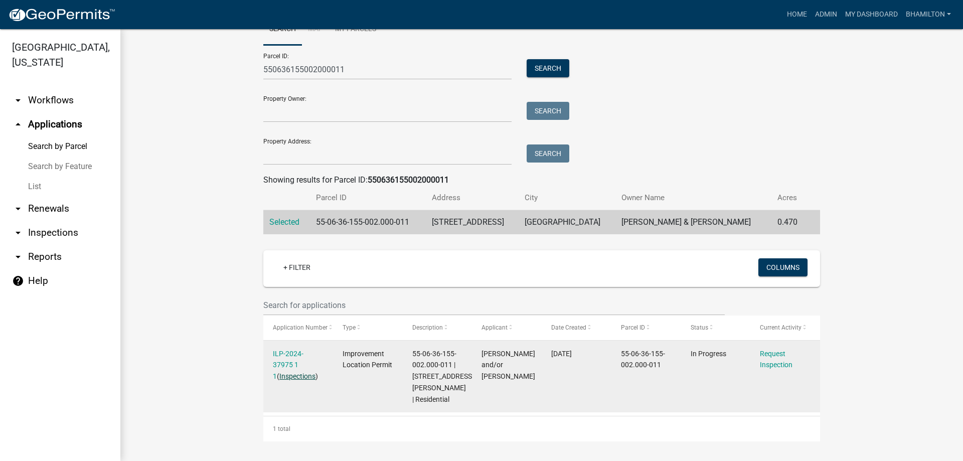
click at [294, 372] on link "Inspections" at bounding box center [297, 376] width 36 height 8
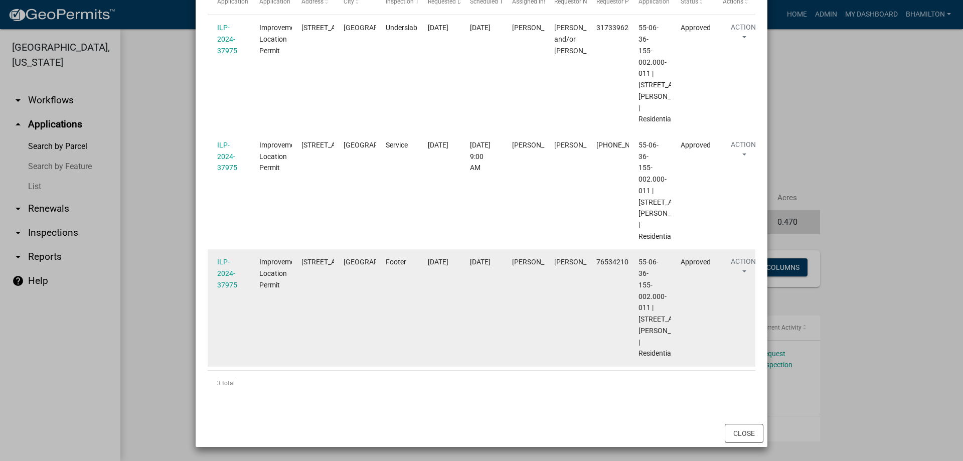
scroll to position [373, 0]
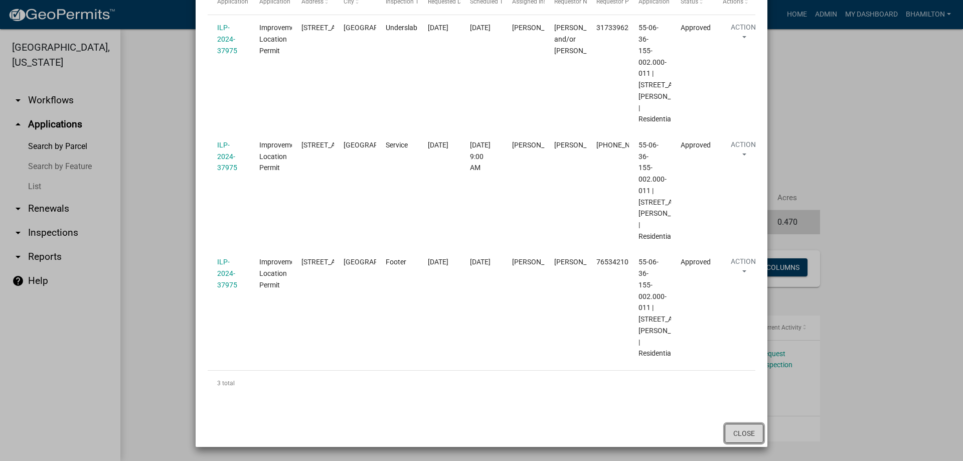
click at [743, 432] on button "Close" at bounding box center [744, 433] width 39 height 19
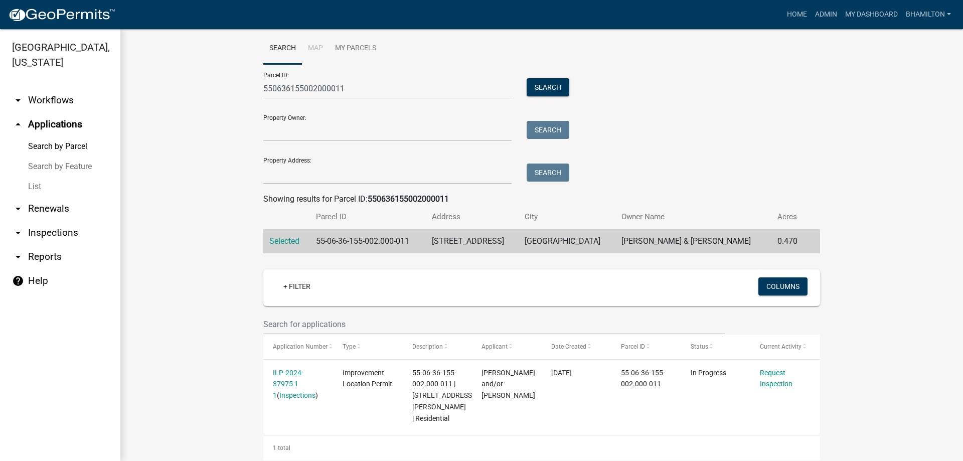
scroll to position [0, 0]
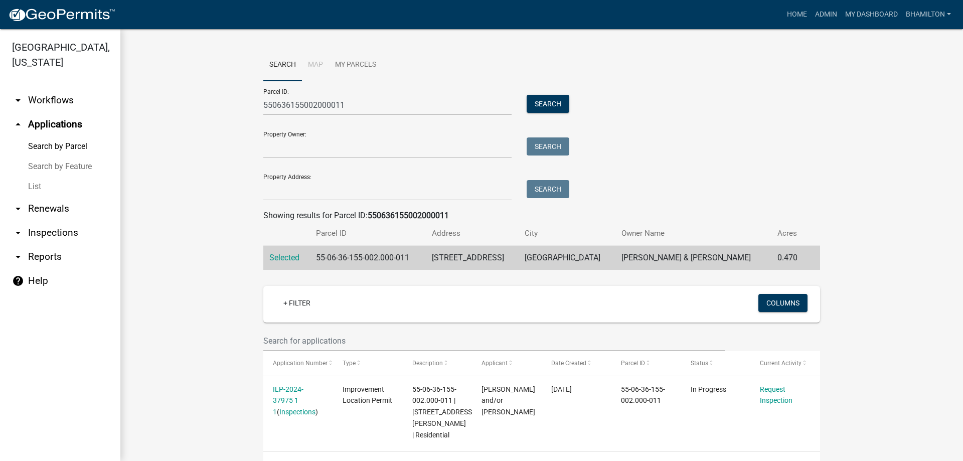
click at [41, 147] on link "Search by Parcel" at bounding box center [60, 146] width 120 height 20
click at [545, 101] on button "Search" at bounding box center [548, 104] width 43 height 18
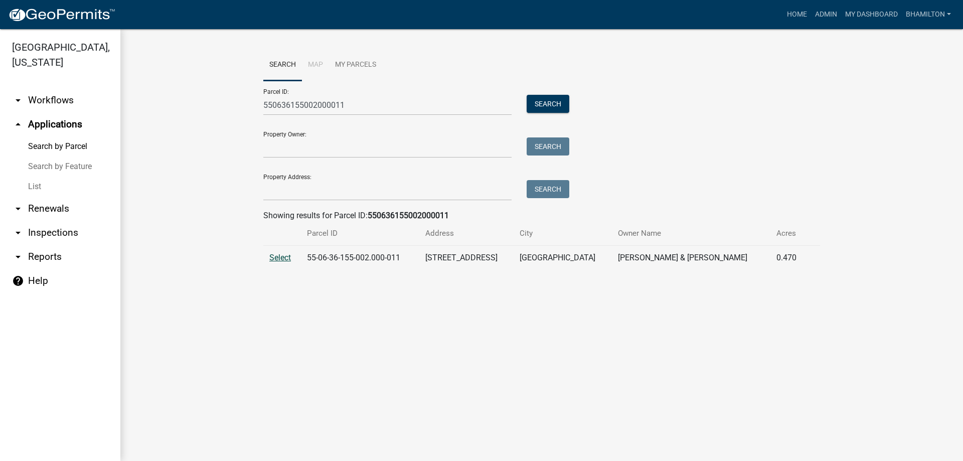
click at [278, 258] on span "Select" at bounding box center [280, 258] width 22 height 10
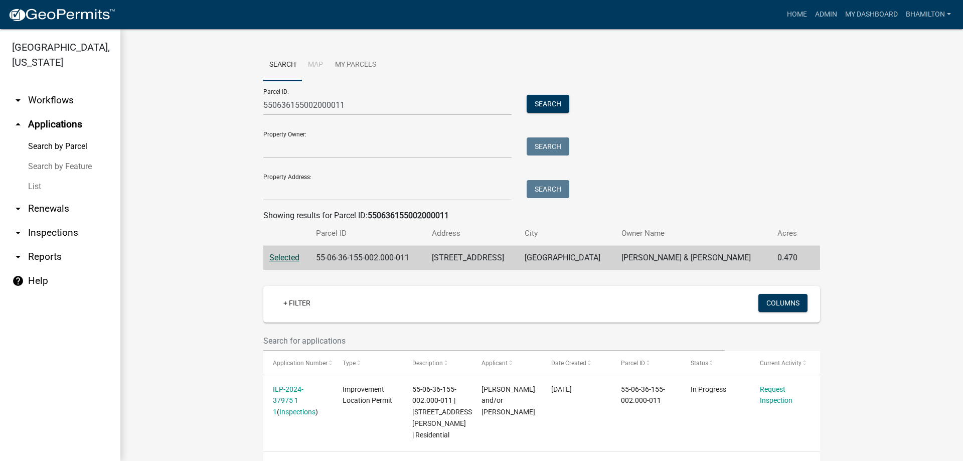
click at [32, 187] on link "List" at bounding box center [60, 187] width 120 height 20
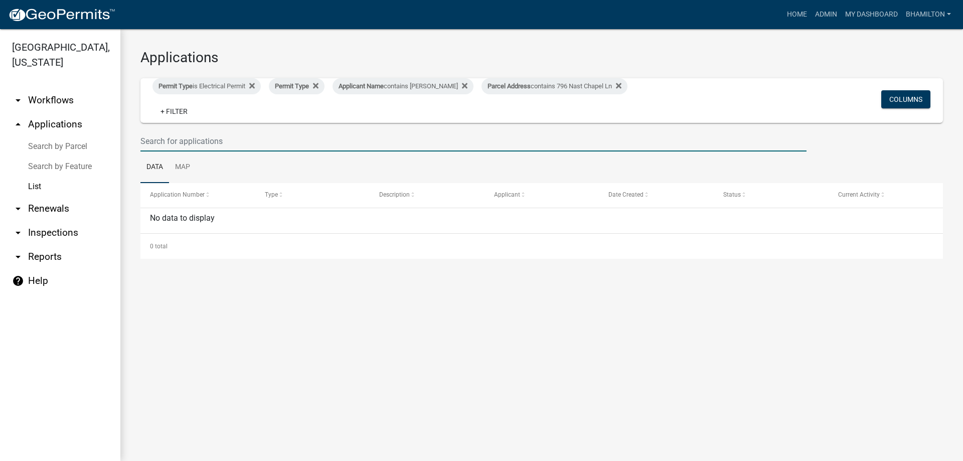
drag, startPoint x: 253, startPoint y: 128, endPoint x: 71, endPoint y: 128, distance: 182.6
click at [71, 128] on div "Morgan County, Indiana arrow_drop_down Workflows List arrow_drop_up Application…" at bounding box center [481, 245] width 963 height 432
type input "37975"
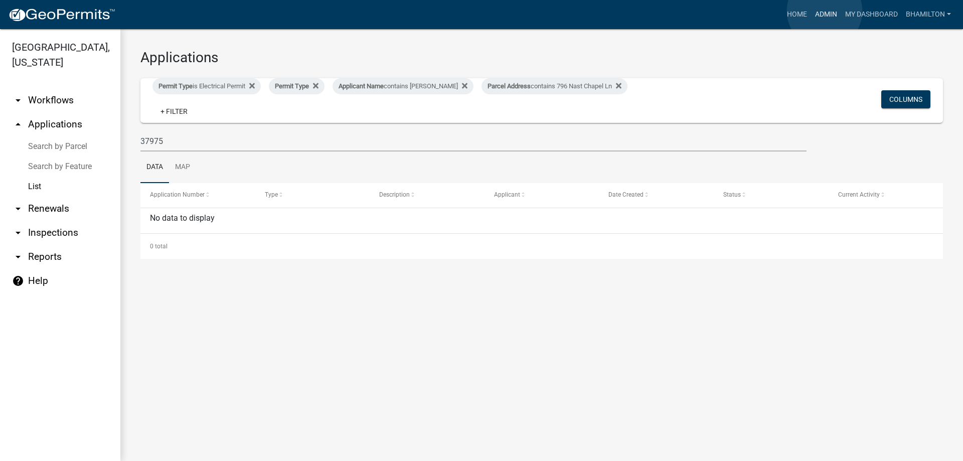
click at [825, 11] on link "Admin" at bounding box center [826, 14] width 30 height 19
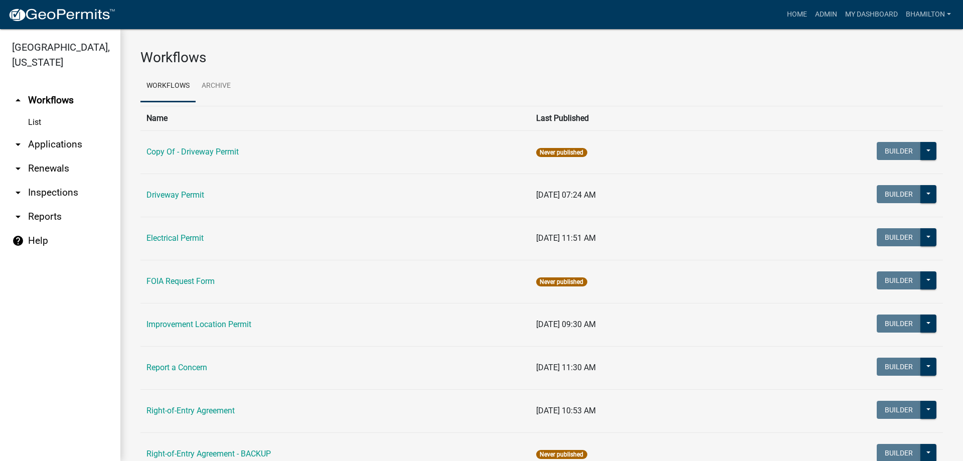
click at [79, 143] on link "arrow_drop_down Applications" at bounding box center [60, 144] width 120 height 24
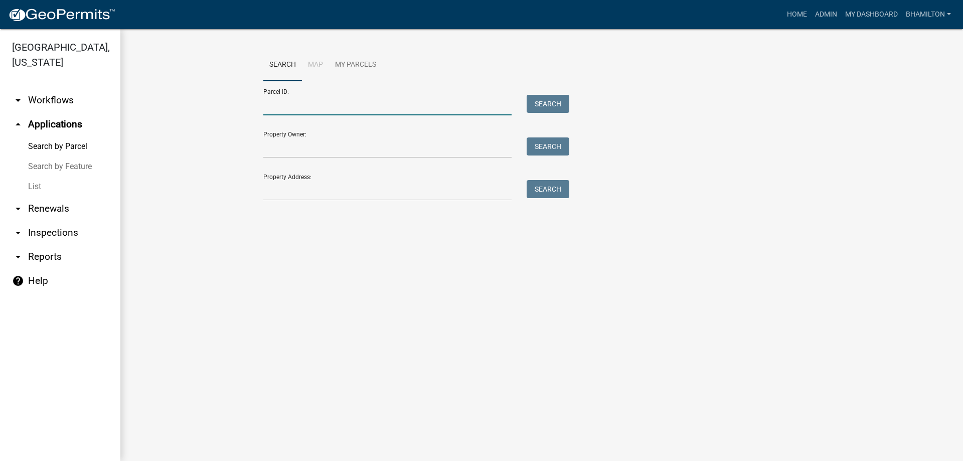
click at [350, 100] on input "Parcel ID:" at bounding box center [387, 105] width 248 height 21
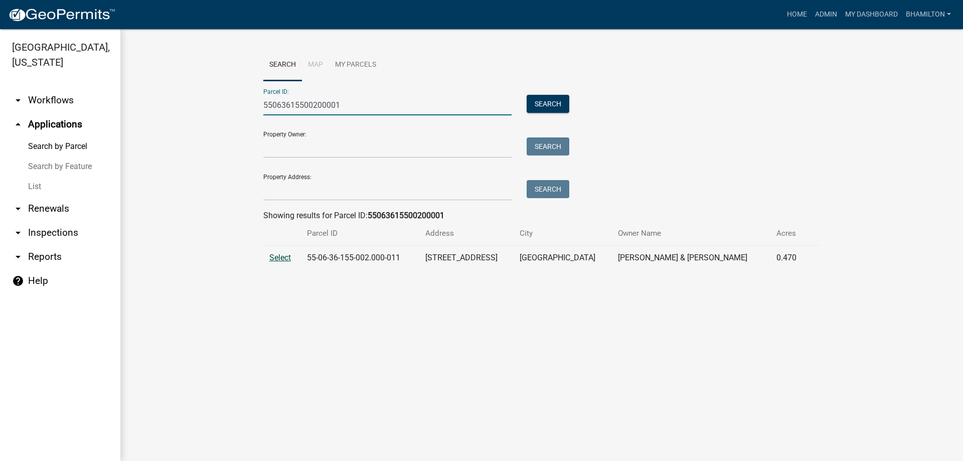
type input "55063615500200001"
click at [275, 256] on span "Select" at bounding box center [280, 258] width 22 height 10
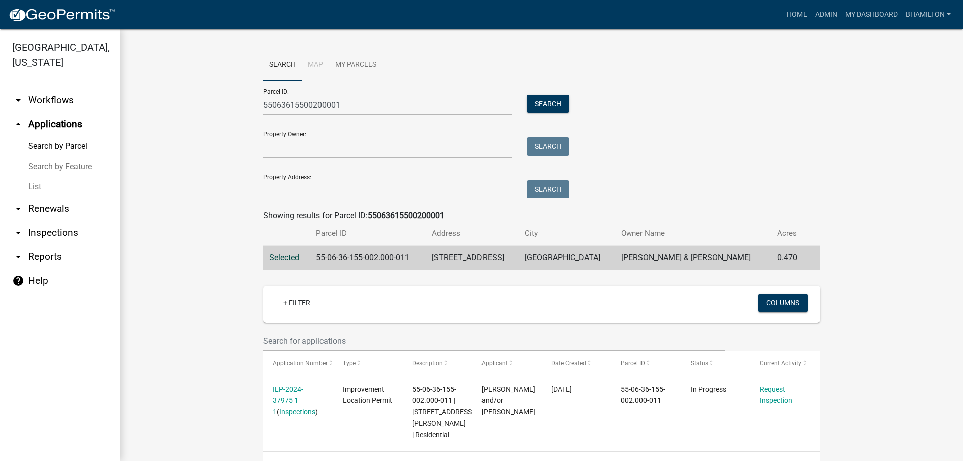
click at [44, 233] on link "arrow_drop_down Inspections" at bounding box center [60, 233] width 120 height 24
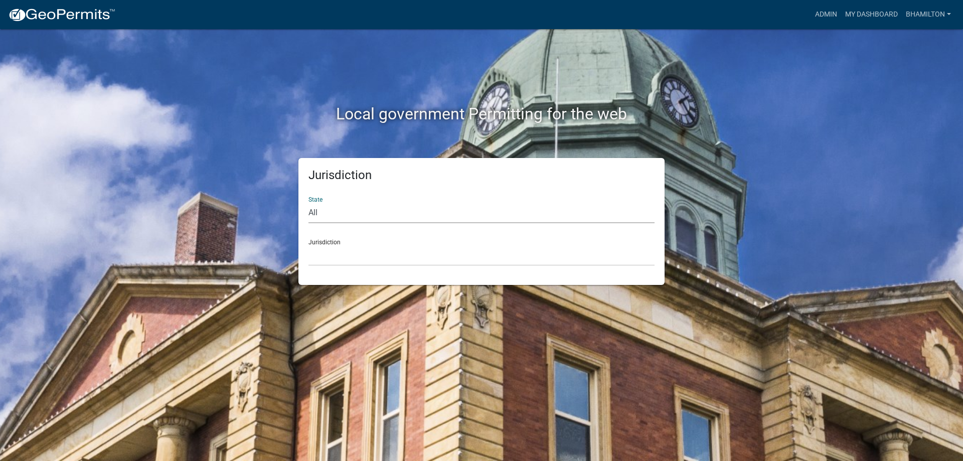
click at [309, 209] on select "All [US_STATE] [US_STATE] [US_STATE] [US_STATE] [US_STATE] [US_STATE] [US_STATE…" at bounding box center [482, 213] width 346 height 21
select select "[US_STATE]"
click at [309, 203] on select "All [US_STATE] [US_STATE] [US_STATE] [US_STATE] [US_STATE] [US_STATE] [US_STATE…" at bounding box center [482, 213] width 346 height 21
click at [323, 241] on div "Jurisdiction City of [GEOGRAPHIC_DATA], [US_STATE] City of [GEOGRAPHIC_DATA], […" at bounding box center [482, 248] width 346 height 35
click at [819, 9] on link "Admin" at bounding box center [826, 14] width 30 height 19
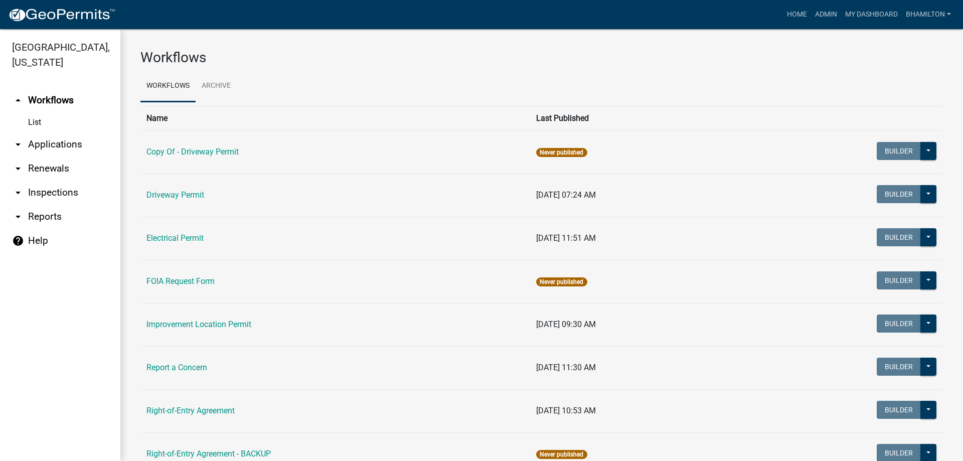
click at [41, 145] on link "arrow_drop_down Applications" at bounding box center [60, 144] width 120 height 24
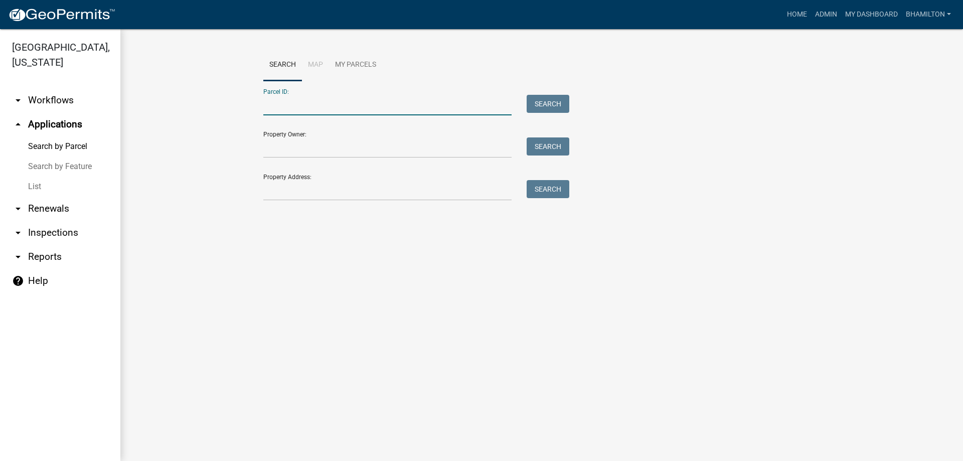
click at [267, 110] on input "Parcel ID:" at bounding box center [387, 105] width 248 height 21
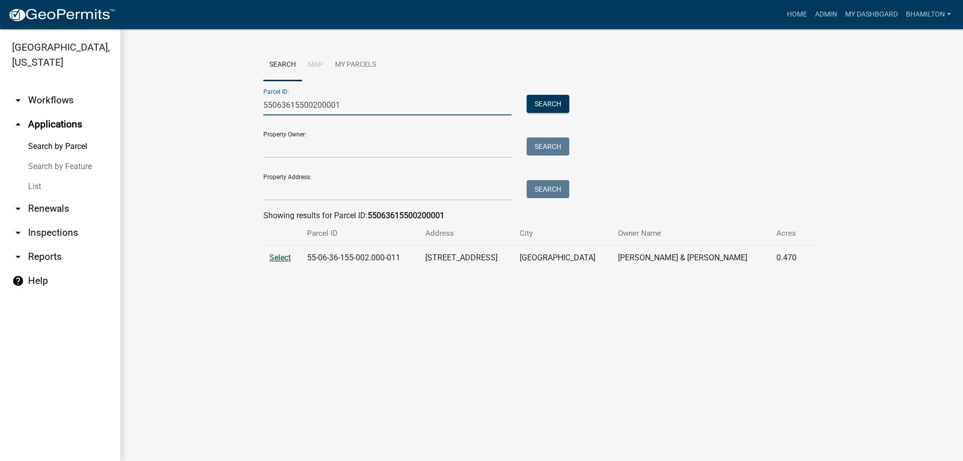
type input "55063615500200001"
click at [289, 262] on span "Select" at bounding box center [280, 258] width 22 height 10
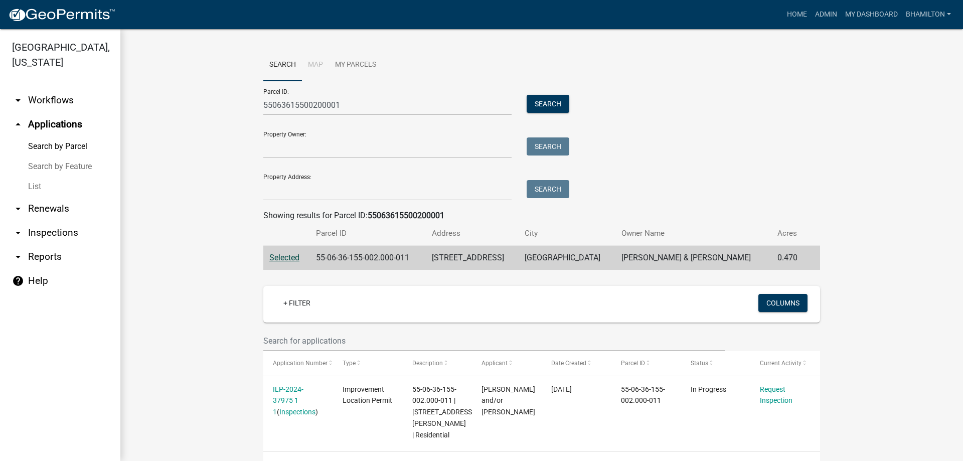
click at [76, 126] on link "arrow_drop_up Applications" at bounding box center [60, 124] width 120 height 24
click at [54, 100] on link "arrow_drop_down Workflows" at bounding box center [60, 100] width 120 height 24
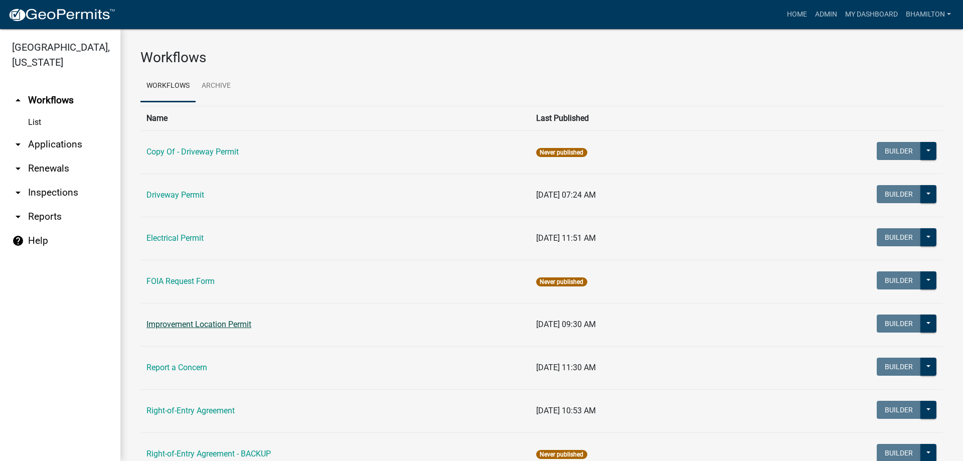
click at [180, 325] on link "Improvement Location Permit" at bounding box center [198, 325] width 105 height 10
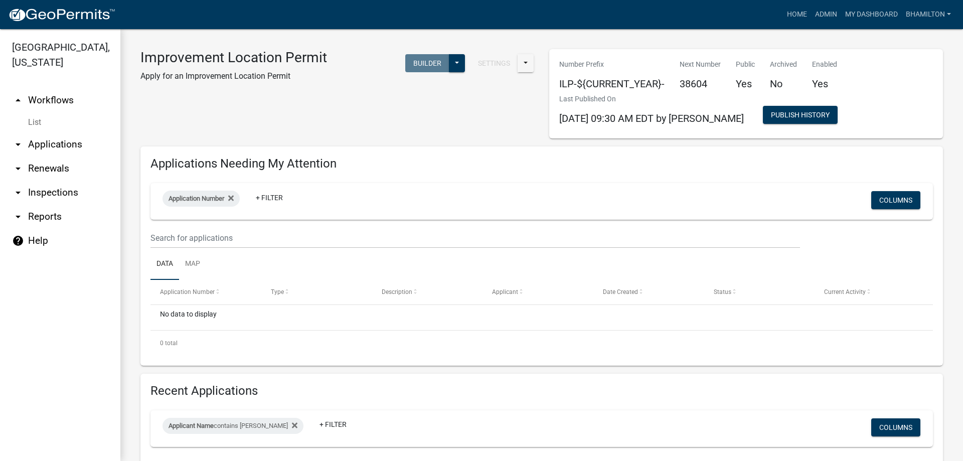
click at [51, 143] on link "arrow_drop_down Applications" at bounding box center [60, 144] width 120 height 24
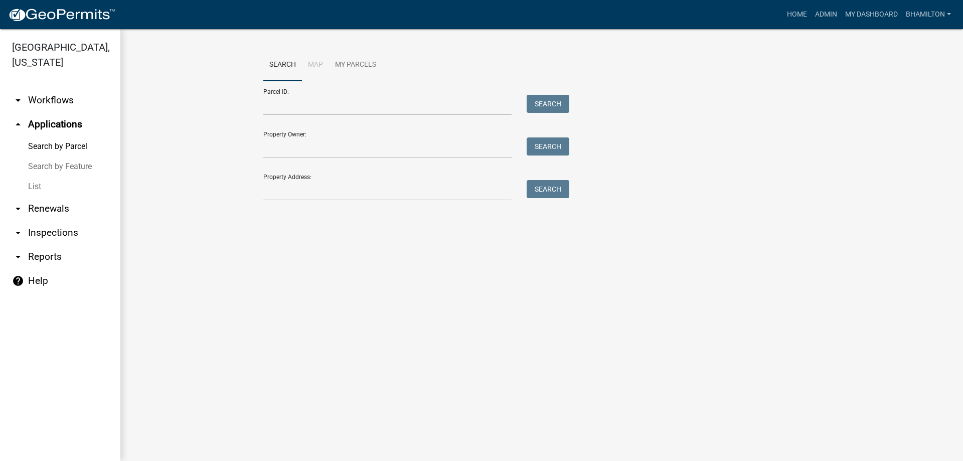
click at [47, 165] on link "Search by Feature" at bounding box center [60, 167] width 120 height 20
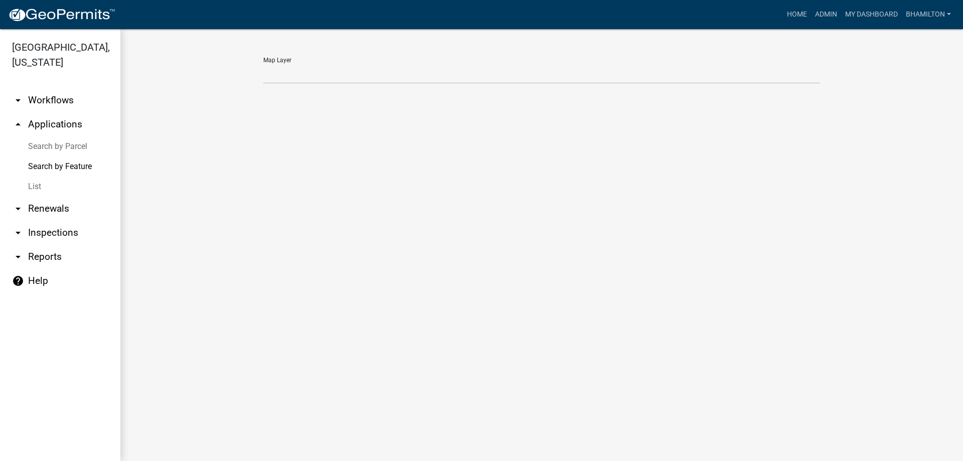
click at [34, 186] on link "List" at bounding box center [60, 187] width 120 height 20
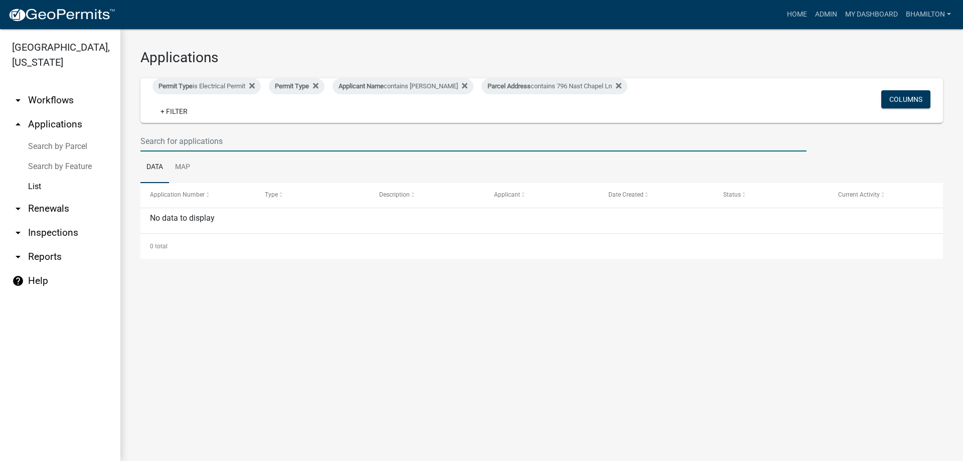
drag, startPoint x: 232, startPoint y: 134, endPoint x: 134, endPoint y: 135, distance: 97.3
click at [134, 135] on div at bounding box center [473, 141] width 681 height 21
type input "37975"
click at [80, 146] on link "Search by Parcel" at bounding box center [60, 146] width 120 height 20
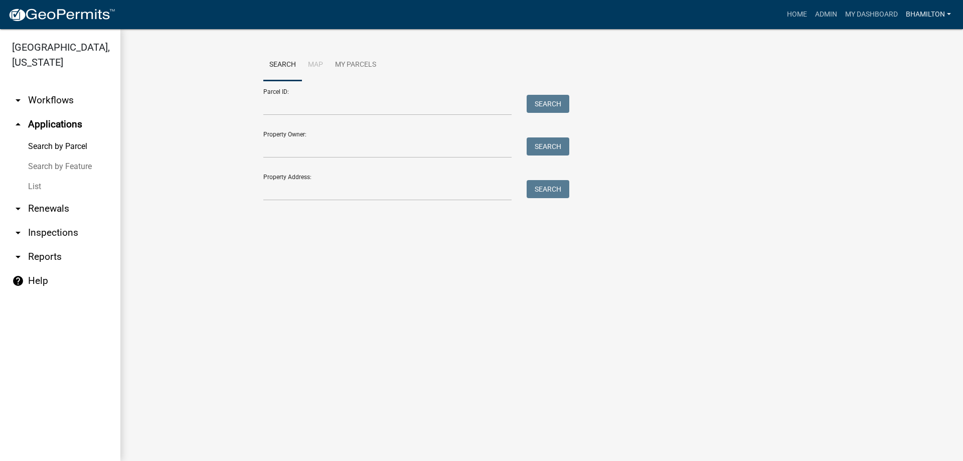
click at [915, 16] on link "bhamilton" at bounding box center [928, 14] width 53 height 19
click at [894, 102] on link "Logout" at bounding box center [915, 98] width 80 height 24
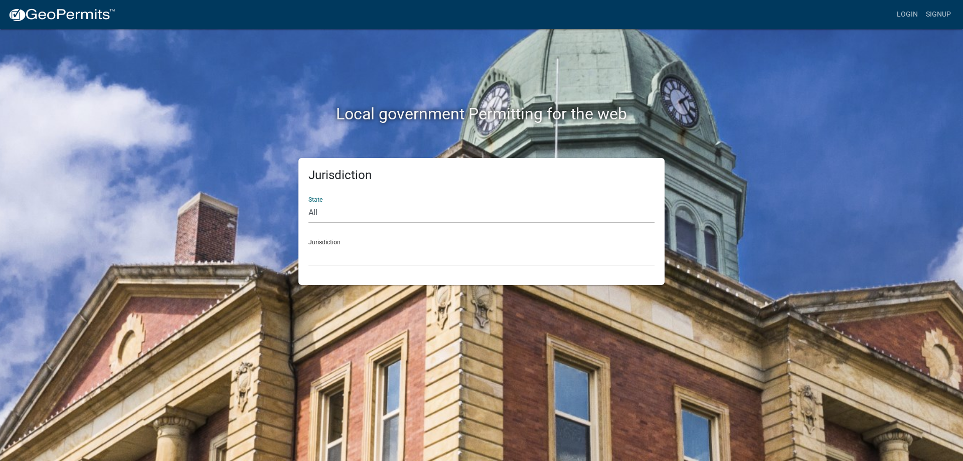
click at [315, 211] on select "All [US_STATE] [US_STATE] [US_STATE] [US_STATE] [US_STATE] [US_STATE] [US_STATE…" at bounding box center [482, 213] width 346 height 21
select select "[US_STATE]"
click at [309, 203] on select "All [US_STATE] [US_STATE] [US_STATE] [US_STATE] [US_STATE] [US_STATE] [US_STATE…" at bounding box center [482, 213] width 346 height 21
click at [321, 244] on div "Jurisdiction City of [GEOGRAPHIC_DATA], [US_STATE] City of [GEOGRAPHIC_DATA], […" at bounding box center [482, 248] width 346 height 35
click at [328, 243] on div "Jurisdiction City of [GEOGRAPHIC_DATA], [US_STATE] City of [GEOGRAPHIC_DATA], […" at bounding box center [482, 248] width 346 height 35
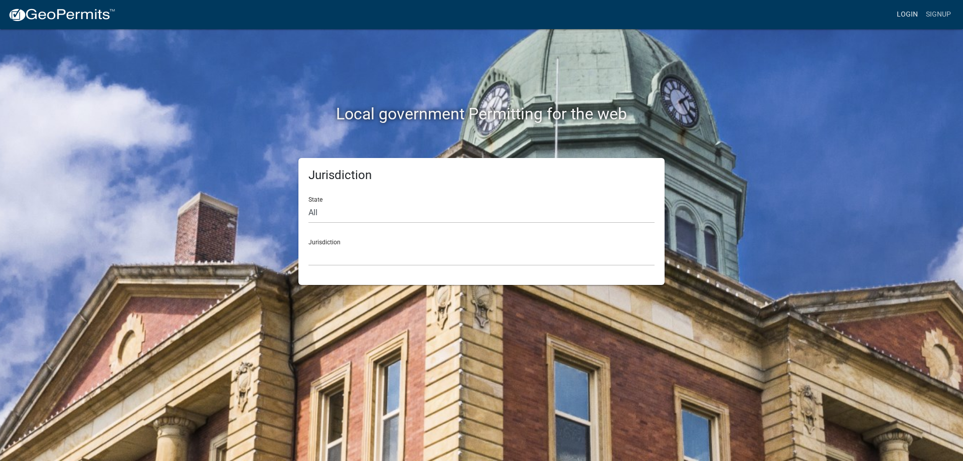
click at [912, 14] on link "Login" at bounding box center [907, 14] width 29 height 19
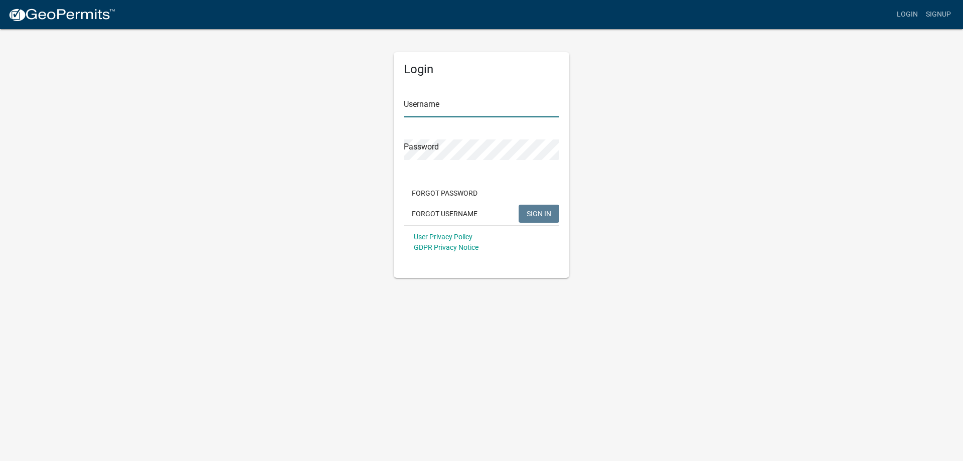
click at [512, 107] on input "Username" at bounding box center [482, 107] width 156 height 21
type input "bhamilton"
click at [519, 205] on button "SIGN IN" at bounding box center [539, 214] width 41 height 18
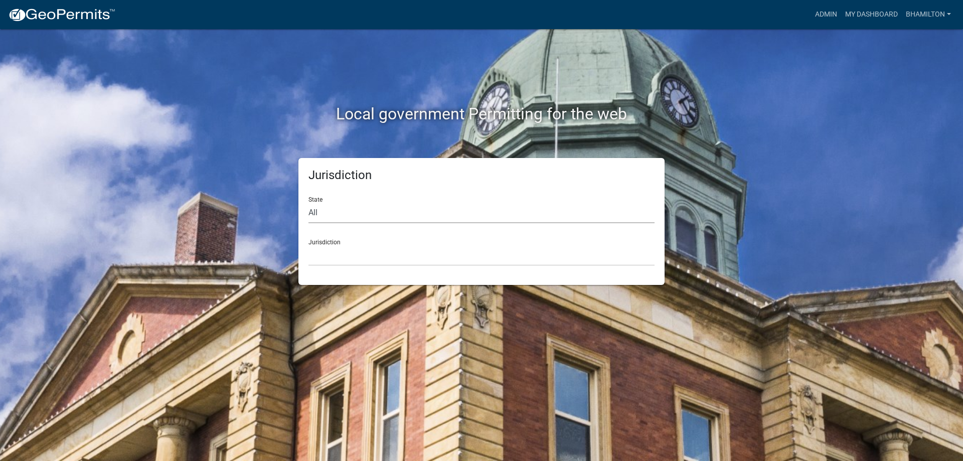
click at [323, 213] on select "All [US_STATE] [US_STATE] [US_STATE] [US_STATE] [US_STATE] [US_STATE] [US_STATE…" at bounding box center [482, 213] width 346 height 21
select select "[US_STATE]"
click at [309, 203] on select "All [US_STATE] [US_STATE] [US_STATE] [US_STATE] [US_STATE] [US_STATE] [US_STATE…" at bounding box center [482, 213] width 346 height 21
click at [329, 246] on select "City of [GEOGRAPHIC_DATA], [US_STATE] City of [GEOGRAPHIC_DATA], [US_STATE] Cit…" at bounding box center [482, 255] width 346 height 21
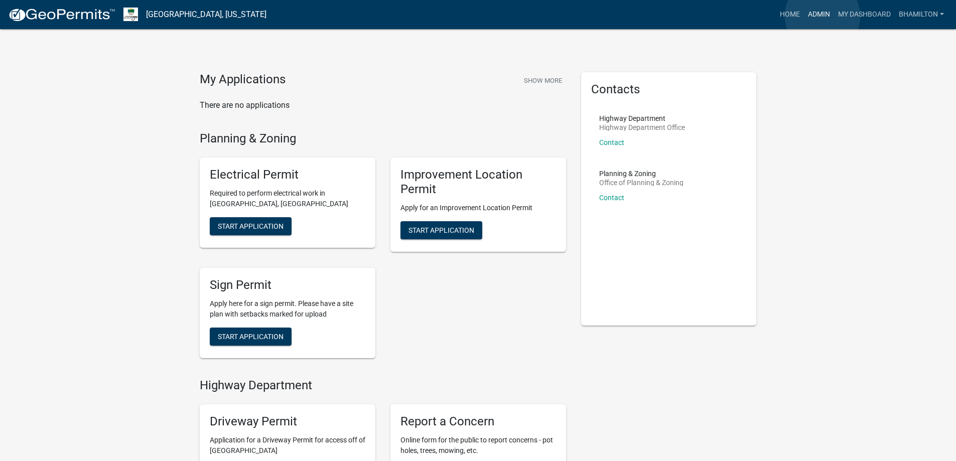
click at [822, 16] on link "Admin" at bounding box center [819, 14] width 30 height 19
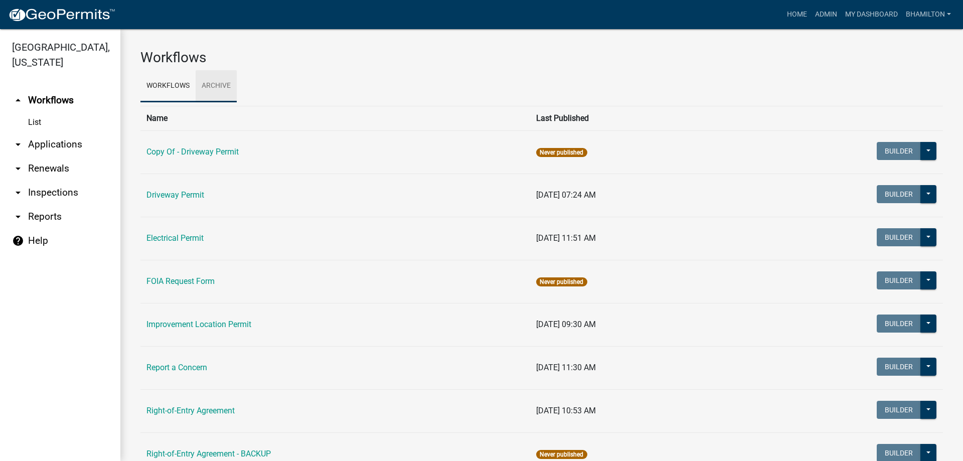
click at [217, 85] on link "Archive" at bounding box center [216, 86] width 41 height 32
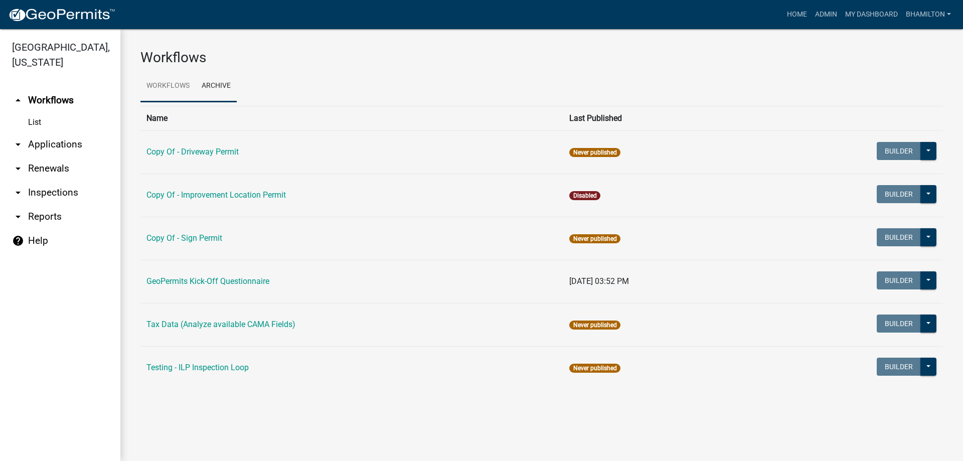
click at [182, 82] on link "Workflows" at bounding box center [167, 86] width 55 height 32
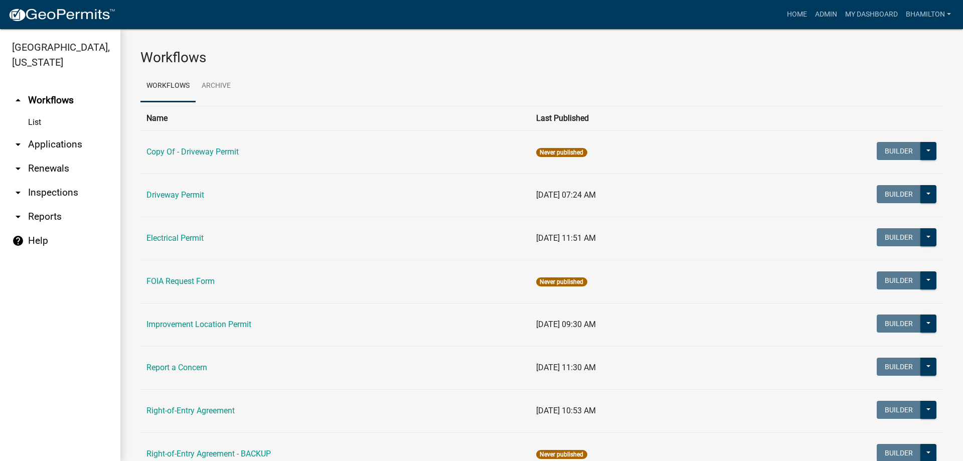
click at [18, 145] on icon "arrow_drop_down" at bounding box center [18, 144] width 12 height 12
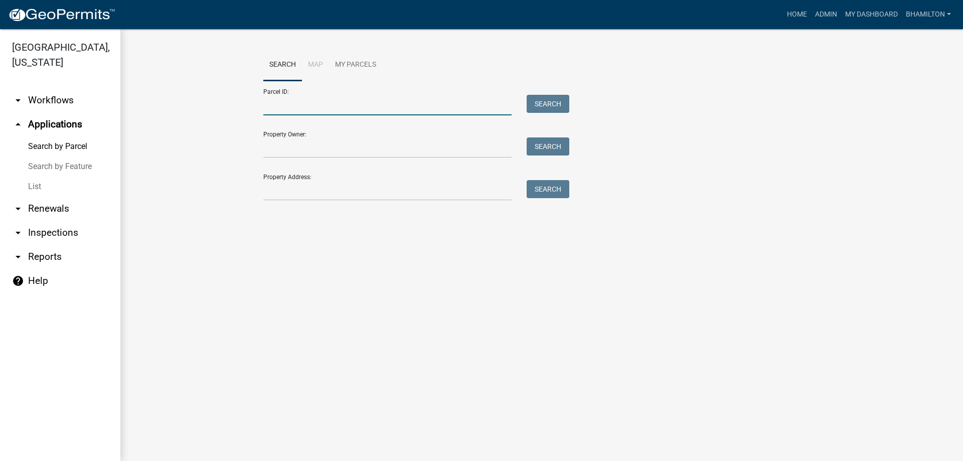
click at [290, 102] on input "Parcel ID:" at bounding box center [387, 105] width 248 height 21
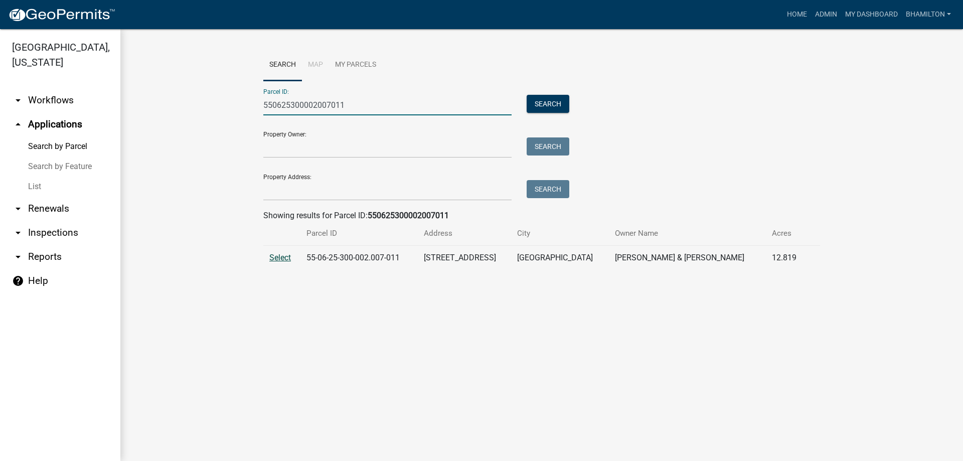
type input "550625300002007011"
click at [272, 257] on span "Select" at bounding box center [280, 258] width 22 height 10
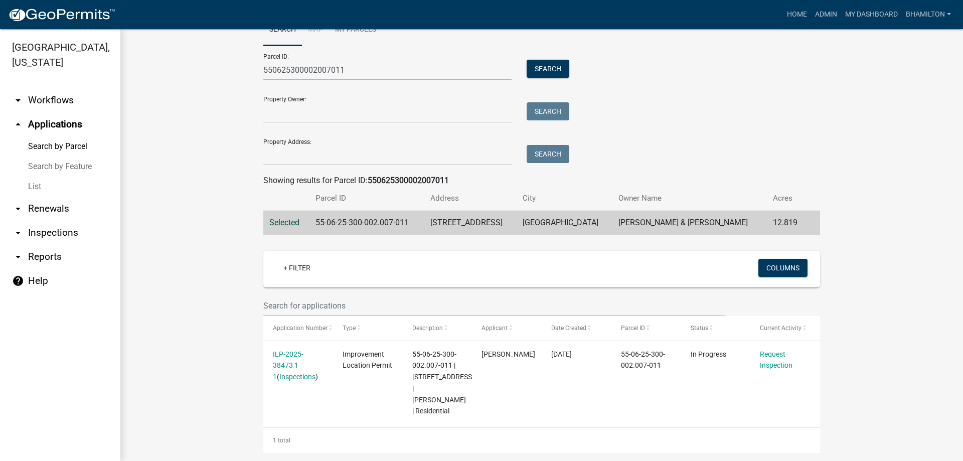
scroll to position [70, 0]
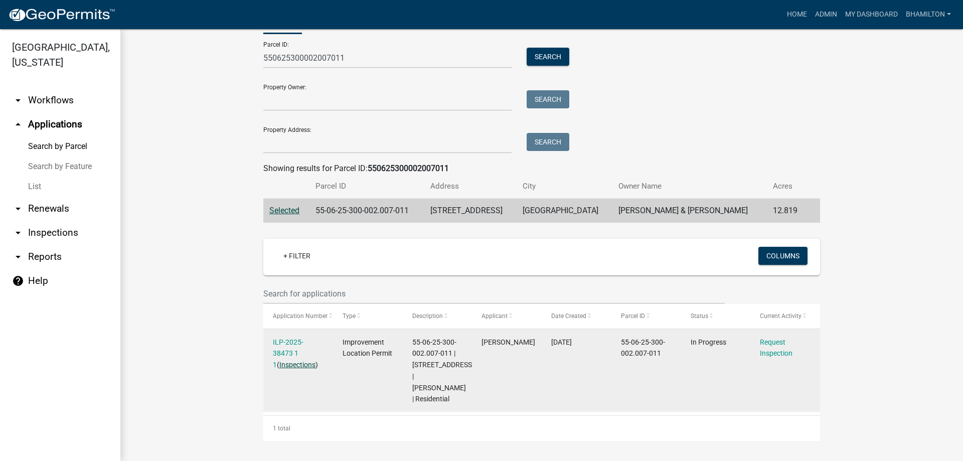
click at [291, 361] on link "Inspections" at bounding box center [297, 365] width 36 height 8
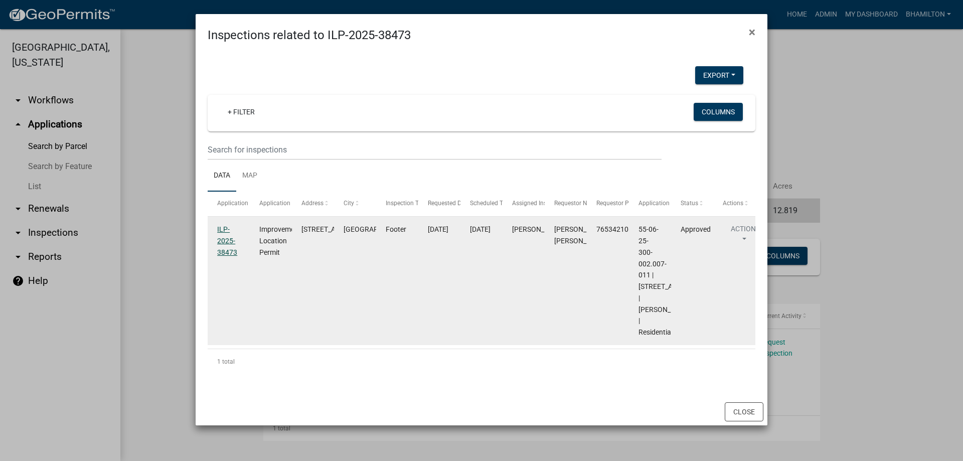
click at [232, 252] on link "ILP-2025-38473" at bounding box center [227, 240] width 20 height 31
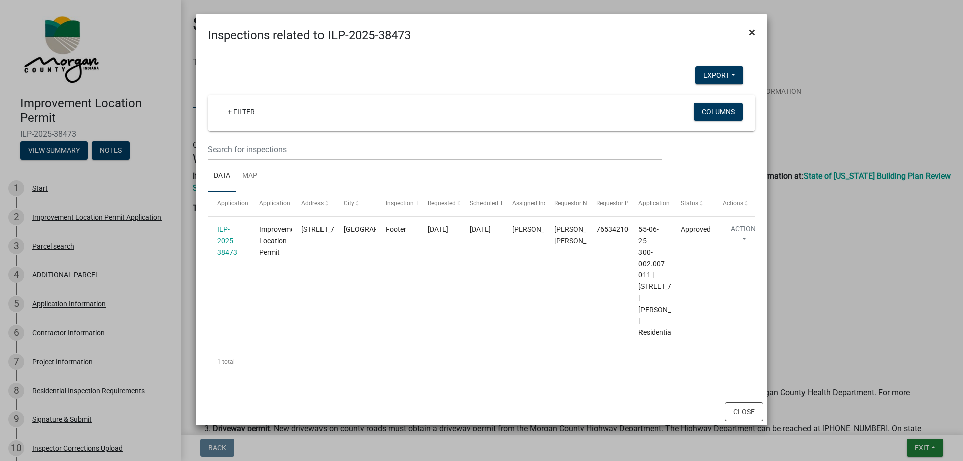
click at [749, 33] on span "×" at bounding box center [752, 32] width 7 height 14
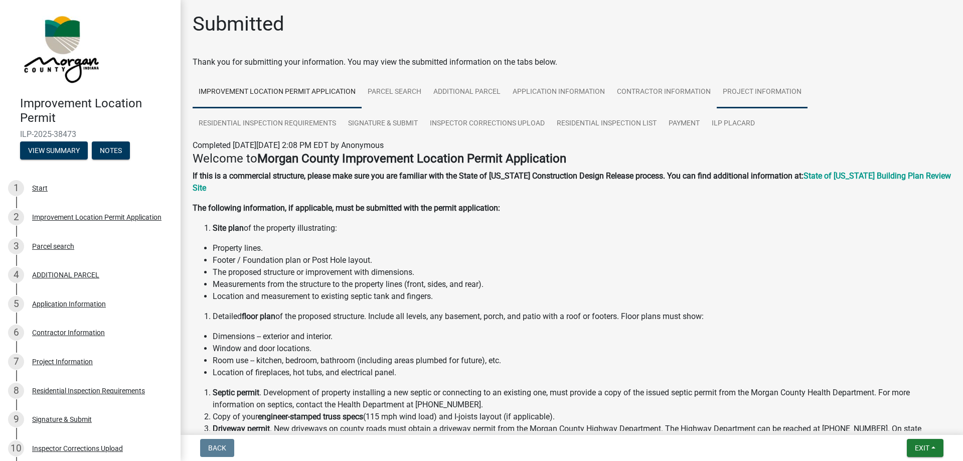
click at [744, 92] on link "Project Information" at bounding box center [762, 92] width 91 height 32
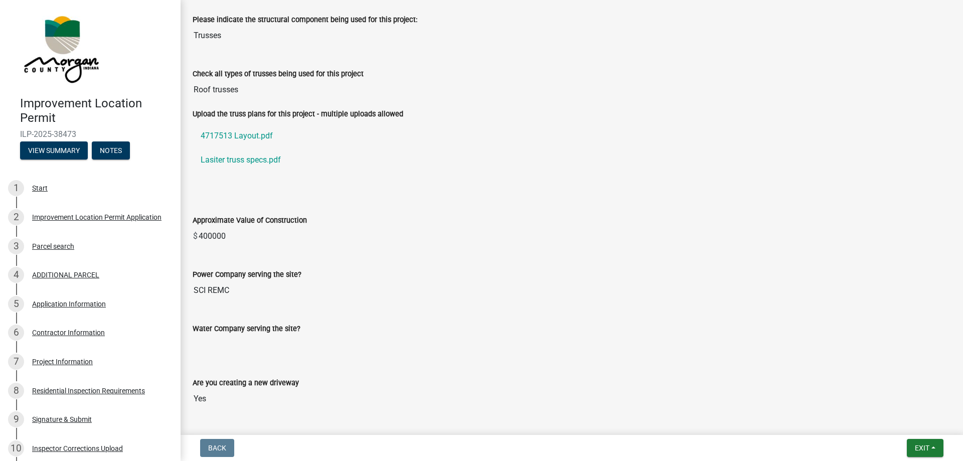
scroll to position [903, 0]
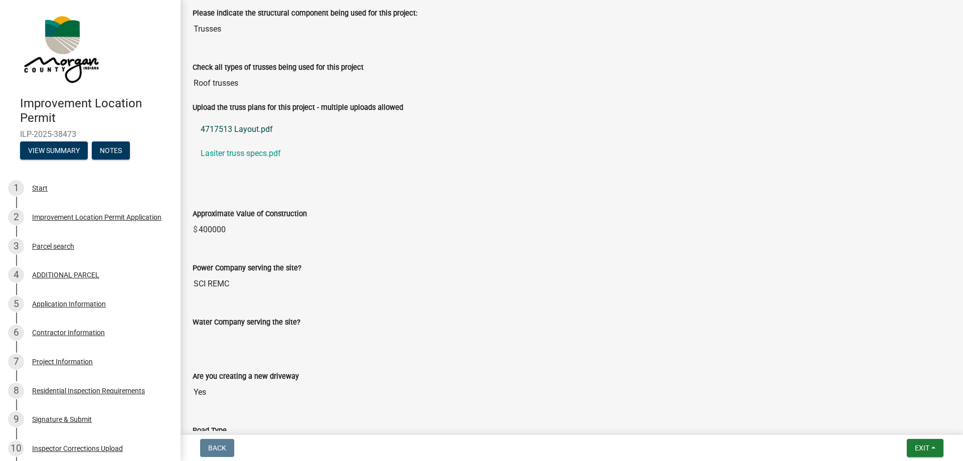
click at [252, 131] on link "4717513 Layout.pdf" at bounding box center [572, 129] width 758 height 24
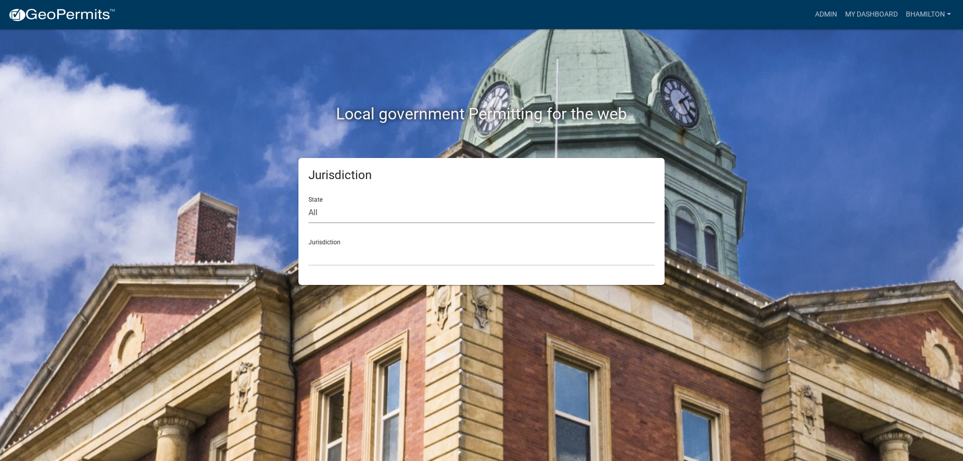
click at [317, 213] on select "All [US_STATE] [US_STATE] [US_STATE] [US_STATE] [US_STATE] [US_STATE] [US_STATE…" at bounding box center [482, 213] width 346 height 21
select select "[US_STATE]"
click at [309, 203] on select "All [US_STATE] [US_STATE] [US_STATE] [US_STATE] [US_STATE] [US_STATE] [US_STATE…" at bounding box center [482, 213] width 346 height 21
click at [325, 244] on div "Jurisdiction City of [GEOGRAPHIC_DATA], [US_STATE] City of [GEOGRAPHIC_DATA], […" at bounding box center [482, 248] width 346 height 35
click at [819, 16] on link "Admin" at bounding box center [826, 14] width 30 height 19
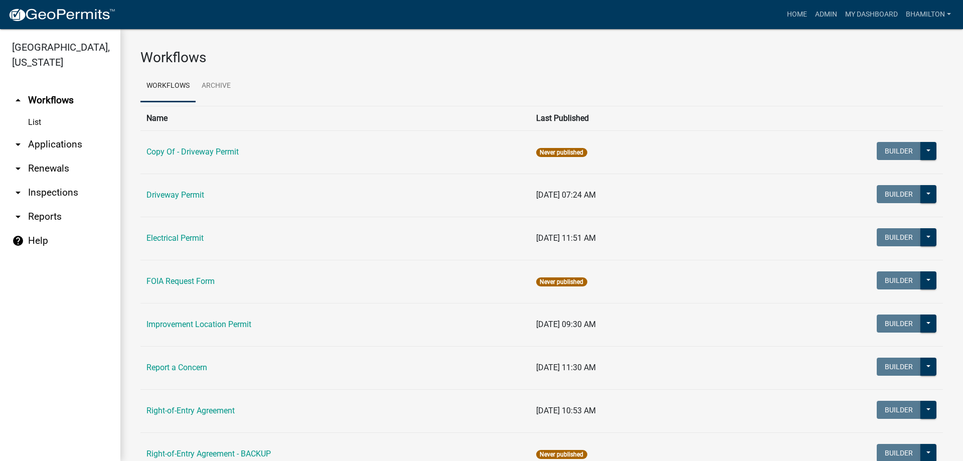
click at [82, 146] on link "arrow_drop_down Applications" at bounding box center [60, 144] width 120 height 24
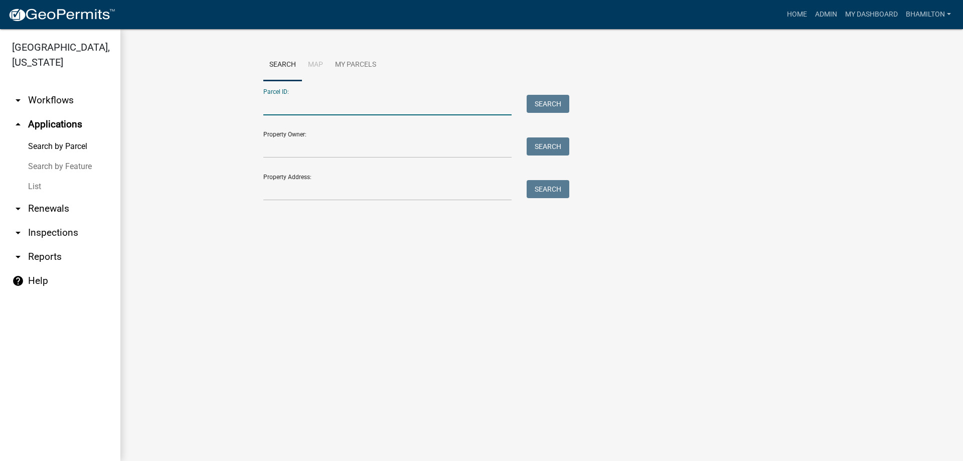
click at [286, 97] on input "Parcel ID:" at bounding box center [387, 105] width 248 height 21
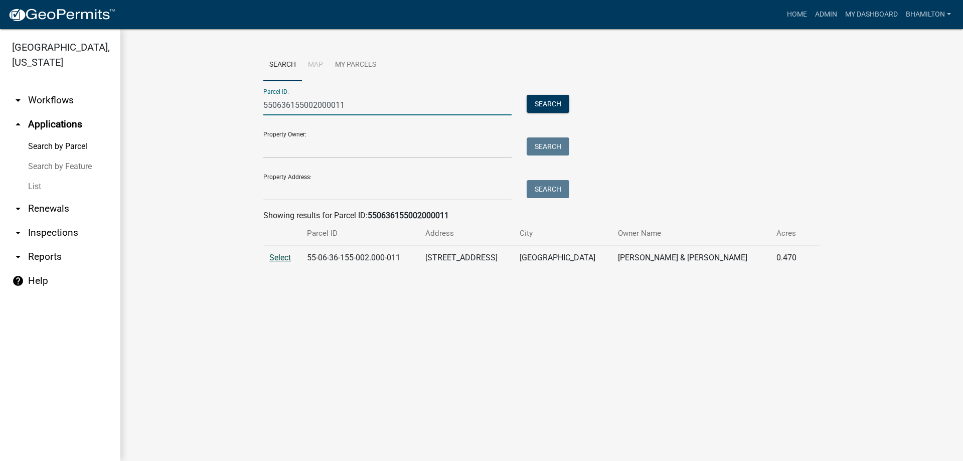
type input "550636155002000011"
click at [280, 261] on span "Select" at bounding box center [280, 258] width 22 height 10
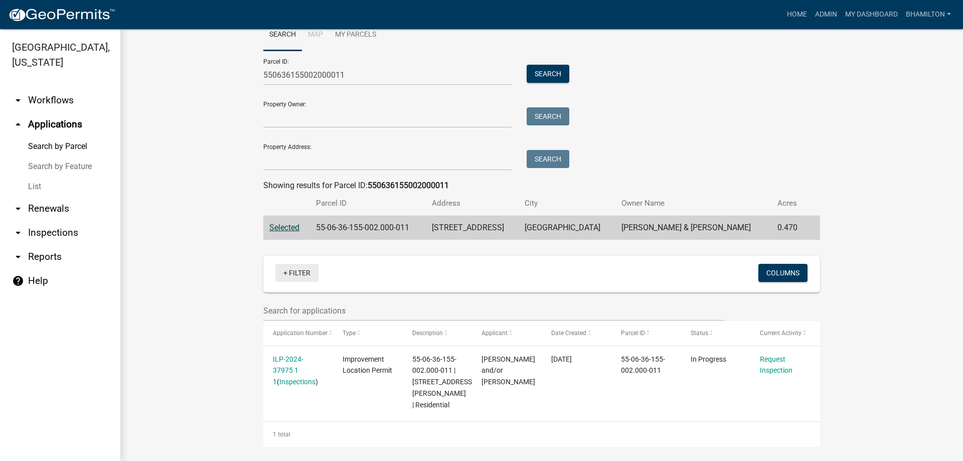
scroll to position [47, 0]
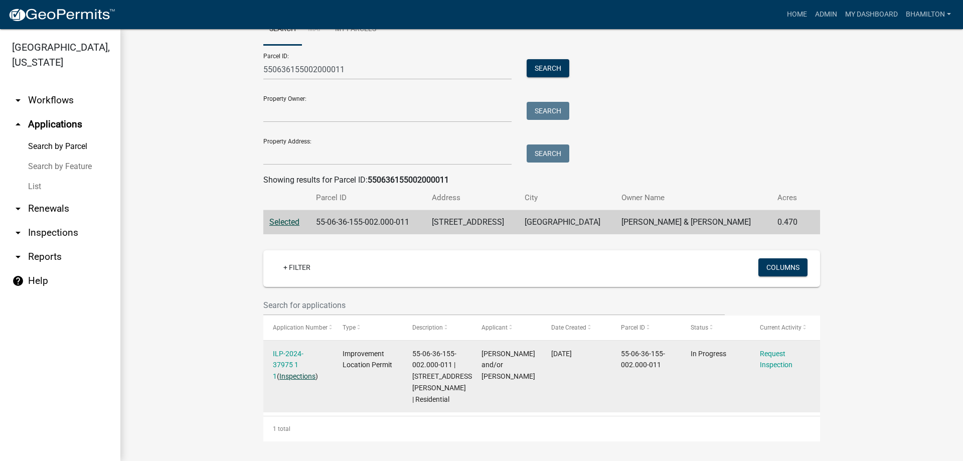
click at [298, 372] on link "Inspections" at bounding box center [297, 376] width 36 height 8
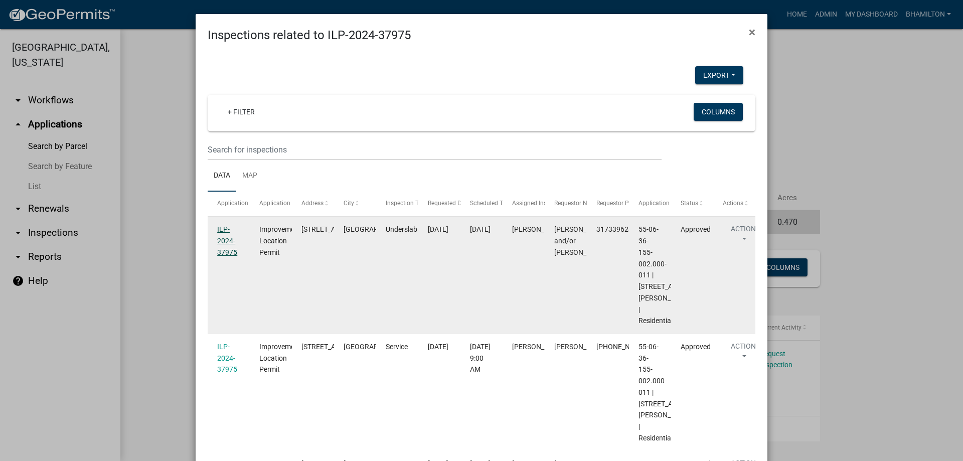
click at [230, 254] on link "ILP-2024-37975" at bounding box center [227, 240] width 20 height 31
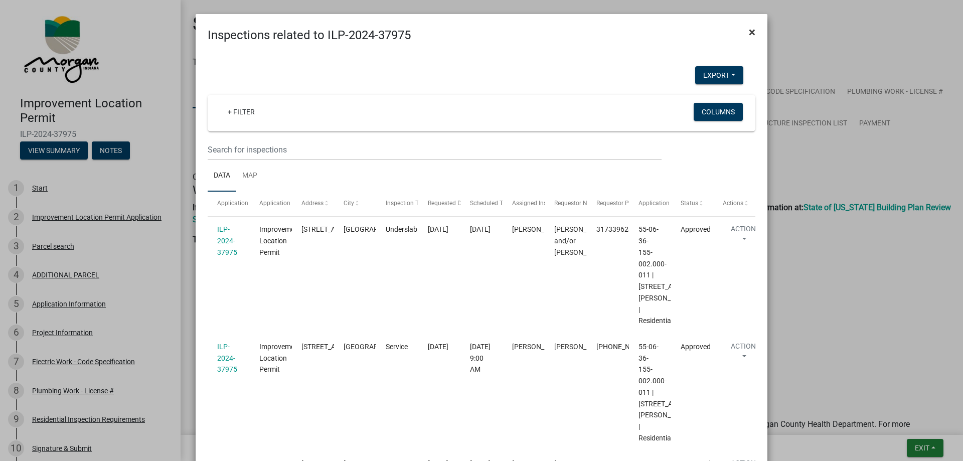
click at [749, 31] on span "×" at bounding box center [752, 32] width 7 height 14
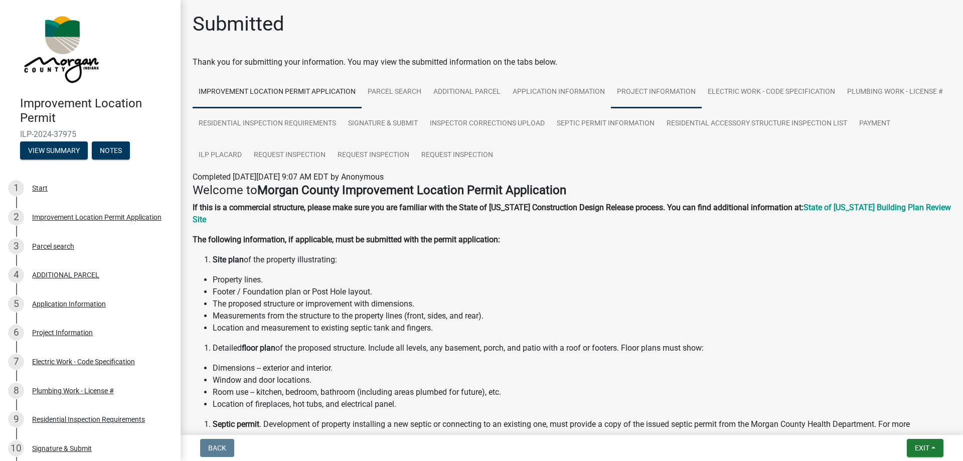
click at [660, 92] on link "Project Information" at bounding box center [656, 92] width 91 height 32
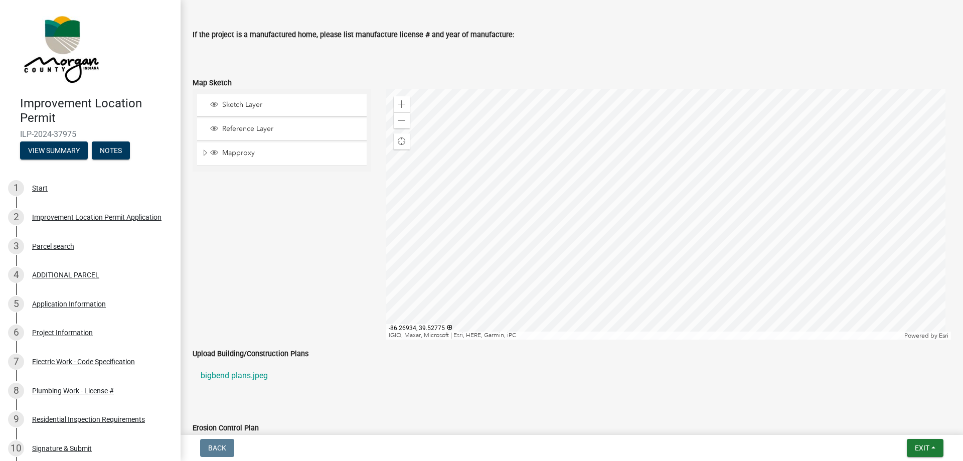
scroll to position [1655, 0]
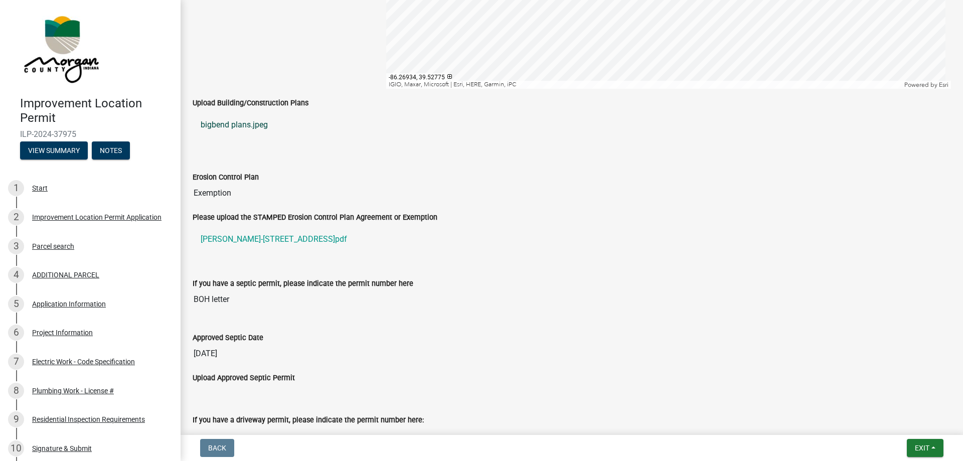
click at [239, 126] on link "bigbend plans.jpeg" at bounding box center [572, 125] width 758 height 24
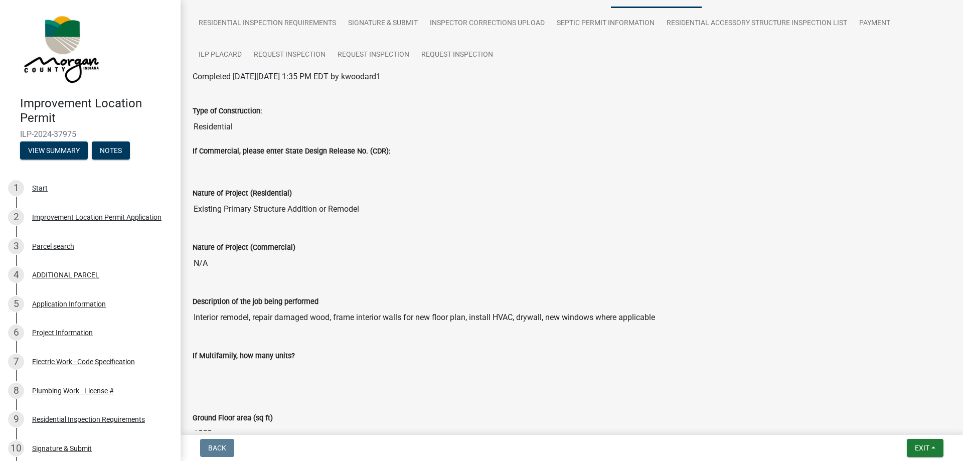
scroll to position [0, 0]
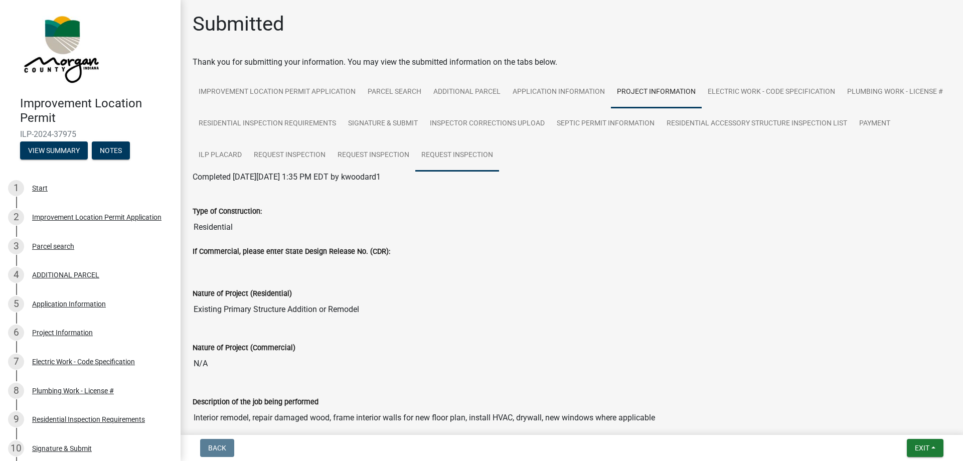
click at [499, 155] on link "Request Inspection" at bounding box center [457, 155] width 84 height 32
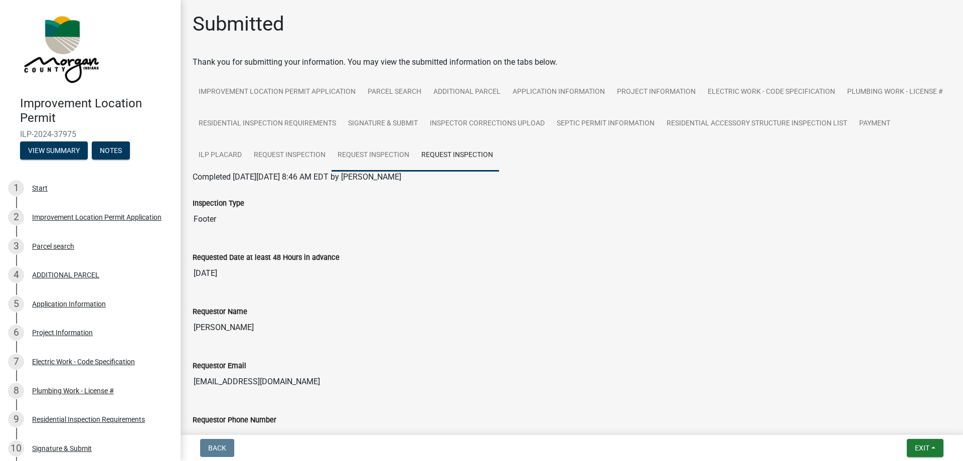
click at [415, 151] on link "Request Inspection" at bounding box center [374, 155] width 84 height 32
click at [332, 154] on link "Request Inspection" at bounding box center [290, 155] width 84 height 32
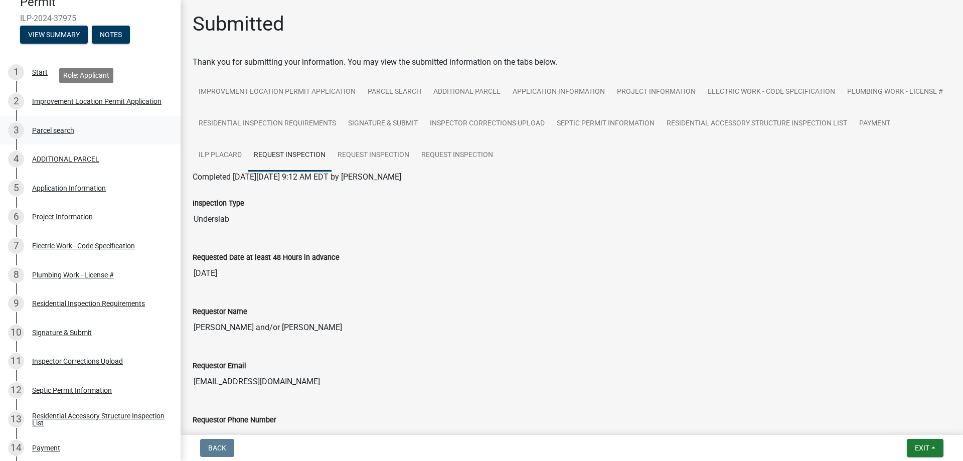
scroll to position [201, 0]
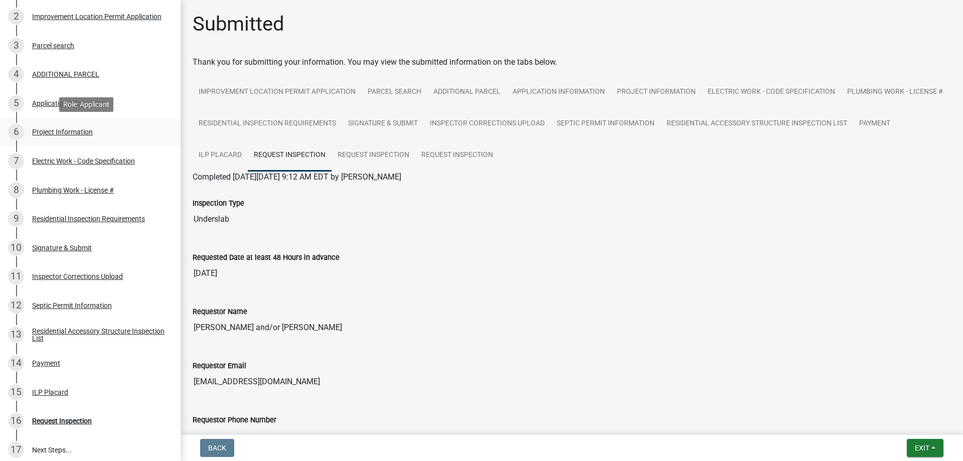
click at [80, 131] on div "Project Information" at bounding box center [62, 131] width 61 height 7
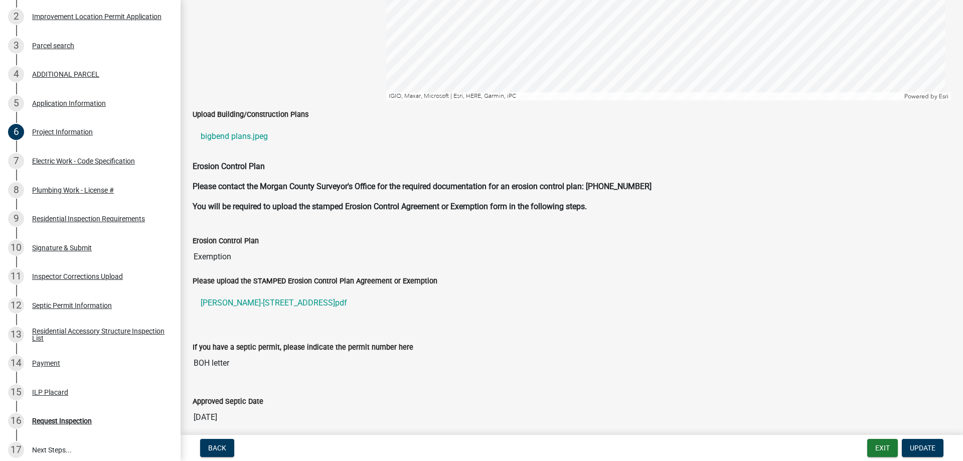
scroll to position [1856, 0]
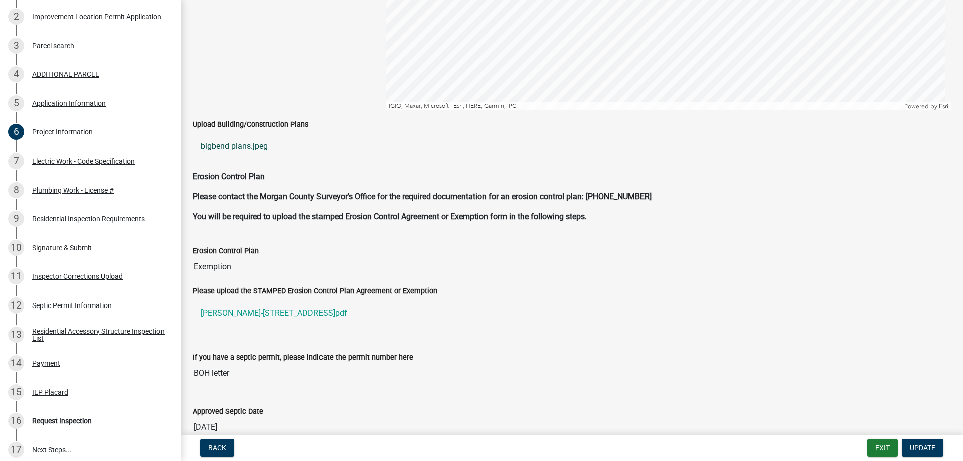
click at [254, 149] on link "bigbend plans.jpeg" at bounding box center [572, 146] width 758 height 24
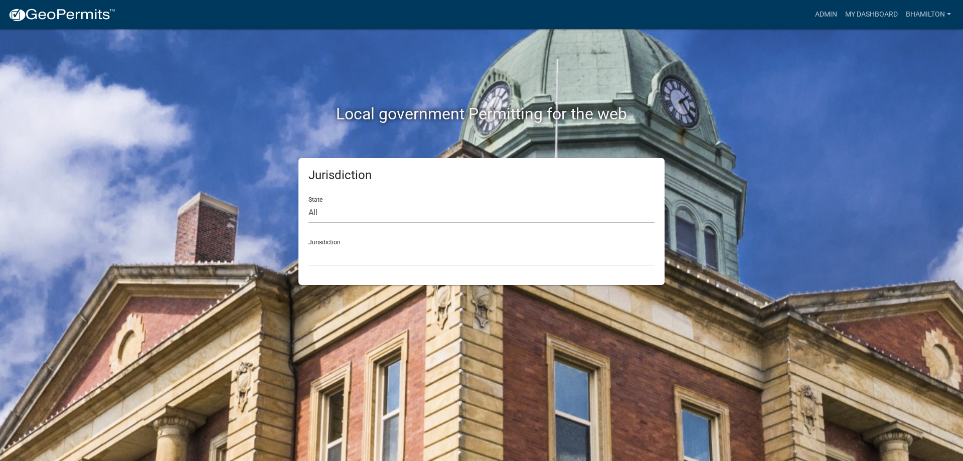
click at [315, 213] on select "All [US_STATE] [US_STATE] [US_STATE] [US_STATE] [US_STATE] [US_STATE] [US_STATE…" at bounding box center [482, 213] width 346 height 21
select select "[US_STATE]"
click at [309, 203] on select "All [US_STATE] [US_STATE] [US_STATE] [US_STATE] [US_STATE] [US_STATE] [US_STATE…" at bounding box center [482, 213] width 346 height 21
click at [831, 16] on link "Admin" at bounding box center [826, 14] width 30 height 19
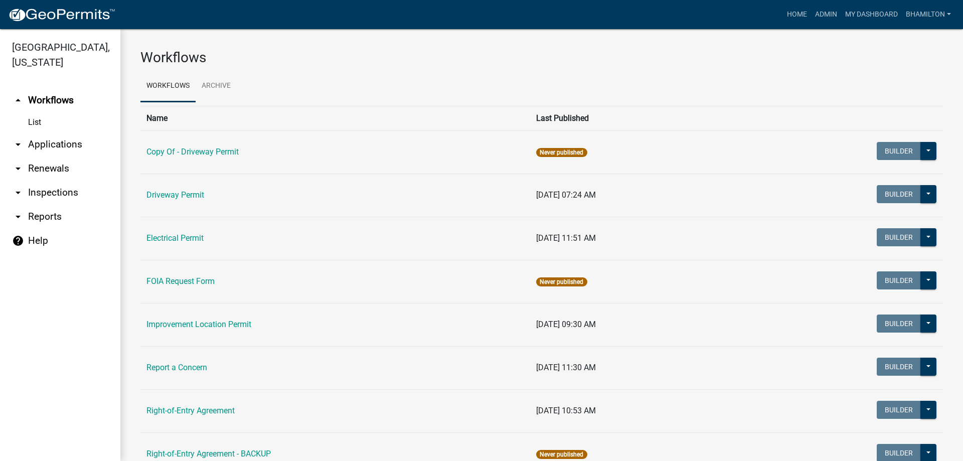
click at [58, 143] on link "arrow_drop_down Applications" at bounding box center [60, 144] width 120 height 24
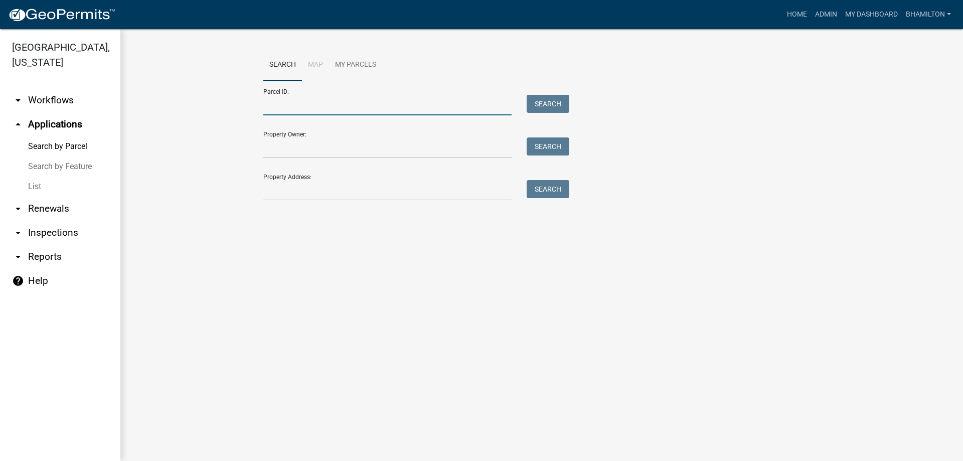
click at [319, 106] on input "Parcel ID:" at bounding box center [387, 105] width 248 height 21
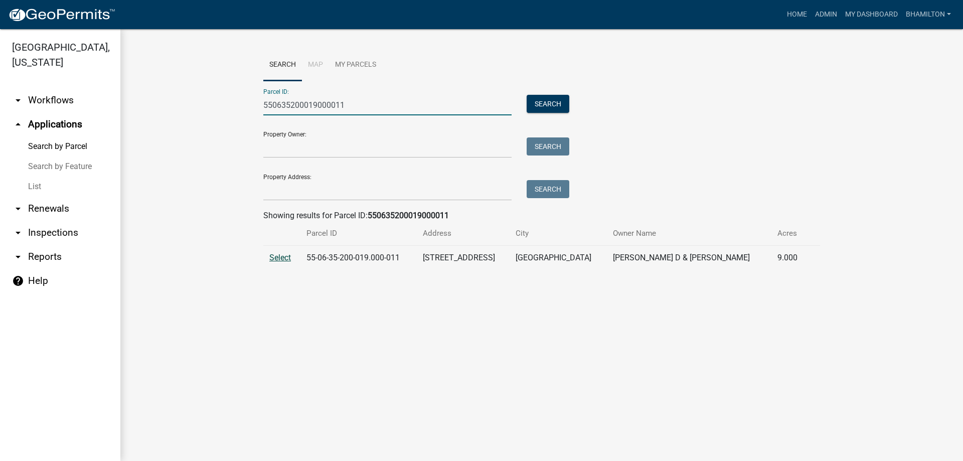
type input "550635200019000011"
click at [282, 257] on span "Select" at bounding box center [280, 258] width 22 height 10
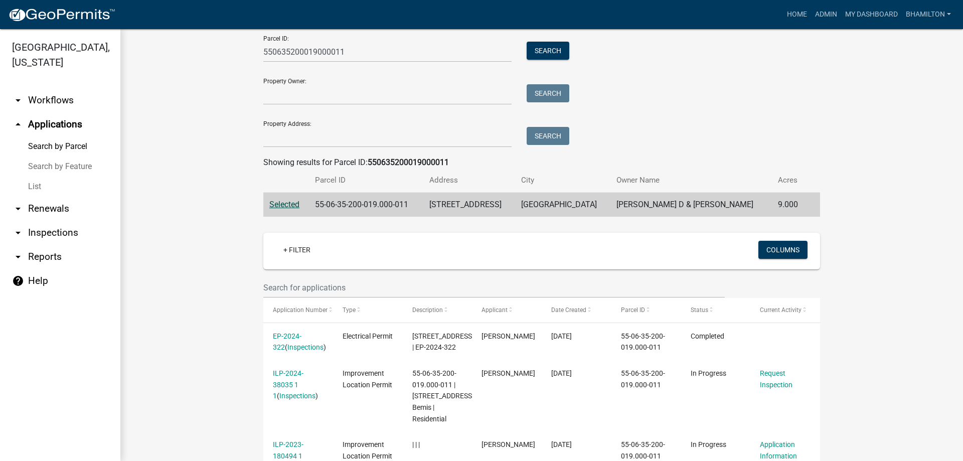
scroll to position [144, 0]
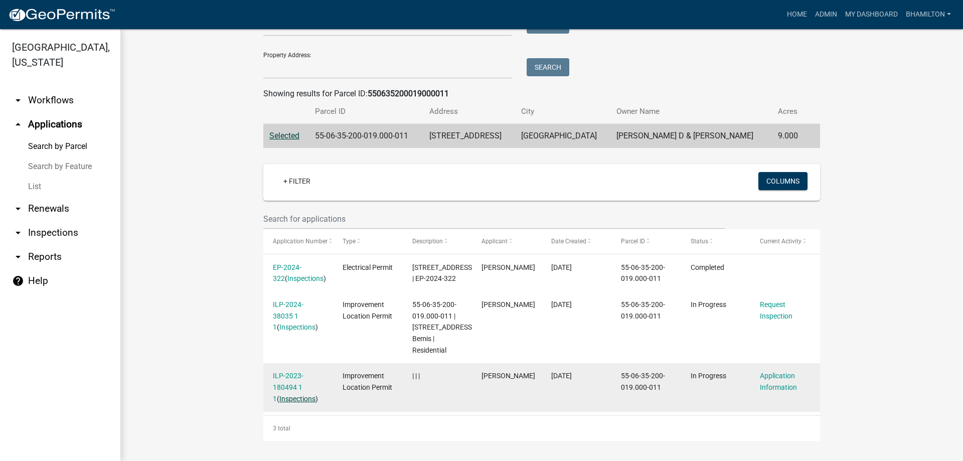
click at [285, 396] on link "Inspections" at bounding box center [297, 399] width 36 height 8
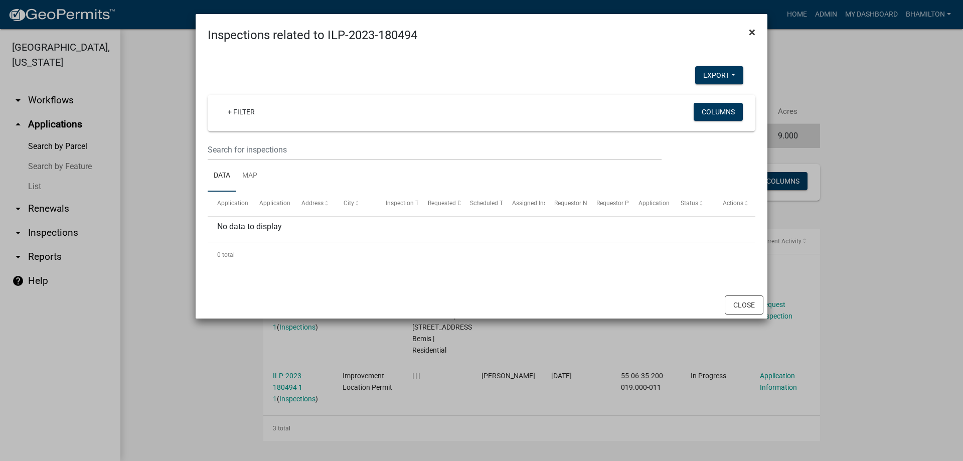
click at [748, 33] on button "×" at bounding box center [752, 32] width 23 height 28
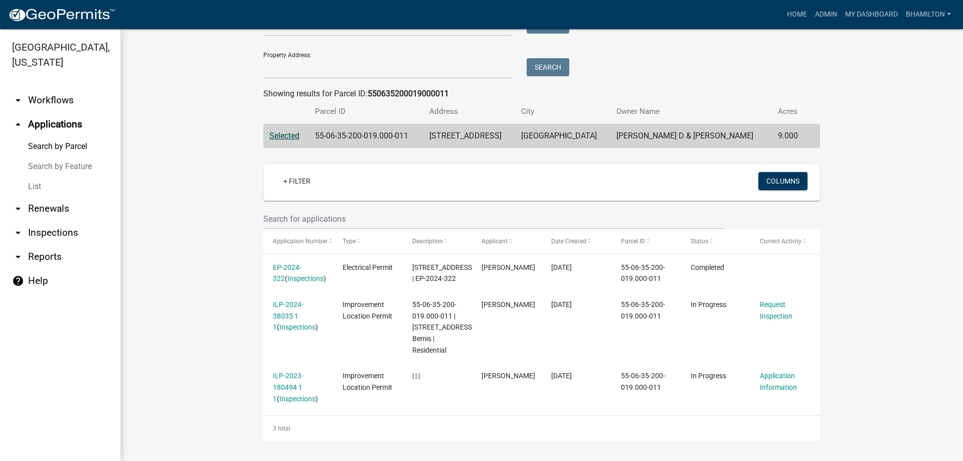
click at [17, 233] on icon "arrow_drop_down" at bounding box center [18, 233] width 12 height 12
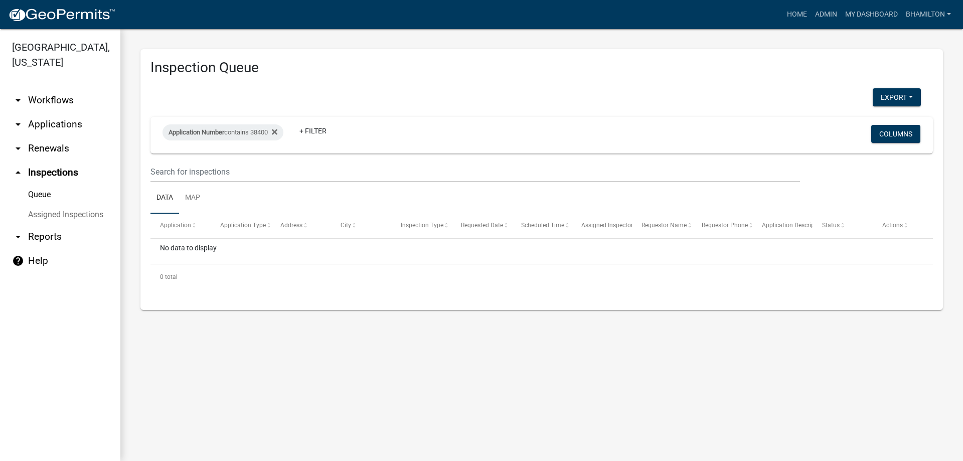
click at [39, 123] on link "arrow_drop_down Applications" at bounding box center [60, 124] width 120 height 24
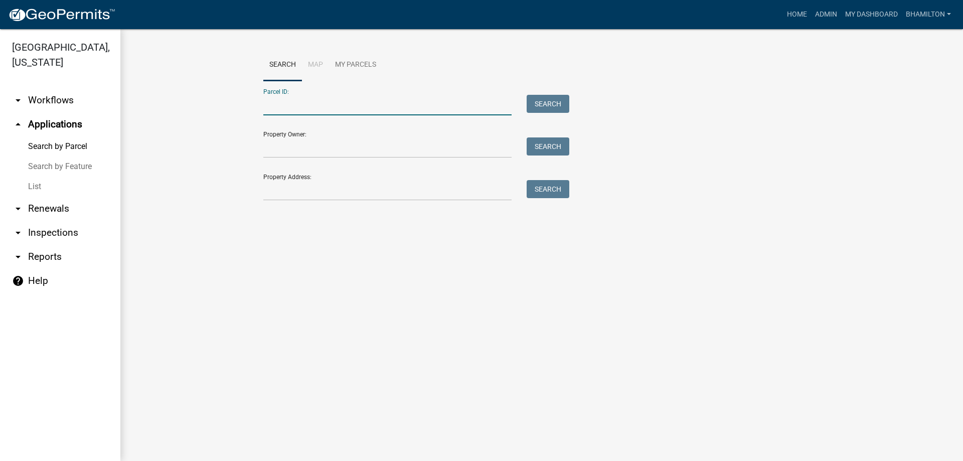
click at [271, 107] on input "Parcel ID:" at bounding box center [387, 105] width 248 height 21
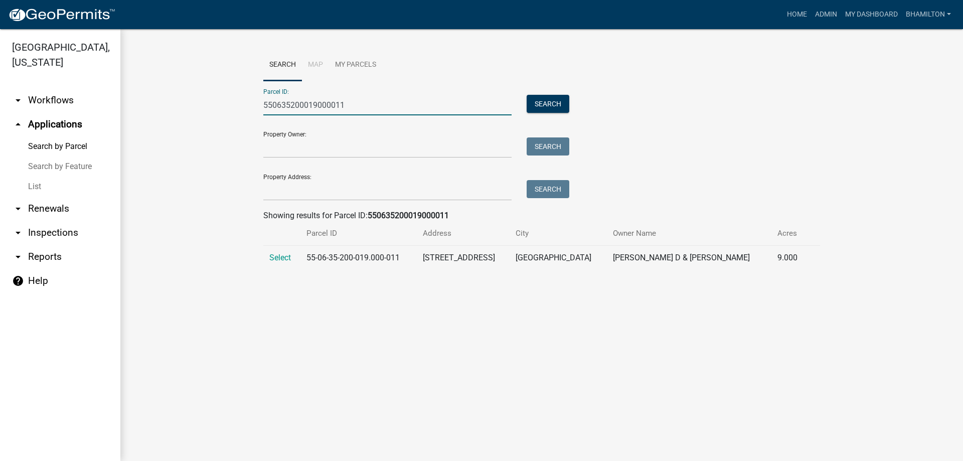
drag, startPoint x: 353, startPoint y: 104, endPoint x: 216, endPoint y: 111, distance: 137.1
click at [216, 111] on wm-workflow-application-search-view "Search Map My Parcels Parcel ID: 550635200019000011 Search Property Owner: Sear…" at bounding box center [541, 163] width 803 height 229
type input "550624480033000011"
click at [286, 259] on span "Select" at bounding box center [280, 258] width 22 height 10
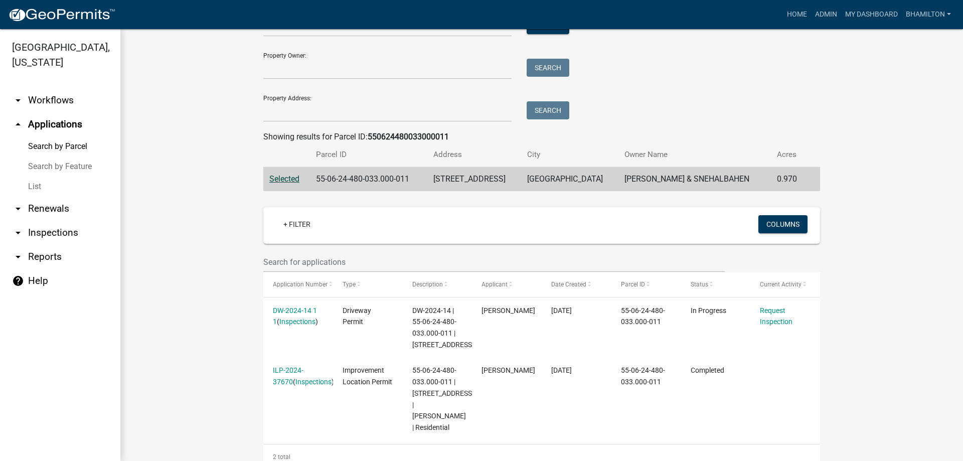
scroll to position [141, 0]
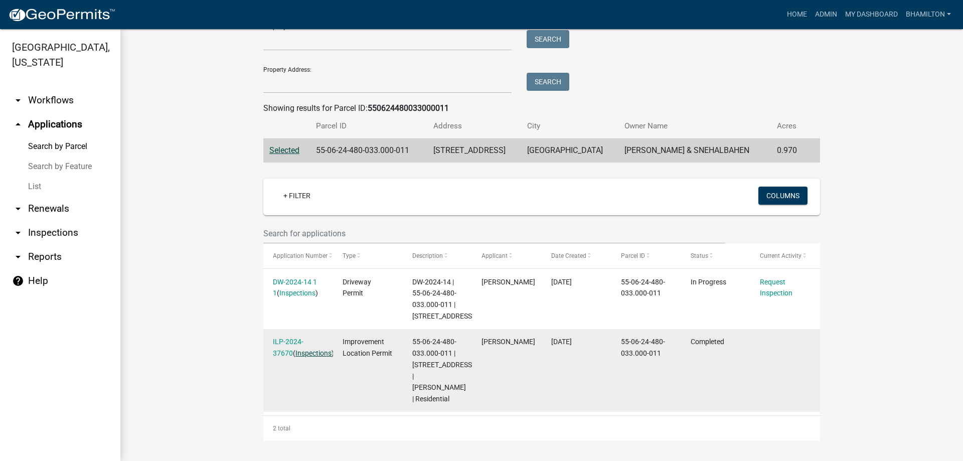
click at [295, 349] on link "Inspections" at bounding box center [313, 353] width 36 height 8
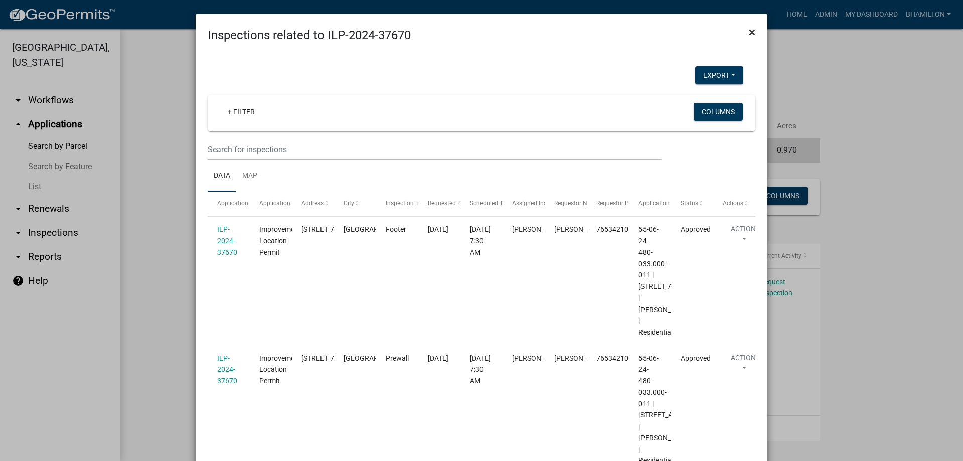
click at [753, 28] on button "×" at bounding box center [752, 32] width 23 height 28
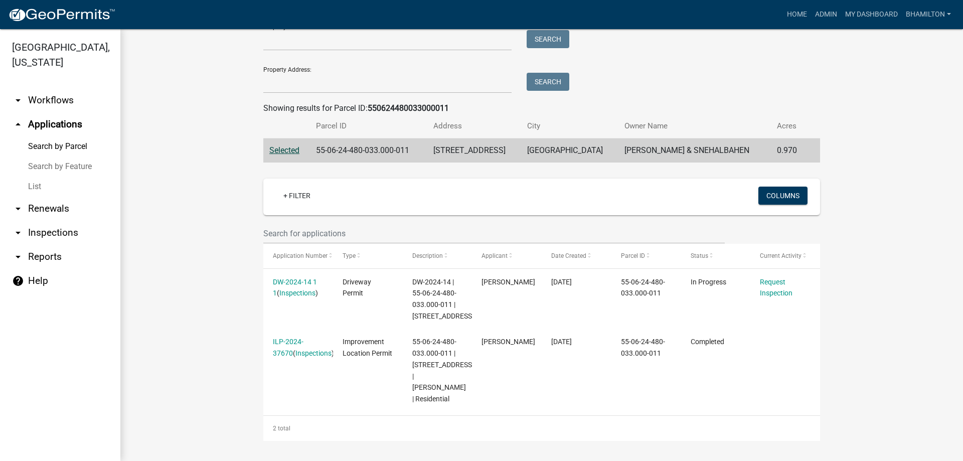
click at [68, 144] on link "Search by Parcel" at bounding box center [60, 146] width 120 height 20
click at [82, 147] on link "Search by Parcel" at bounding box center [60, 146] width 120 height 20
click at [37, 182] on link "List" at bounding box center [60, 187] width 120 height 20
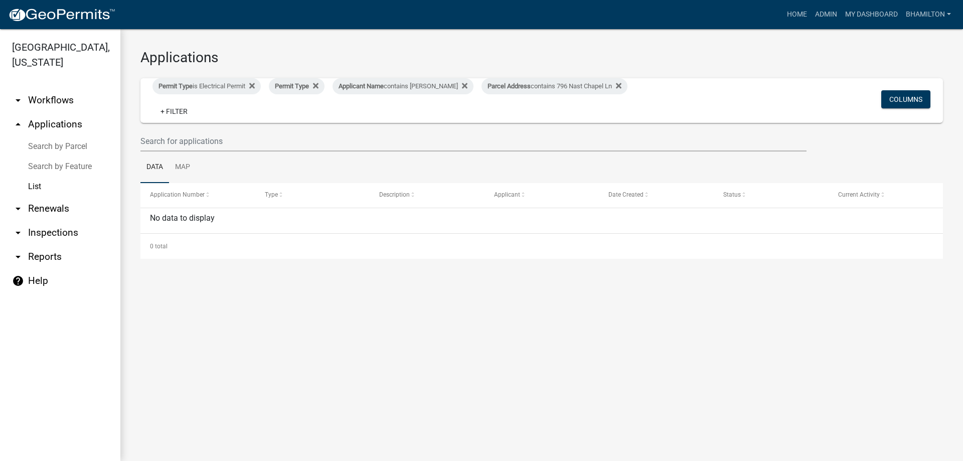
click at [67, 145] on link "Search by Parcel" at bounding box center [60, 146] width 120 height 20
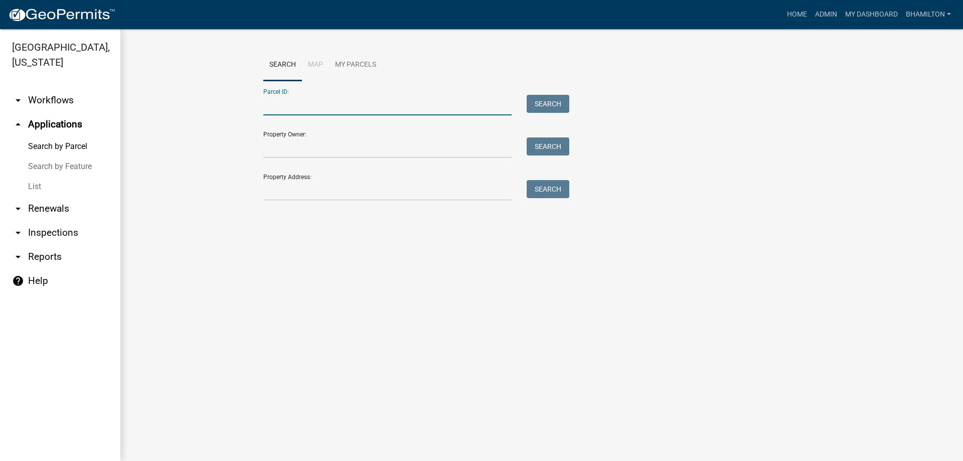
click at [307, 107] on input "Parcel ID:" at bounding box center [387, 105] width 248 height 21
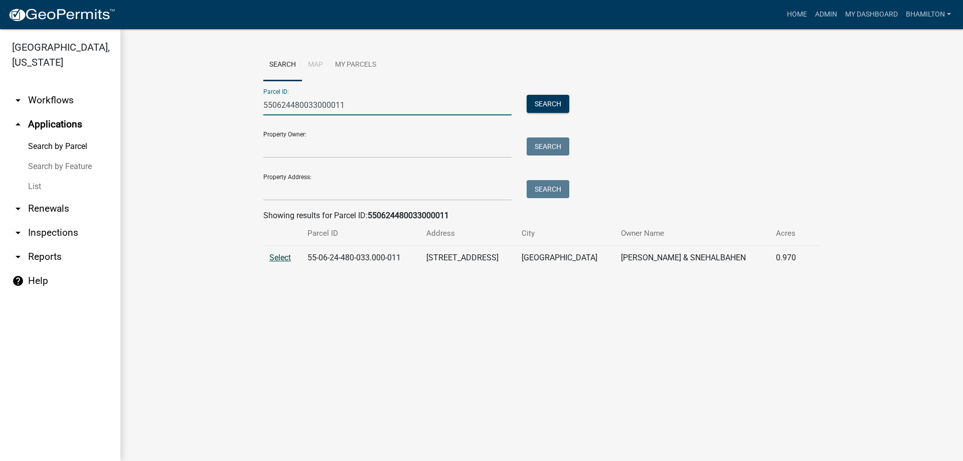
type input "550624480033000011"
click at [280, 257] on span "Select" at bounding box center [280, 258] width 22 height 10
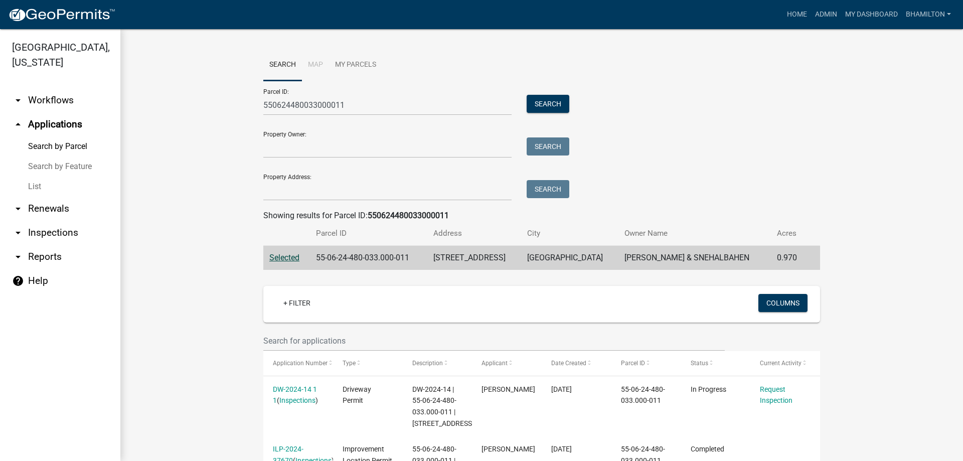
click at [36, 185] on link "List" at bounding box center [60, 187] width 120 height 20
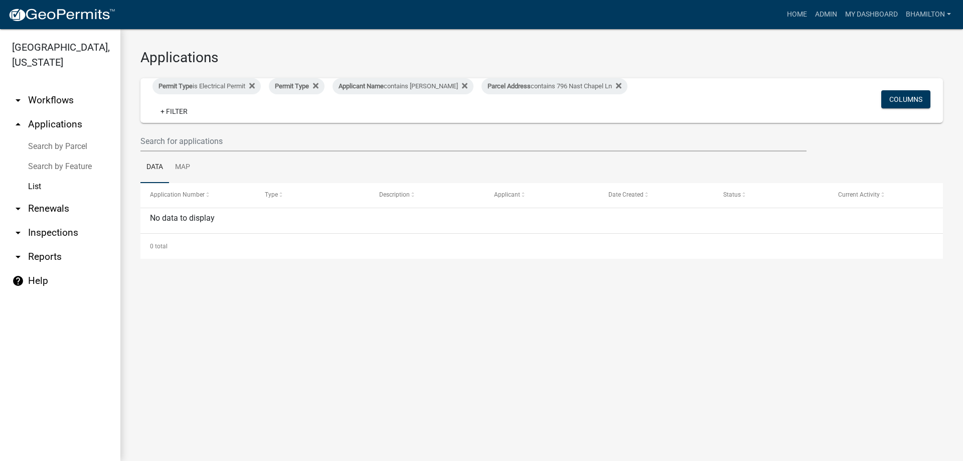
click at [48, 230] on link "arrow_drop_down Inspections" at bounding box center [60, 233] width 120 height 24
click at [828, 13] on link "Admin" at bounding box center [826, 14] width 30 height 19
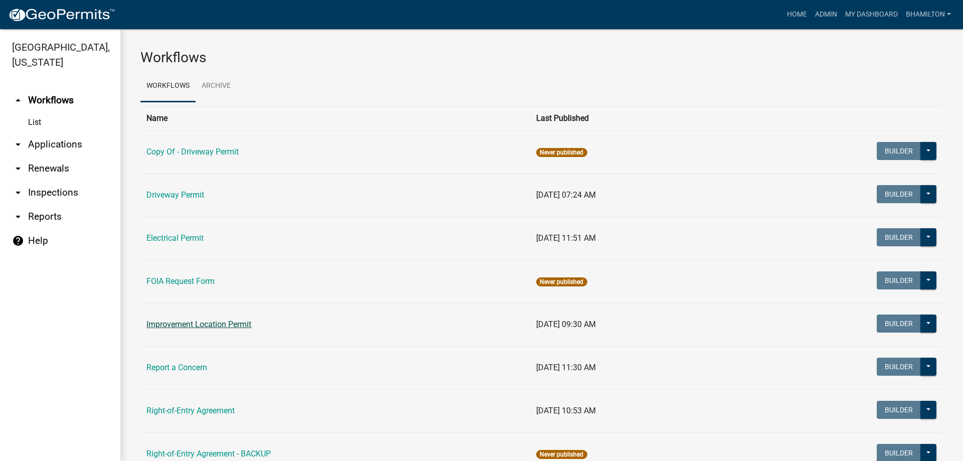
click at [178, 322] on link "Improvement Location Permit" at bounding box center [198, 325] width 105 height 10
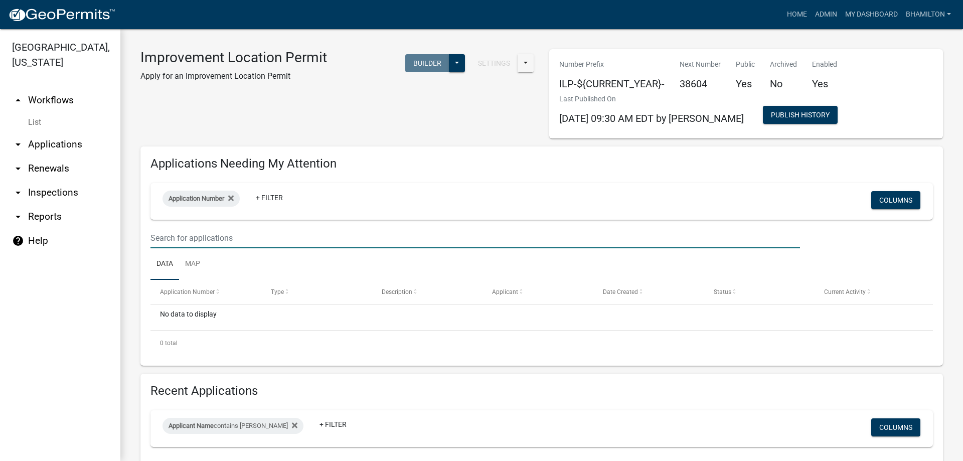
click at [248, 237] on input "text" at bounding box center [475, 238] width 650 height 21
type input "37670"
click at [35, 145] on link "arrow_drop_down Applications" at bounding box center [60, 144] width 120 height 24
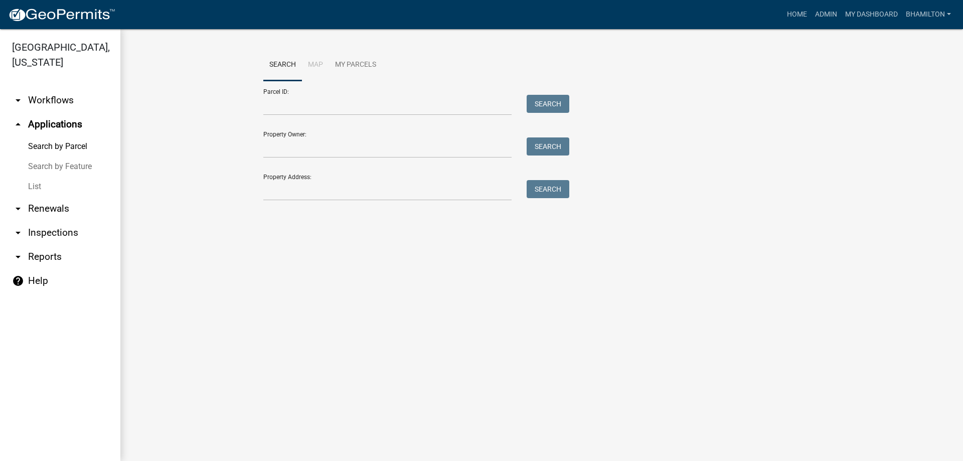
click at [48, 231] on link "arrow_drop_down Inspections" at bounding box center [60, 233] width 120 height 24
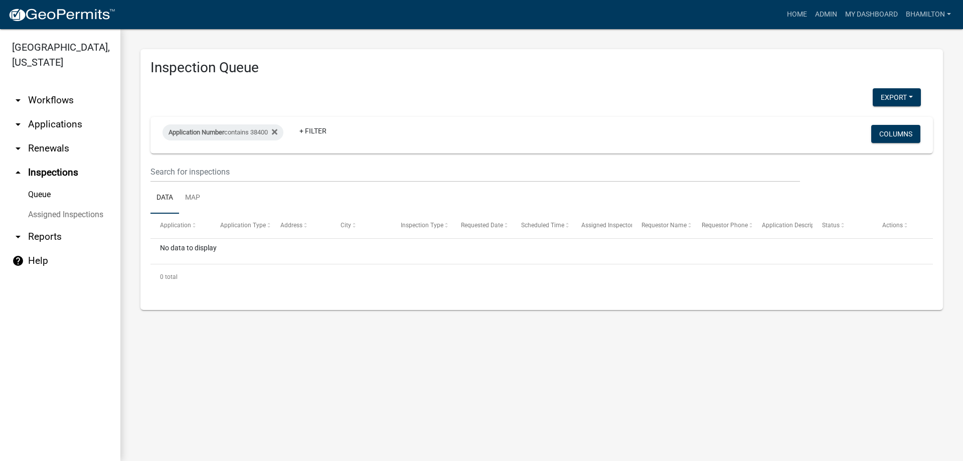
click at [51, 217] on link "Assigned Inspections" at bounding box center [60, 215] width 120 height 20
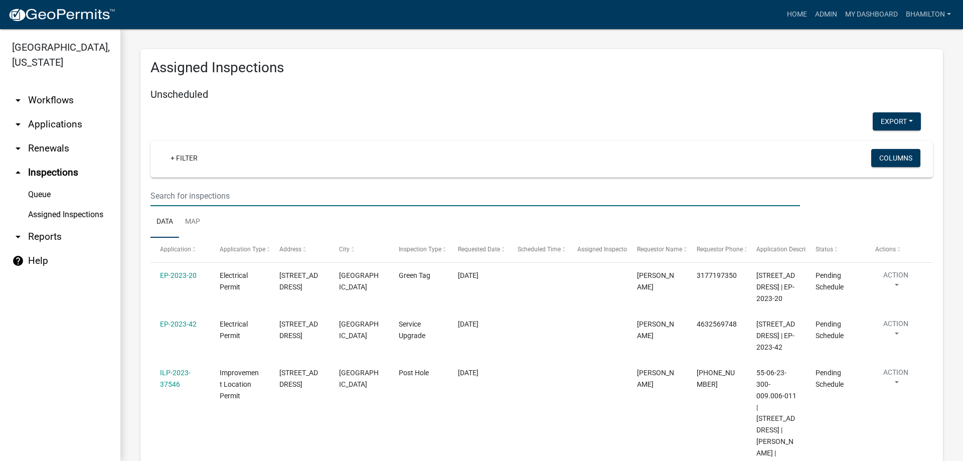
drag, startPoint x: 237, startPoint y: 191, endPoint x: 158, endPoint y: 201, distance: 79.9
click at [158, 201] on input "text" at bounding box center [475, 196] width 650 height 21
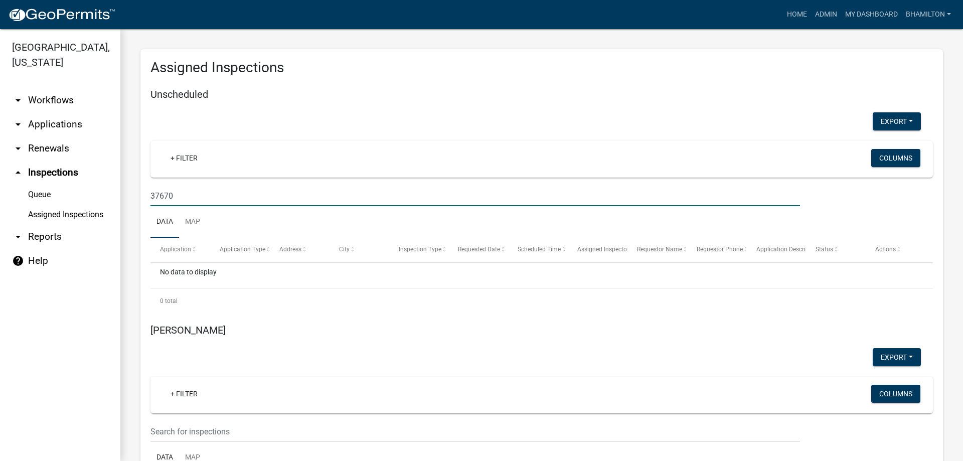
type input "37670"
click at [78, 125] on link "arrow_drop_down Applications" at bounding box center [60, 124] width 120 height 24
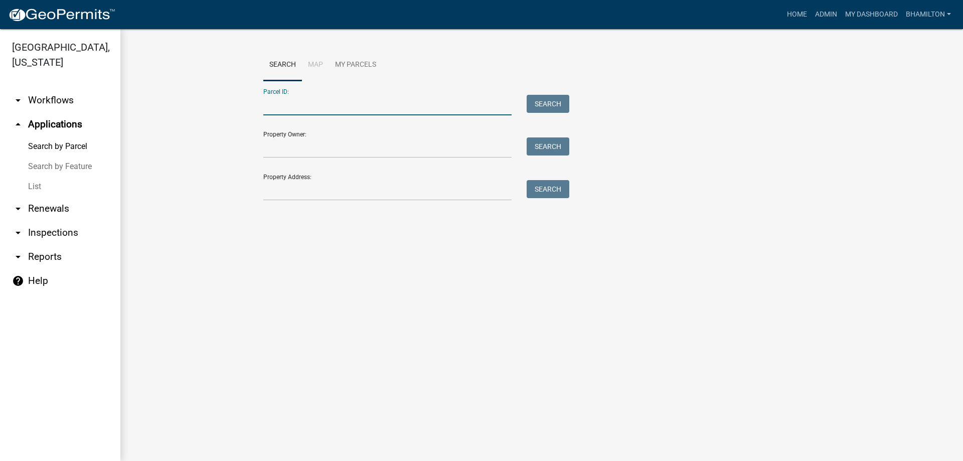
click at [337, 99] on input "Parcel ID:" at bounding box center [387, 105] width 248 height 21
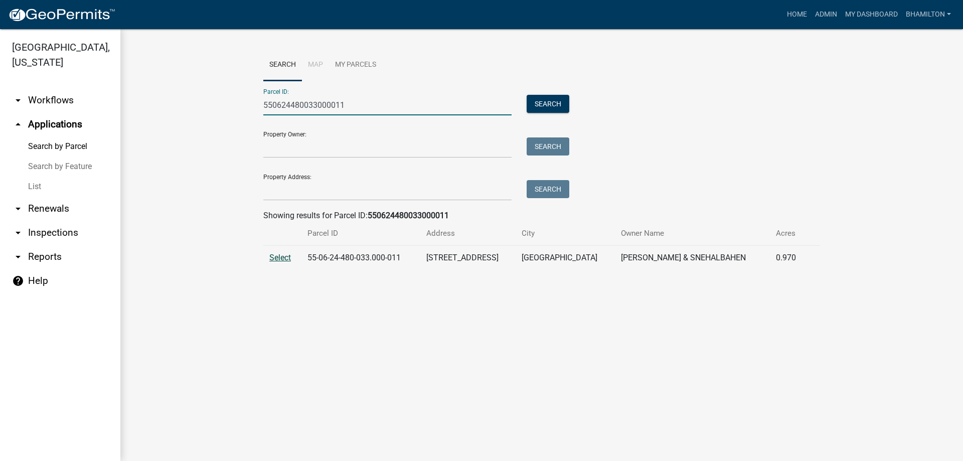
type input "550624480033000011"
click at [280, 259] on span "Select" at bounding box center [280, 258] width 22 height 10
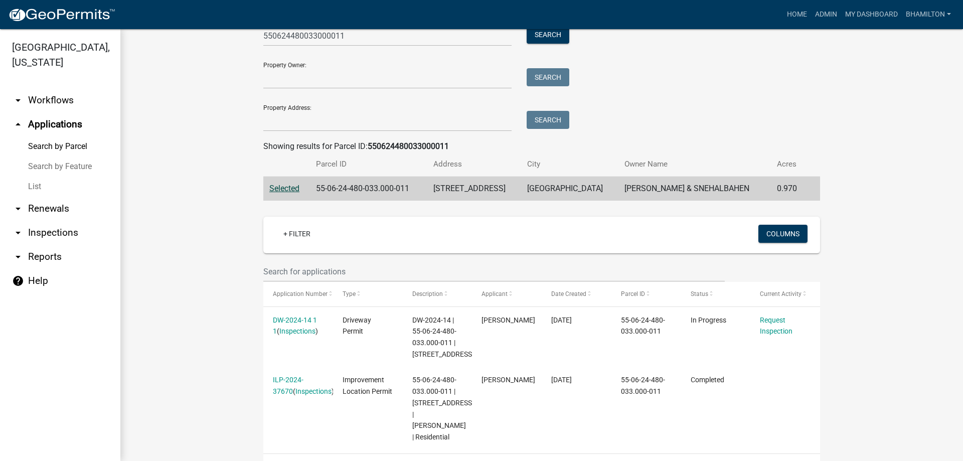
scroll to position [141, 0]
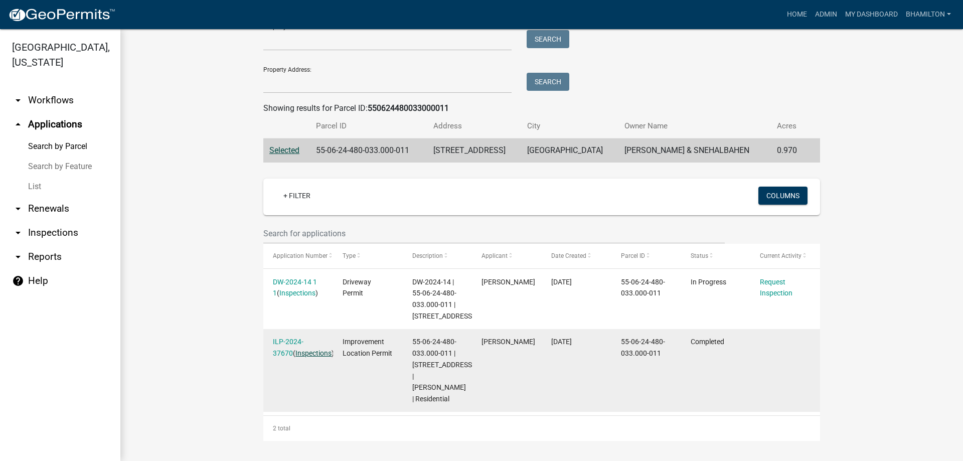
click at [295, 349] on link "Inspections" at bounding box center [313, 353] width 36 height 8
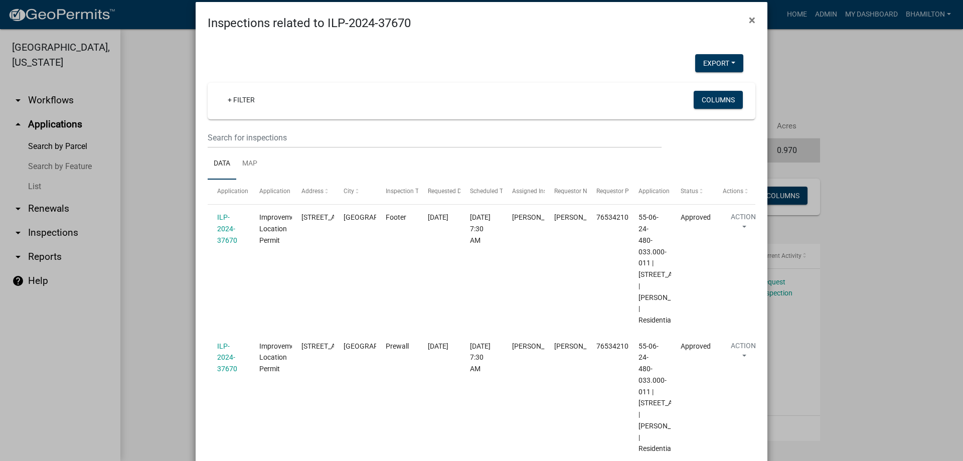
scroll to position [0, 0]
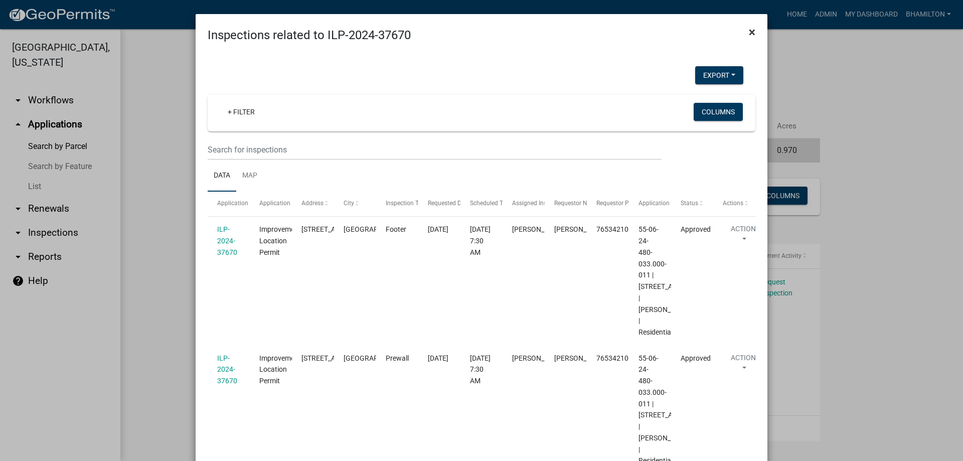
click at [749, 33] on span "×" at bounding box center [752, 32] width 7 height 14
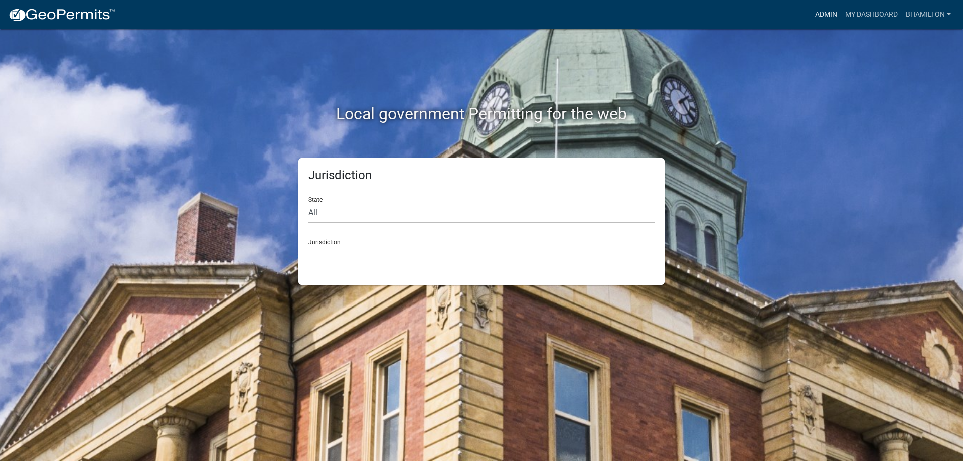
click at [829, 14] on link "Admin" at bounding box center [826, 14] width 30 height 19
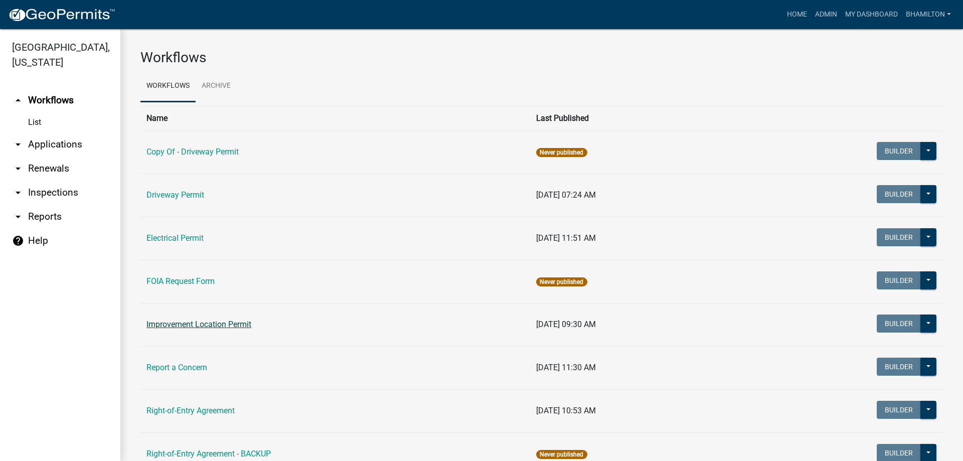
click at [231, 325] on link "Improvement Location Permit" at bounding box center [198, 325] width 105 height 10
click at [56, 143] on link "arrow_drop_down Applications" at bounding box center [60, 144] width 120 height 24
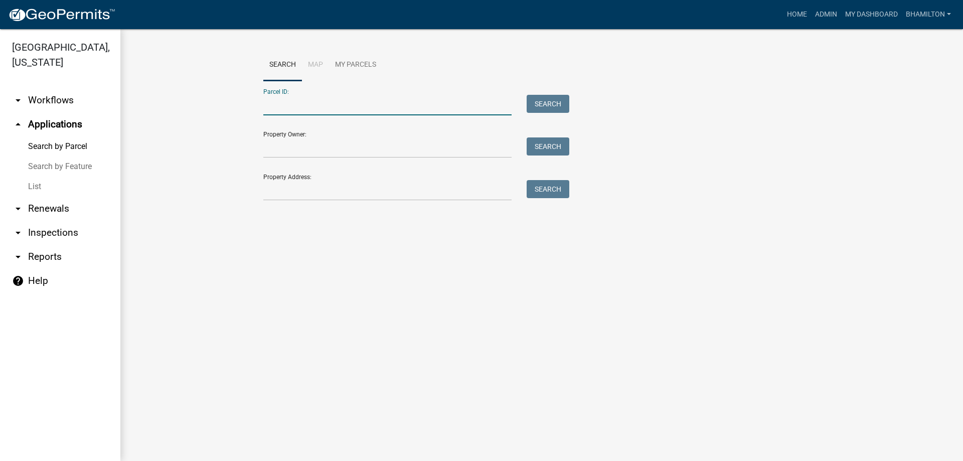
click at [281, 111] on input "Parcel ID:" at bounding box center [387, 105] width 248 height 21
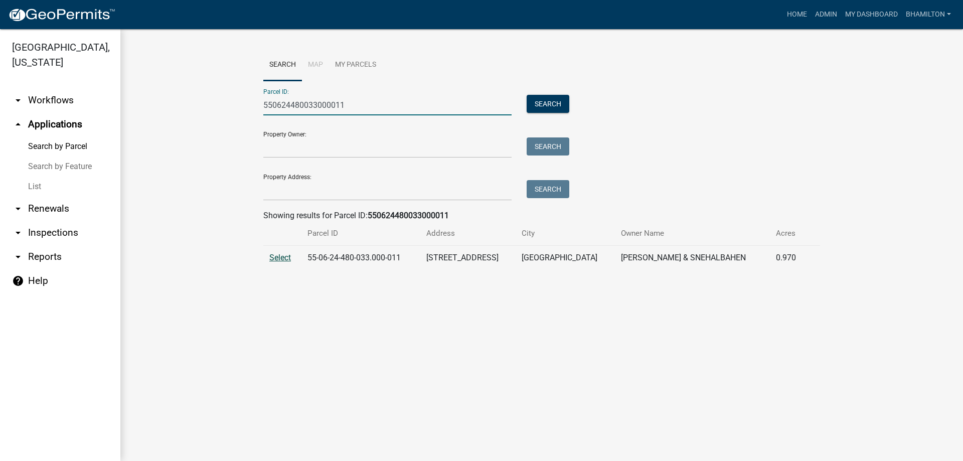
type input "550624480033000011"
click at [286, 259] on span "Select" at bounding box center [280, 258] width 22 height 10
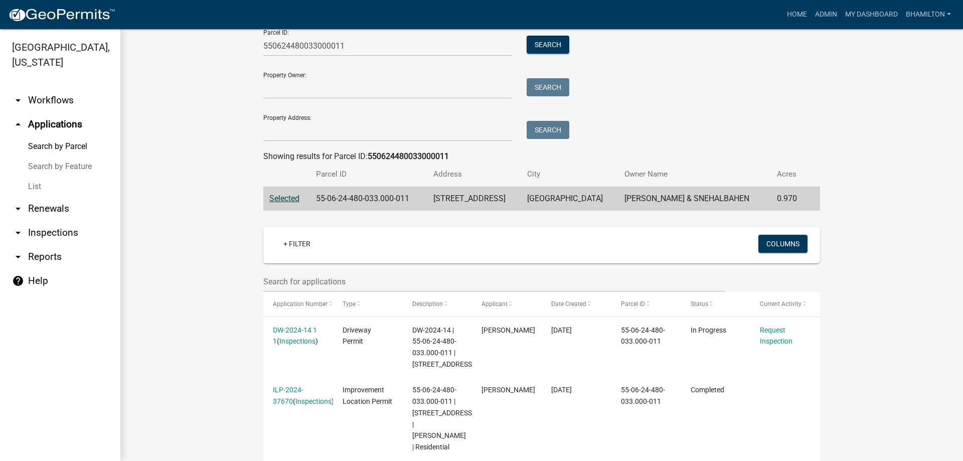
scroll to position [141, 0]
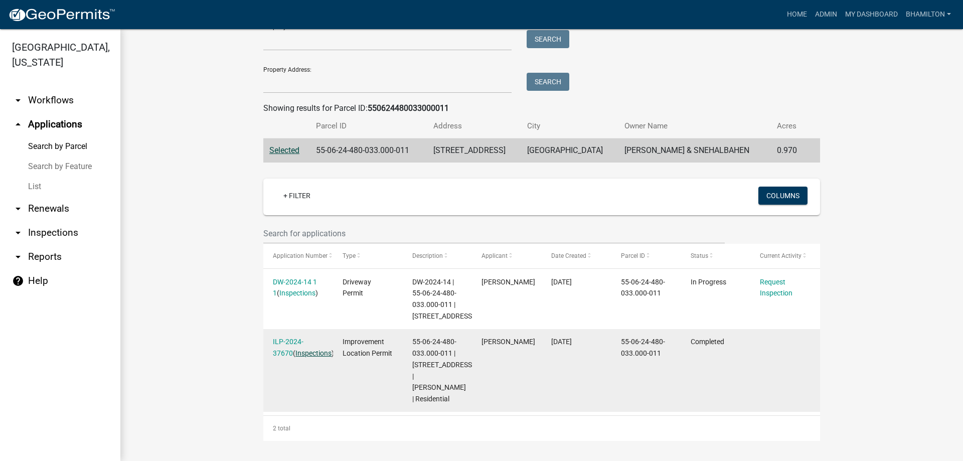
click at [295, 349] on link "Inspections" at bounding box center [313, 353] width 36 height 8
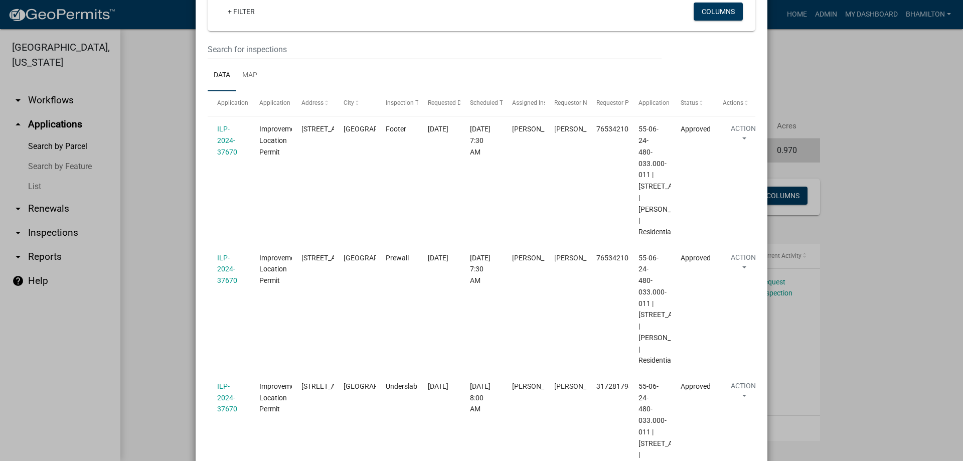
scroll to position [0, 0]
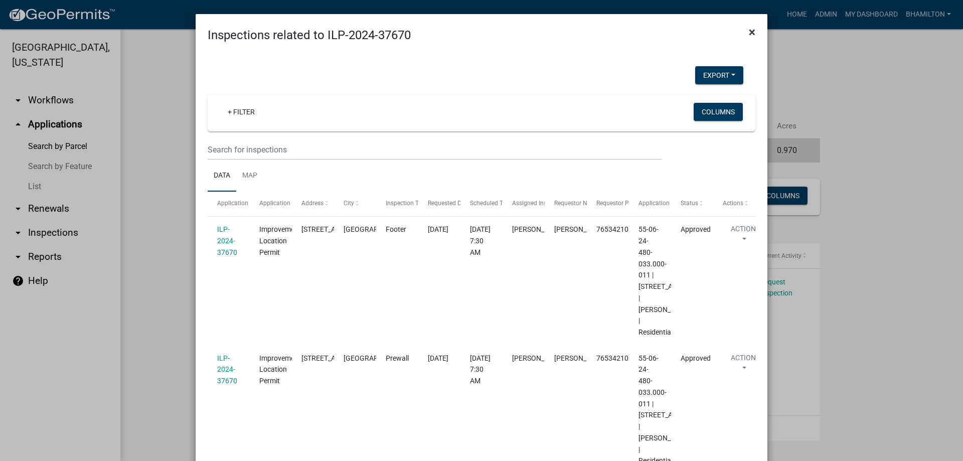
click at [749, 33] on span "×" at bounding box center [752, 32] width 7 height 14
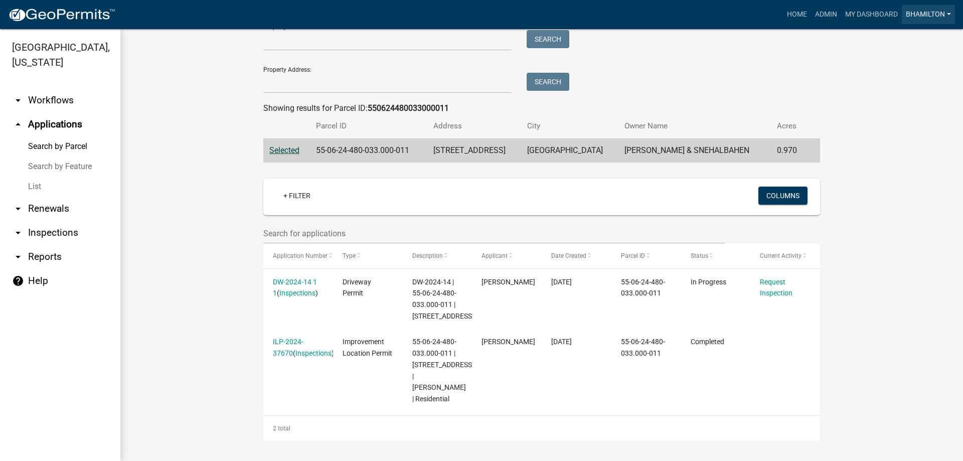
click at [926, 13] on link "bhamilton" at bounding box center [928, 14] width 53 height 19
click at [903, 102] on link "Logout" at bounding box center [915, 98] width 80 height 24
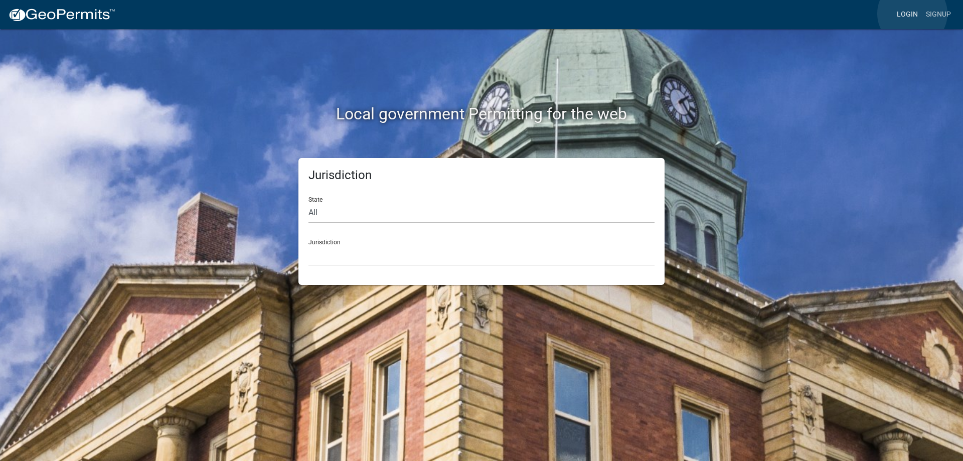
click at [912, 14] on link "Login" at bounding box center [907, 14] width 29 height 19
